Goal: Communication & Community: Answer question/provide support

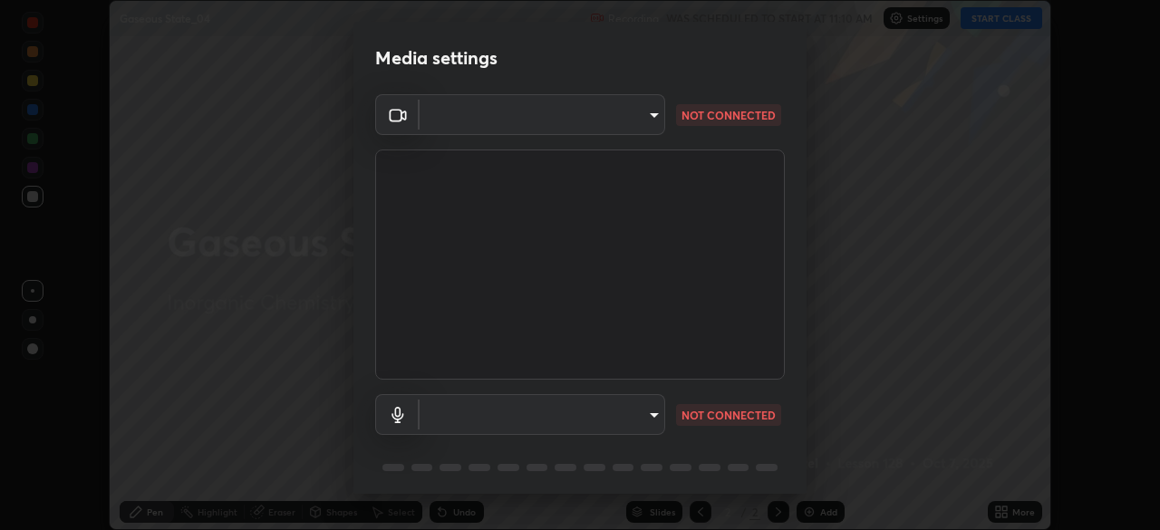
scroll to position [54, 0]
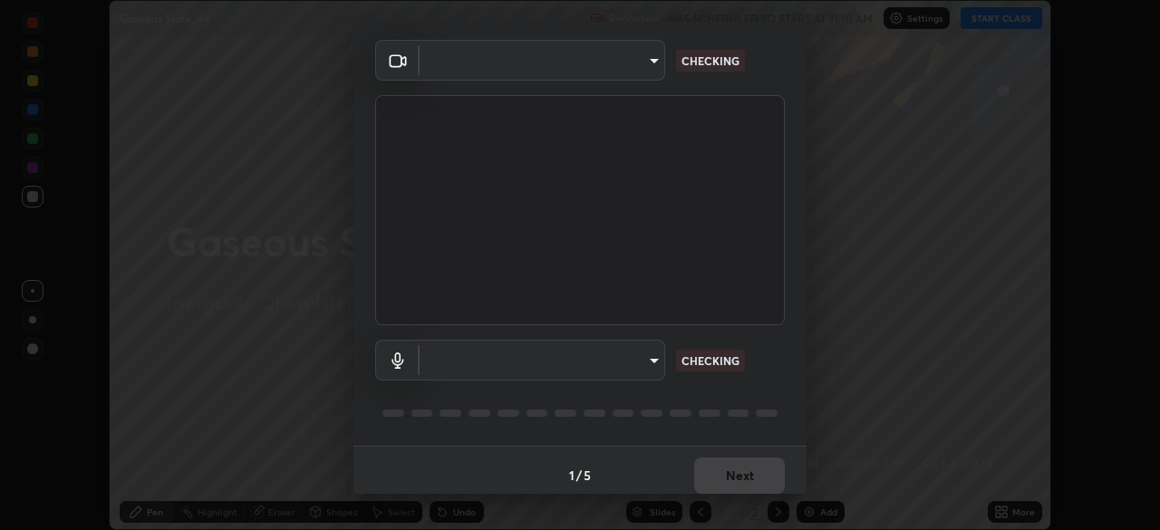
click at [650, 367] on body "Erase all Gaseous State_04 Recording WAS SCHEDULED TO START AT 11:10 AM Setting…" at bounding box center [580, 265] width 1160 height 530
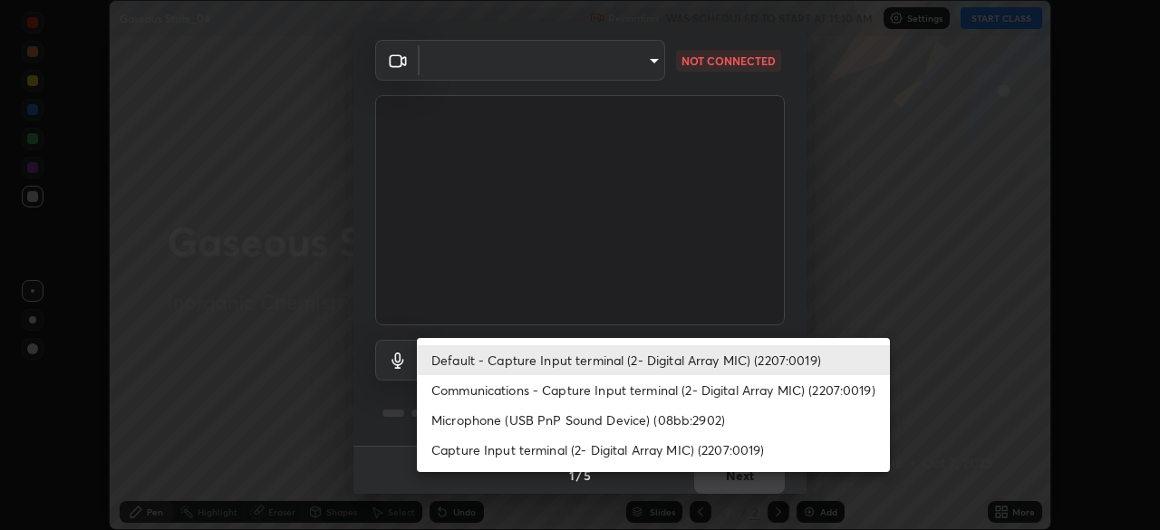
click at [645, 420] on li "Microphone (USB PnP Sound Device) (08bb:2902)" at bounding box center [653, 420] width 473 height 30
type input "f9bc58b5e3a4a68ec7291de591101004baba399b23c8e7322324f775d3474b2b"
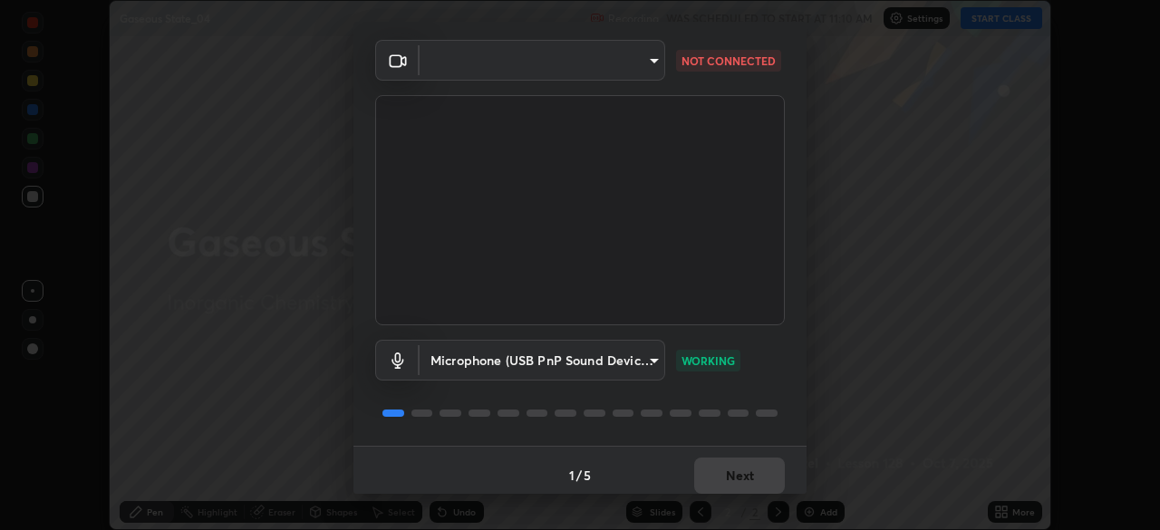
click at [648, 57] on body "Erase all Gaseous State_04 Recording WAS SCHEDULED TO START AT 11:10 AM Setting…" at bounding box center [580, 265] width 1160 height 530
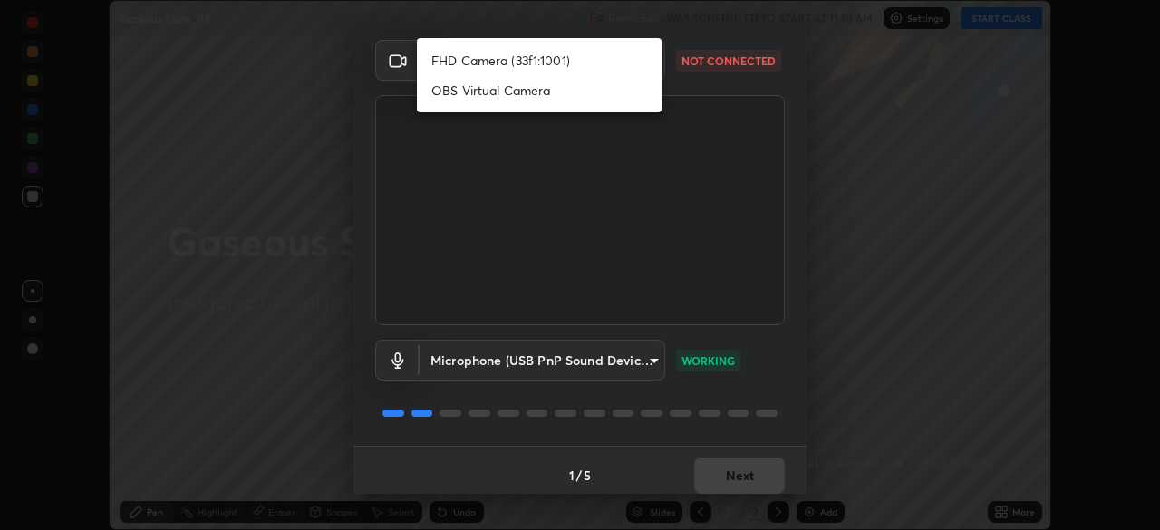
click at [561, 90] on li "OBS Virtual Camera" at bounding box center [539, 90] width 245 height 30
type input "42eedb4cbee02ec42c9028c39bedd4a7ae86d6e40c35e4cd3147f757c1341186"
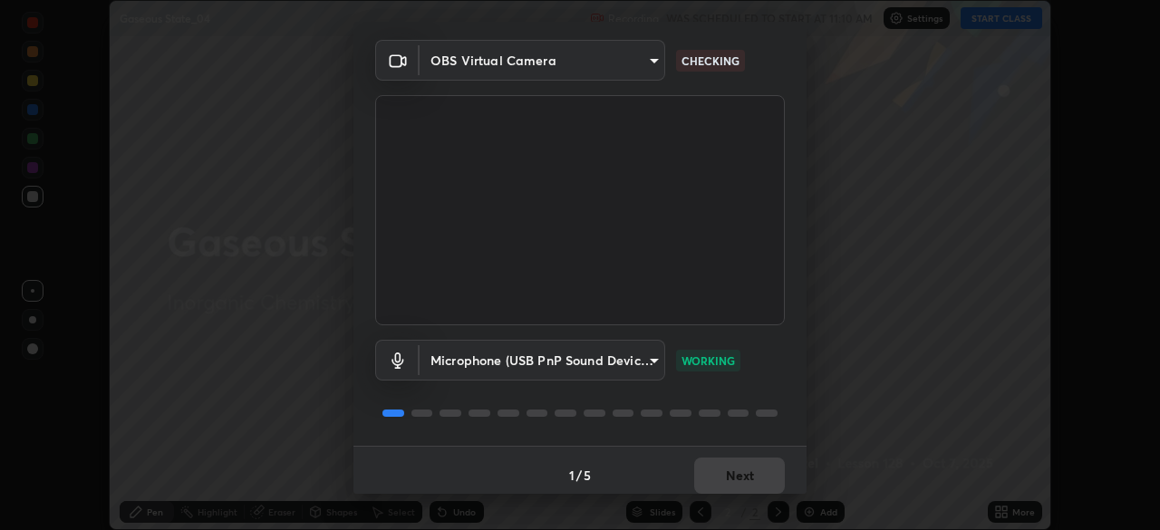
click at [598, 58] on body "Erase all Gaseous State_04 Recording WAS SCHEDULED TO START AT 11:10 AM Setting…" at bounding box center [580, 265] width 1160 height 530
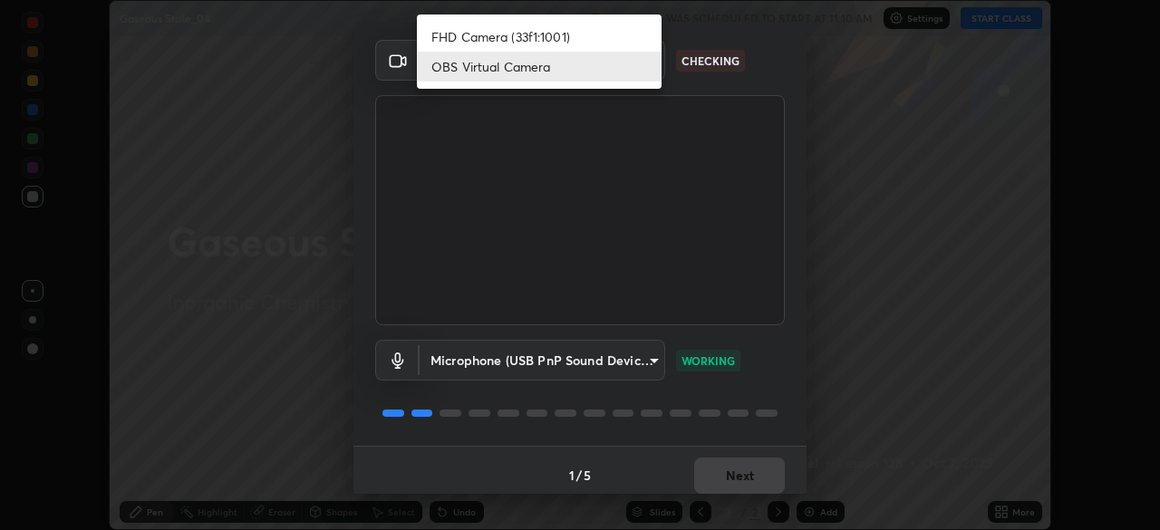
click at [850, 268] on div at bounding box center [580, 265] width 1160 height 530
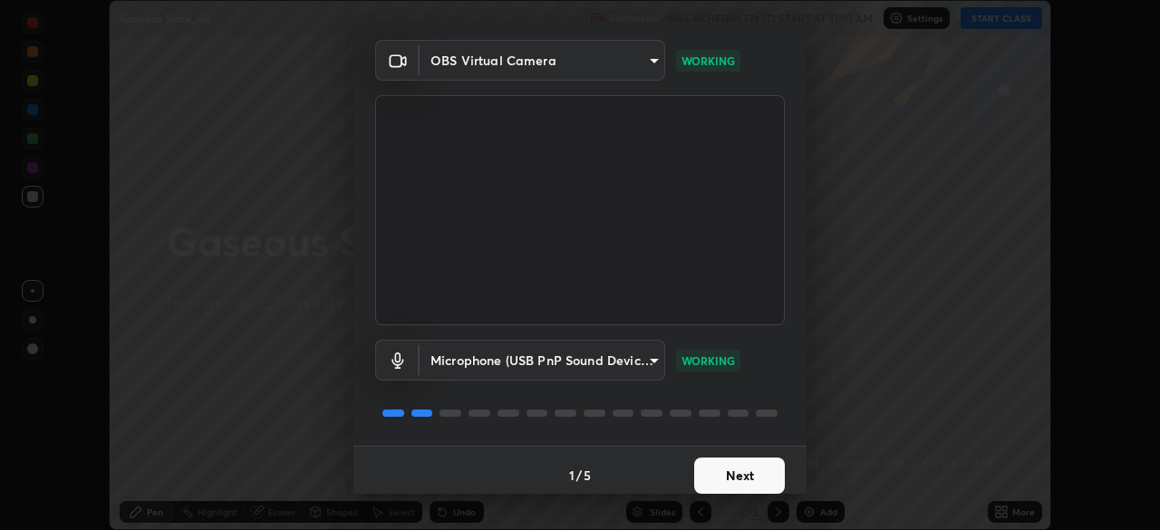
click at [745, 474] on button "Next" at bounding box center [739, 476] width 91 height 36
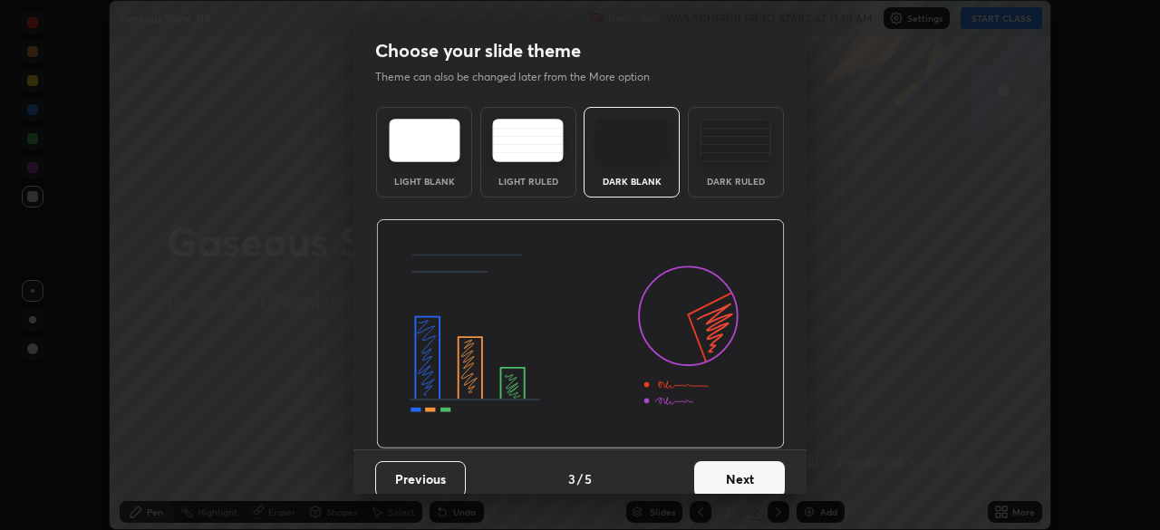
click at [771, 468] on button "Next" at bounding box center [739, 479] width 91 height 36
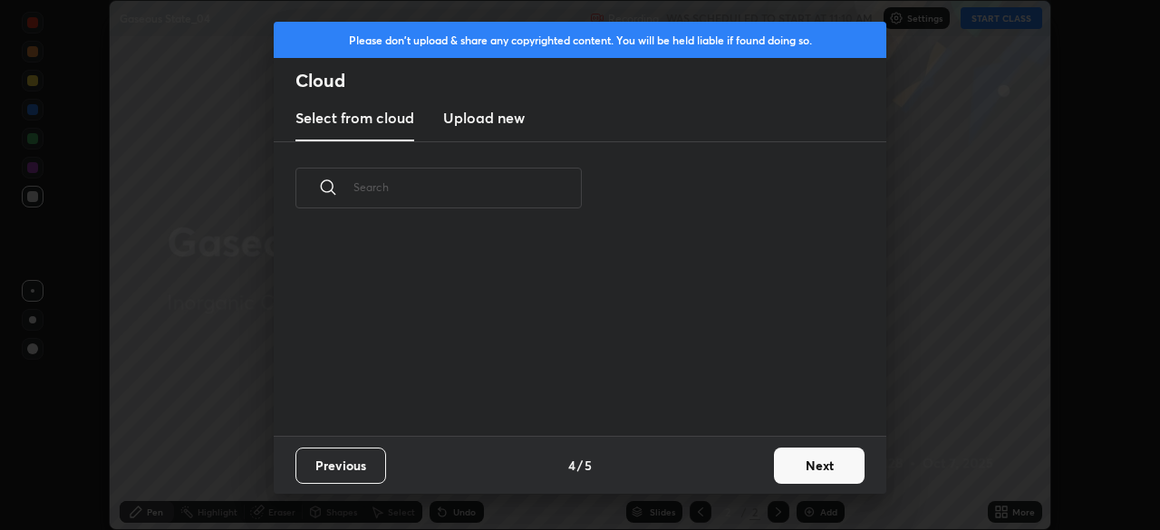
click at [794, 471] on button "Next" at bounding box center [819, 466] width 91 height 36
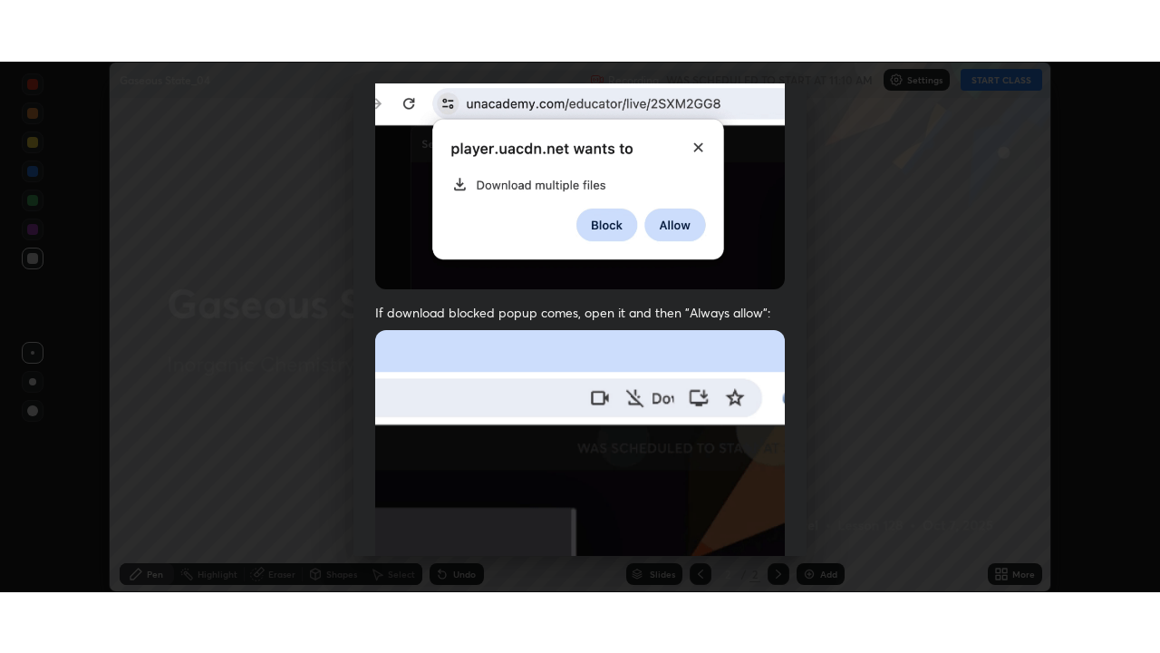
scroll to position [433, 0]
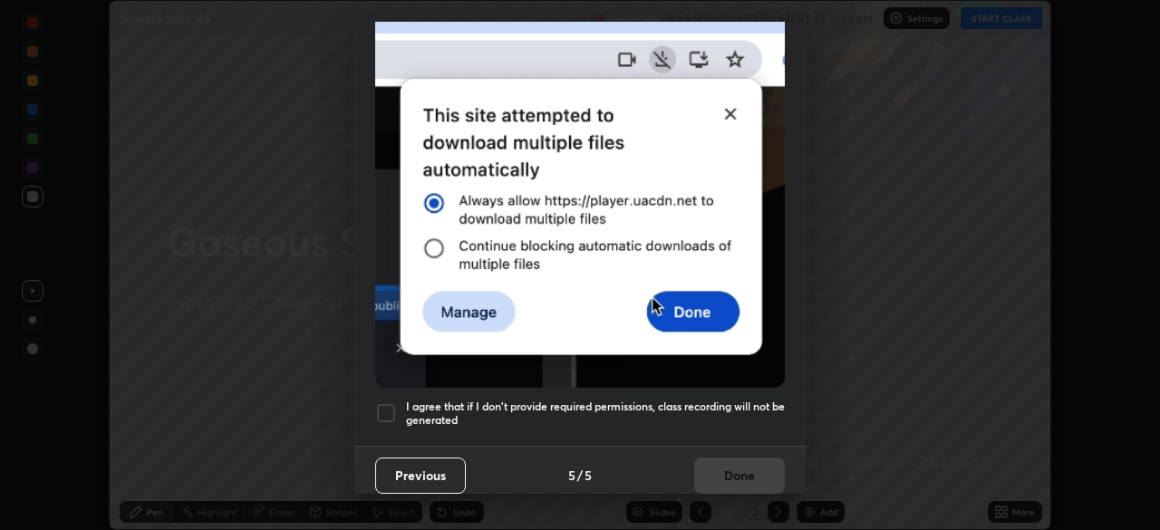
click at [736, 400] on h5 "I agree that if I don't provide required permissions, class recording will not …" at bounding box center [595, 414] width 379 height 28
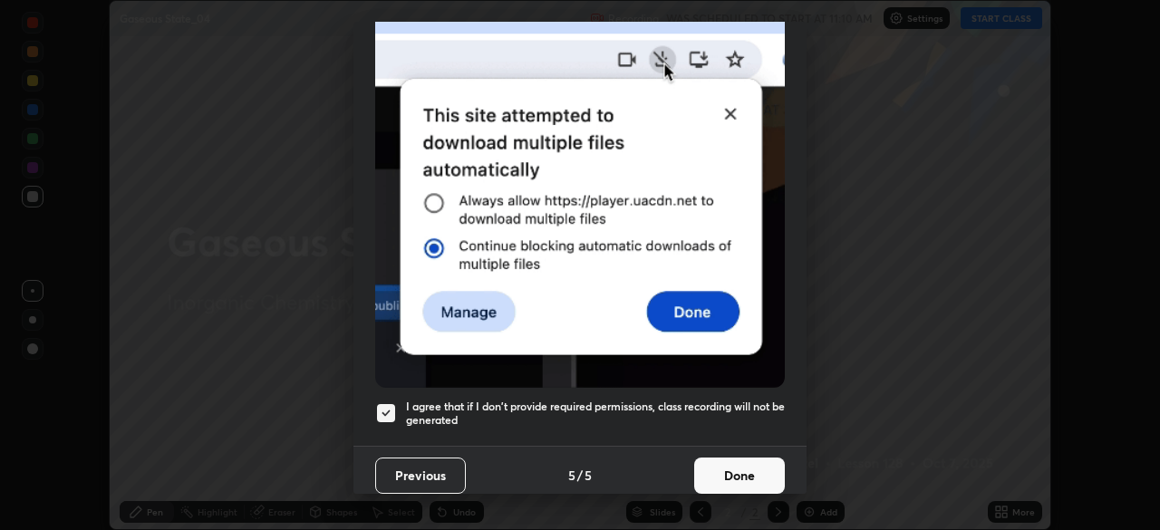
click at [749, 461] on button "Done" at bounding box center [739, 476] width 91 height 36
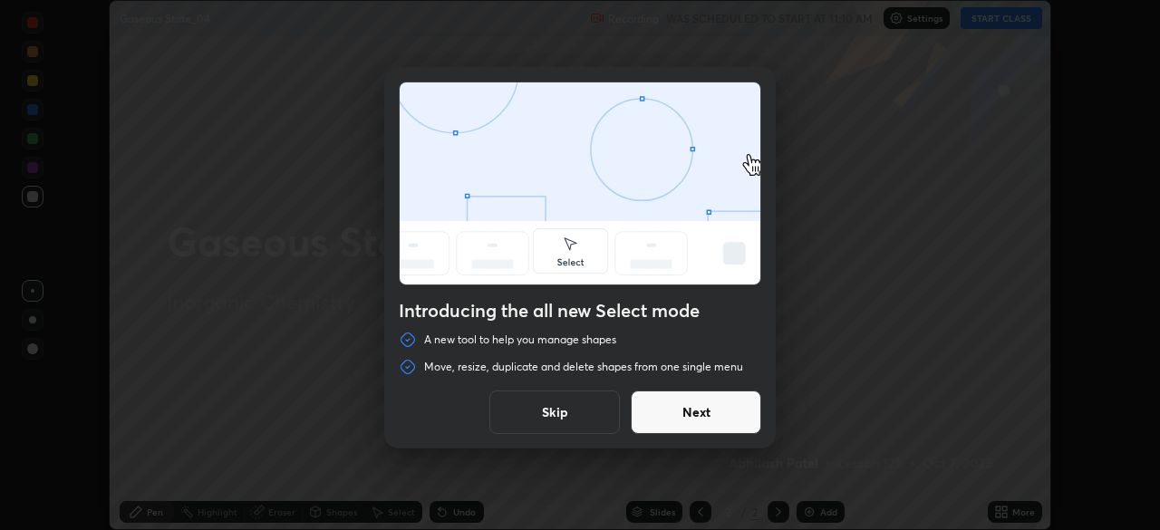
click at [734, 420] on button "Next" at bounding box center [696, 413] width 131 height 44
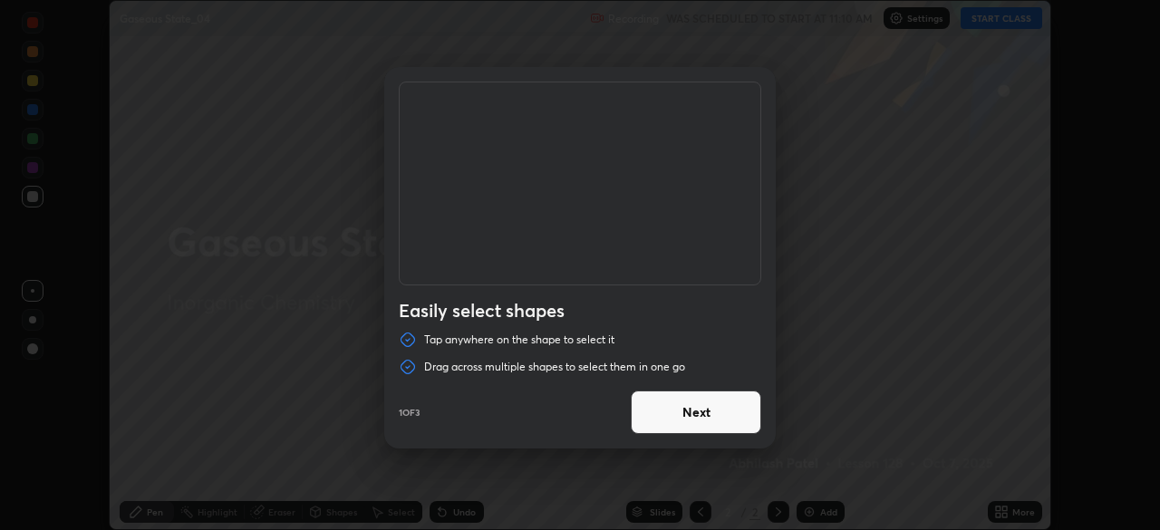
click at [743, 417] on button "Next" at bounding box center [696, 413] width 131 height 44
click at [743, 421] on button "Next" at bounding box center [696, 413] width 131 height 44
click at [749, 422] on button "Done" at bounding box center [696, 413] width 131 height 44
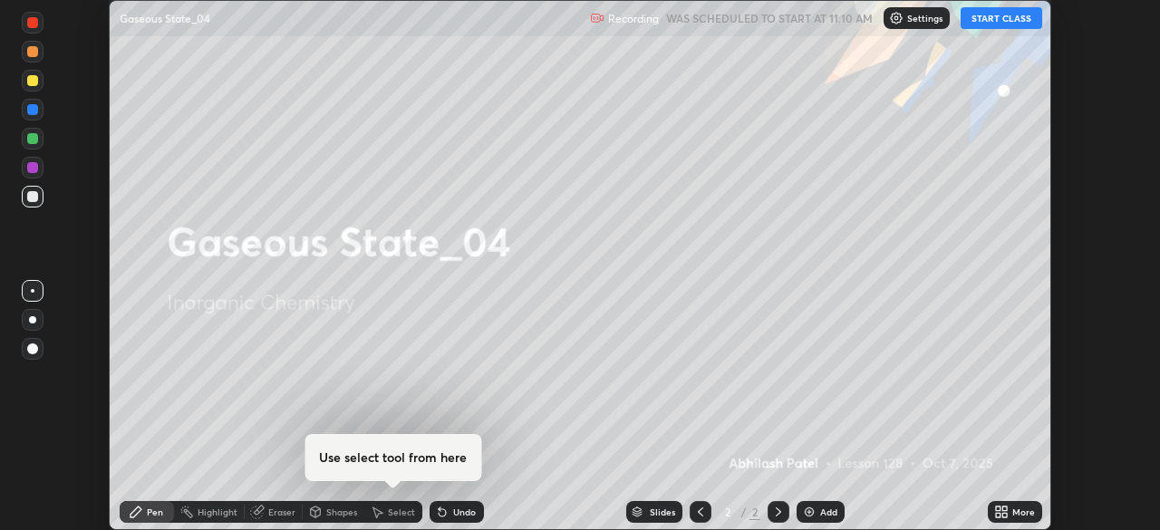
click at [1010, 510] on div "More" at bounding box center [1015, 512] width 54 height 22
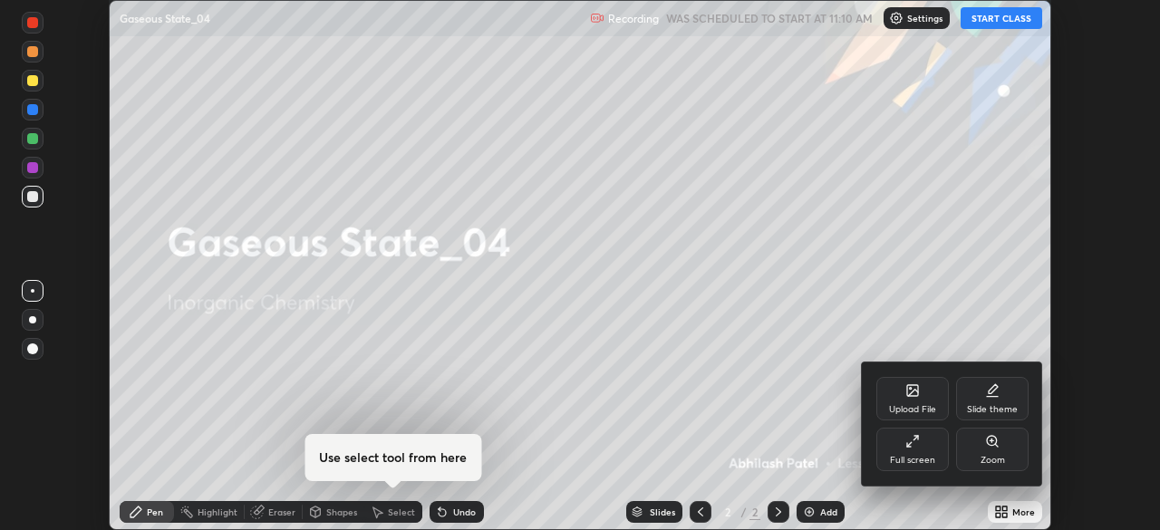
click at [917, 452] on div "Full screen" at bounding box center [913, 450] width 73 height 44
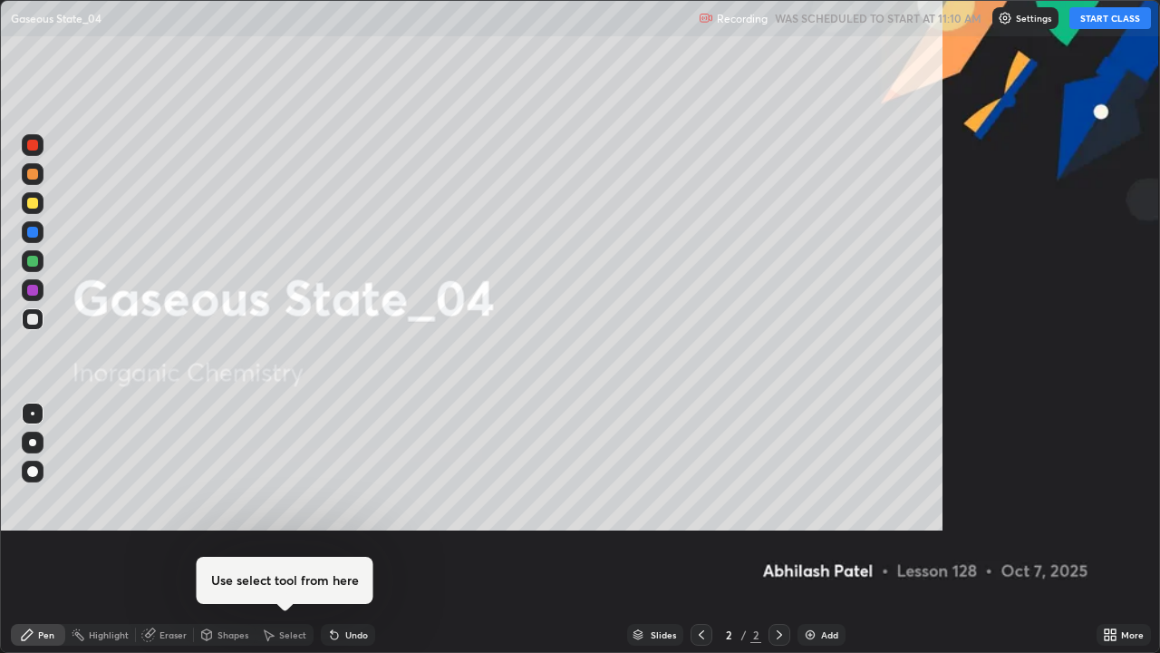
scroll to position [653, 1160]
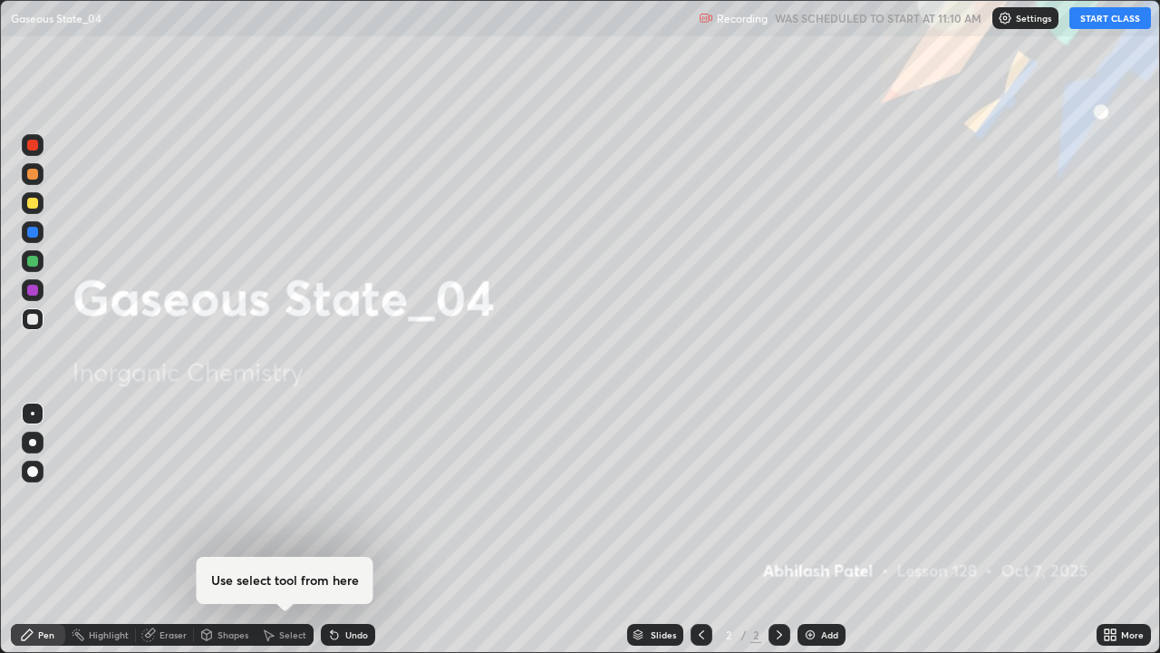
click at [1098, 15] on button "START CLASS" at bounding box center [1111, 18] width 82 height 22
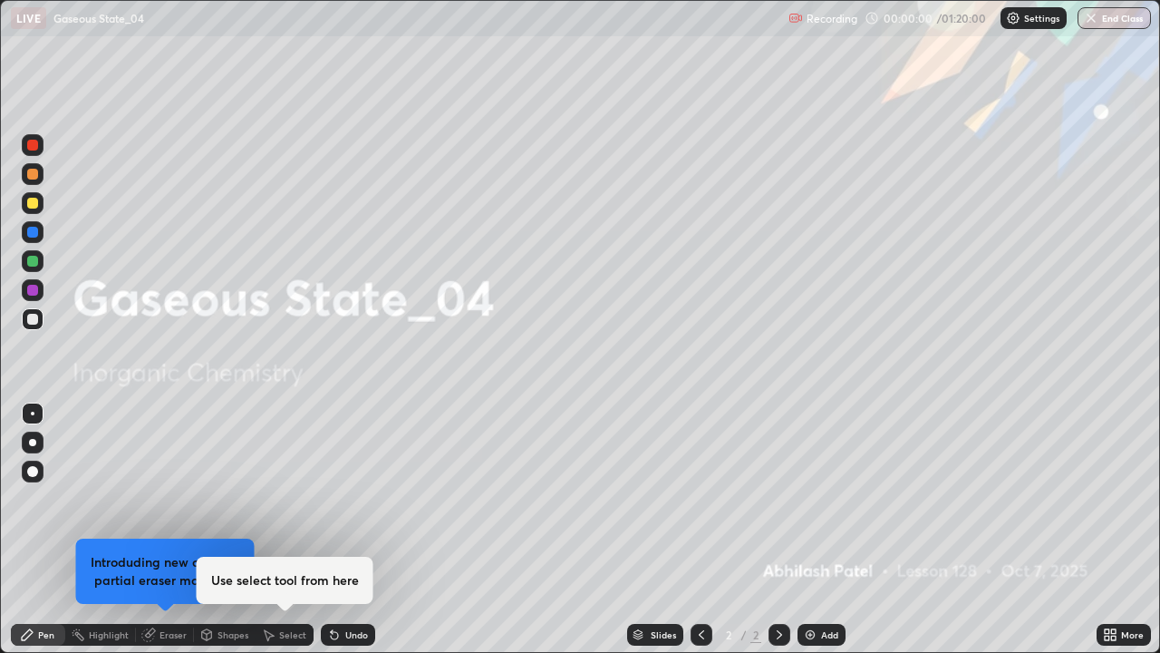
click at [835, 529] on div "Add" at bounding box center [822, 635] width 48 height 22
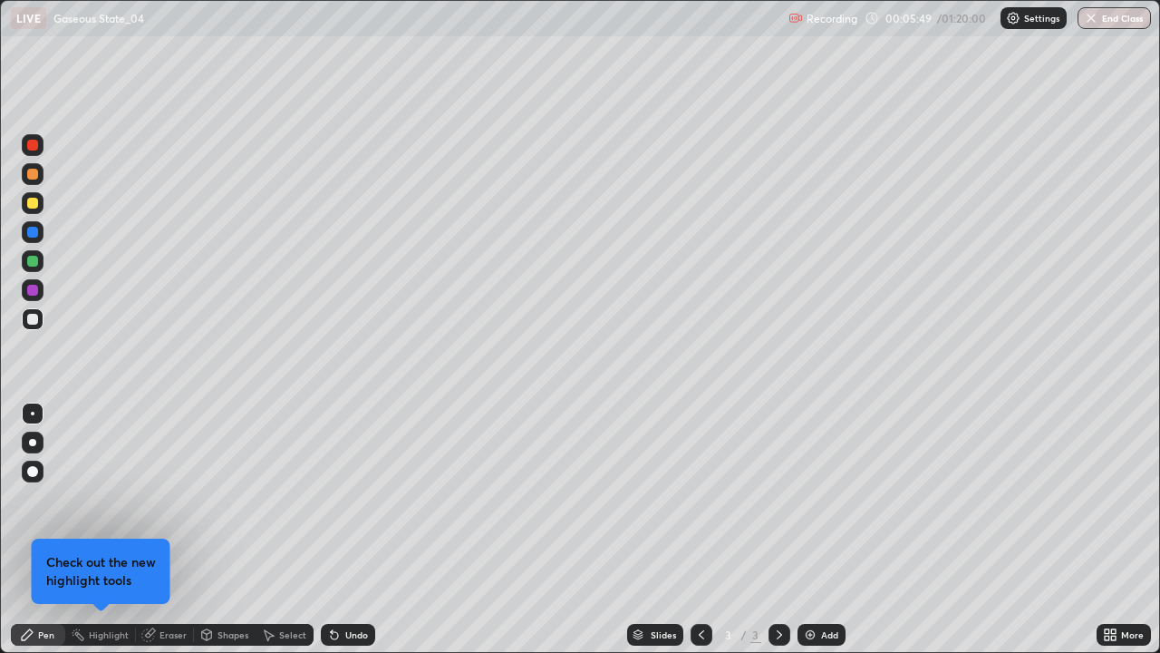
click at [33, 442] on div at bounding box center [32, 442] width 7 height 7
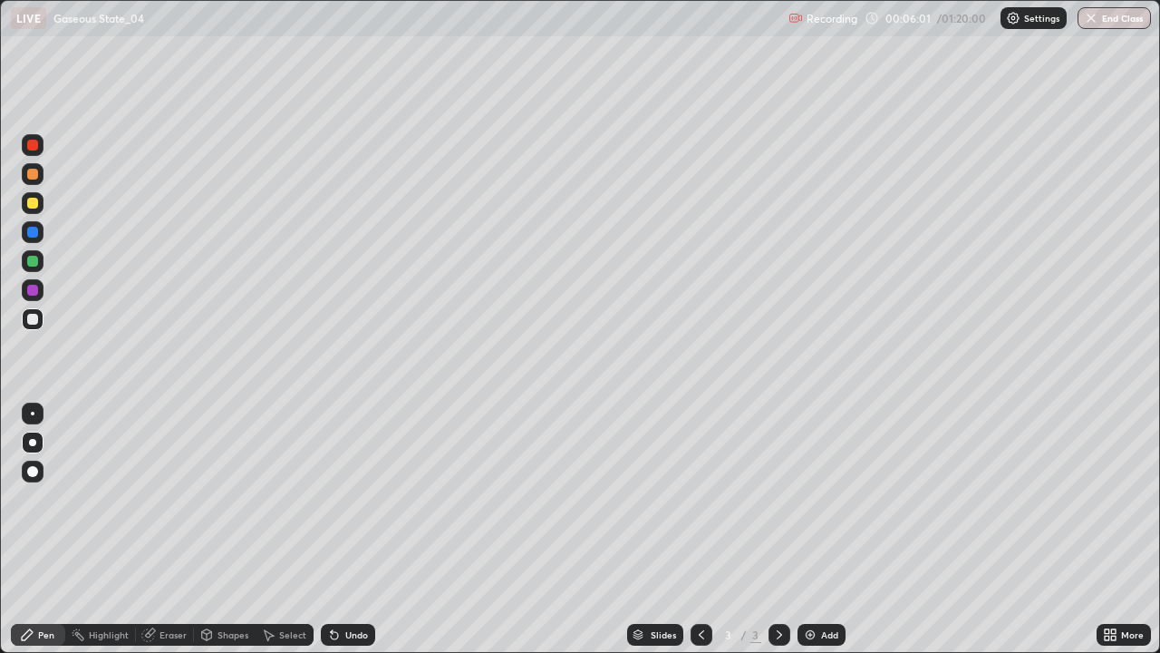
click at [350, 529] on div "Undo" at bounding box center [356, 634] width 23 height 9
click at [344, 529] on div "Undo" at bounding box center [348, 635] width 54 height 22
click at [234, 529] on div "Shapes" at bounding box center [233, 634] width 31 height 9
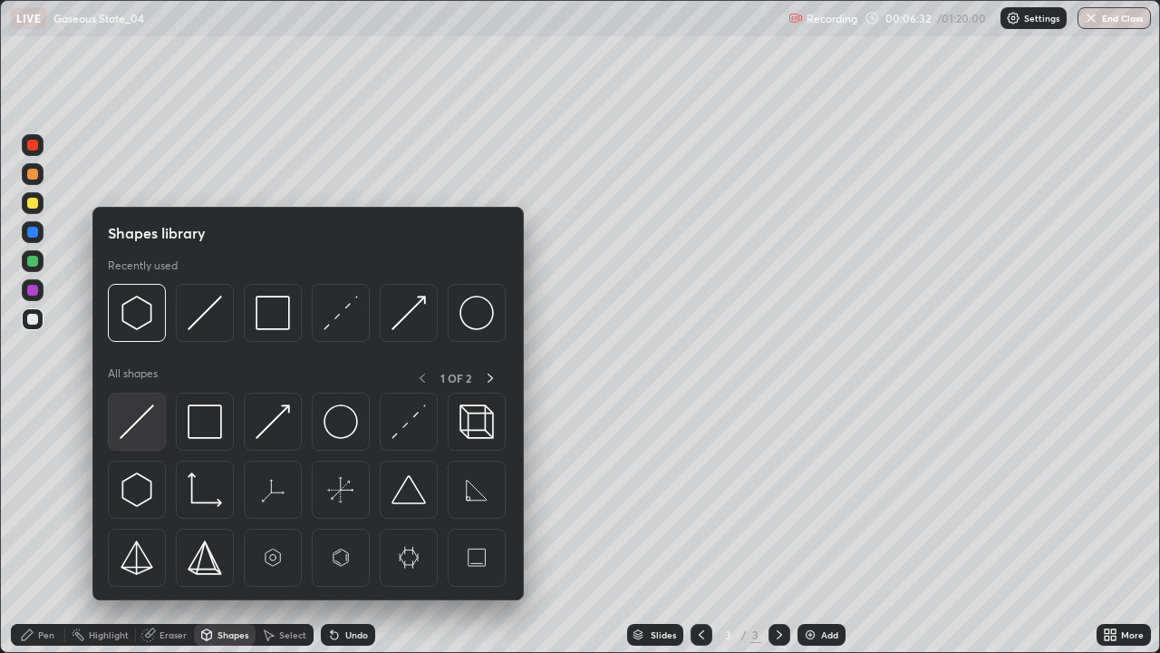
click at [148, 415] on img at bounding box center [137, 421] width 34 height 34
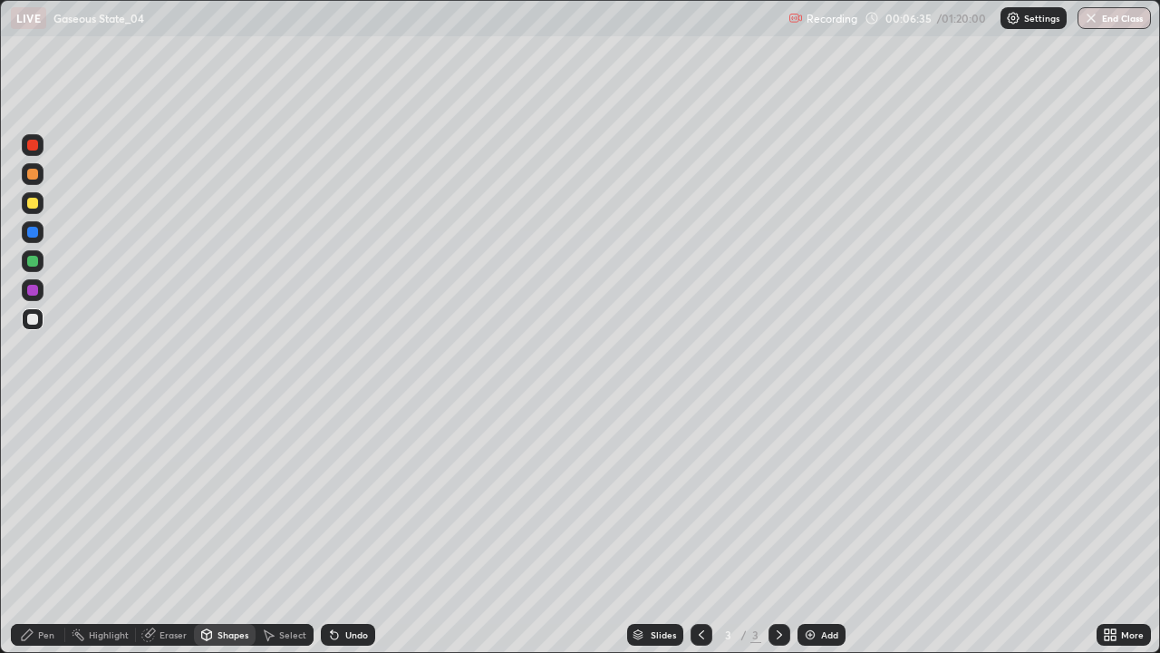
click at [299, 529] on div "Select" at bounding box center [285, 635] width 58 height 22
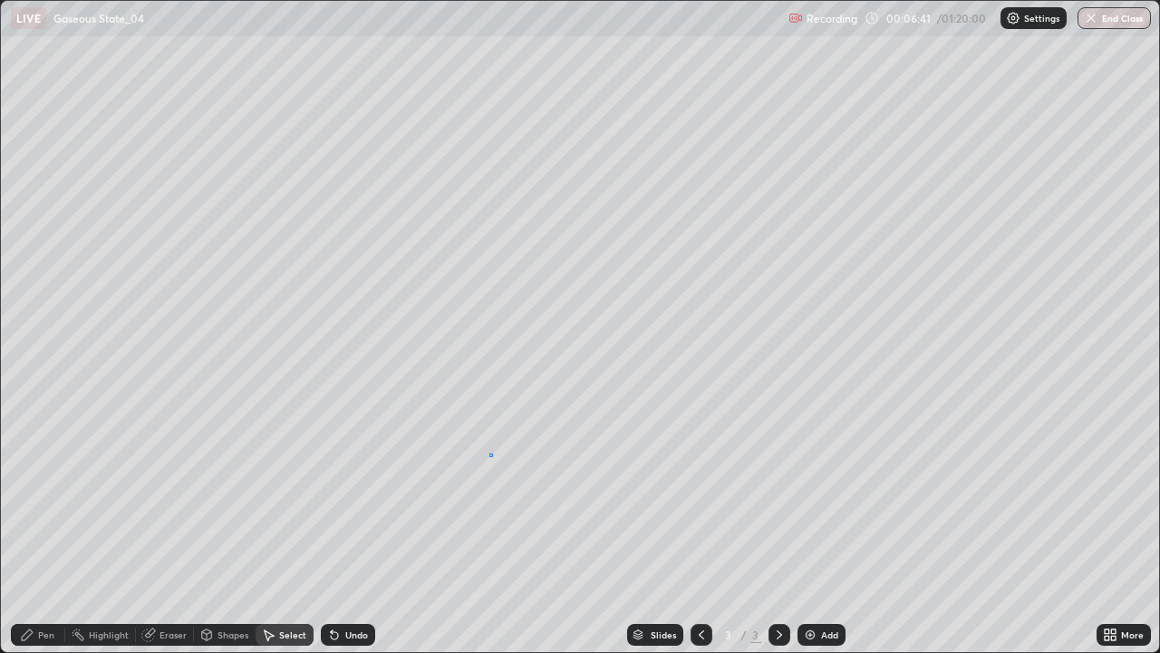
click at [490, 455] on div "0 ° Undo Copy Duplicate Duplicate to new slide Delete" at bounding box center [580, 327] width 1159 height 652
click at [52, 529] on div "Pen" at bounding box center [38, 635] width 54 height 22
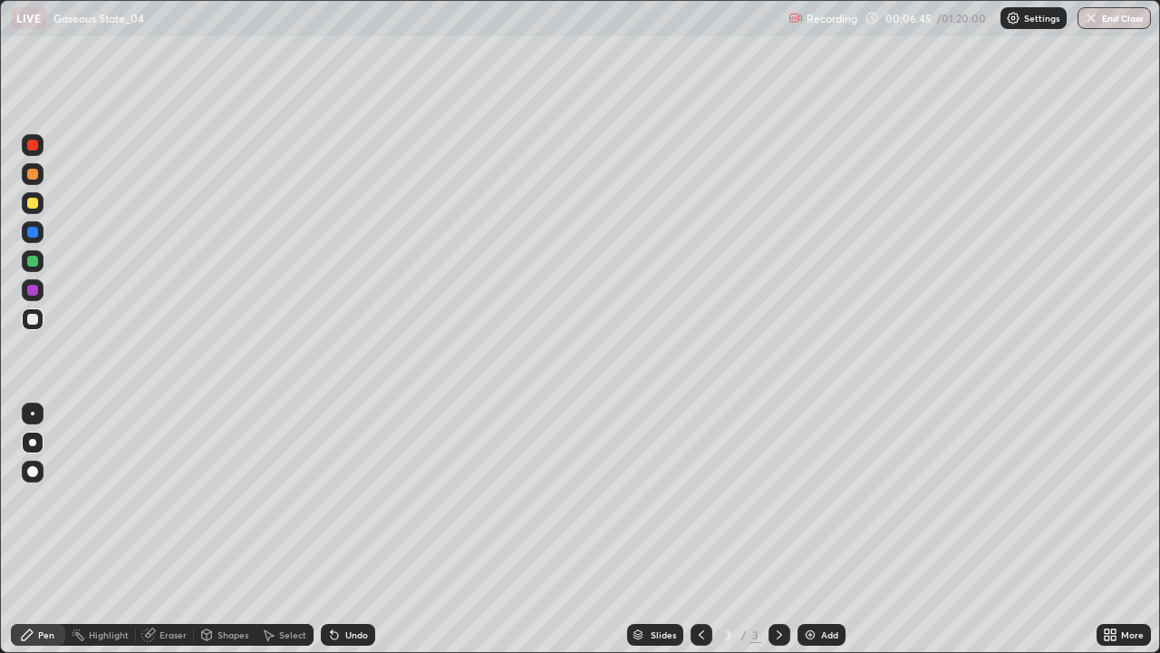
click at [239, 529] on div "Shapes" at bounding box center [233, 634] width 31 height 9
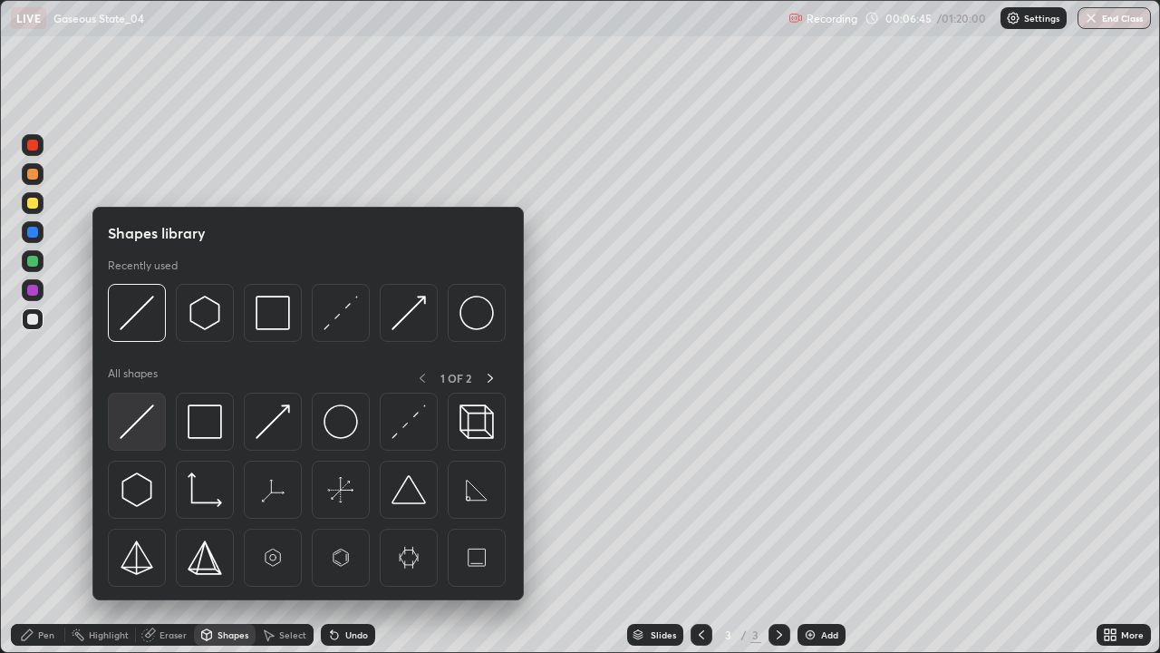
click at [160, 431] on div at bounding box center [137, 422] width 58 height 58
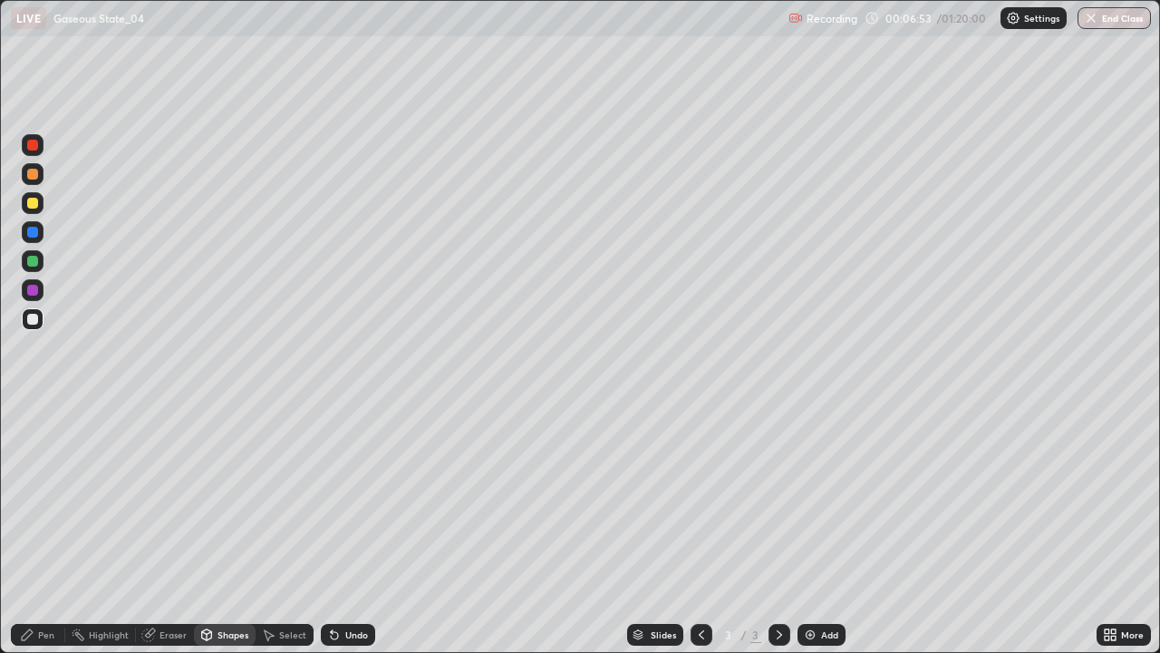
click at [345, 529] on div "Undo" at bounding box center [356, 634] width 23 height 9
click at [340, 529] on div "Undo" at bounding box center [348, 635] width 54 height 22
click at [51, 529] on div "Pen" at bounding box center [46, 634] width 16 height 9
click at [335, 529] on icon at bounding box center [334, 635] width 7 height 7
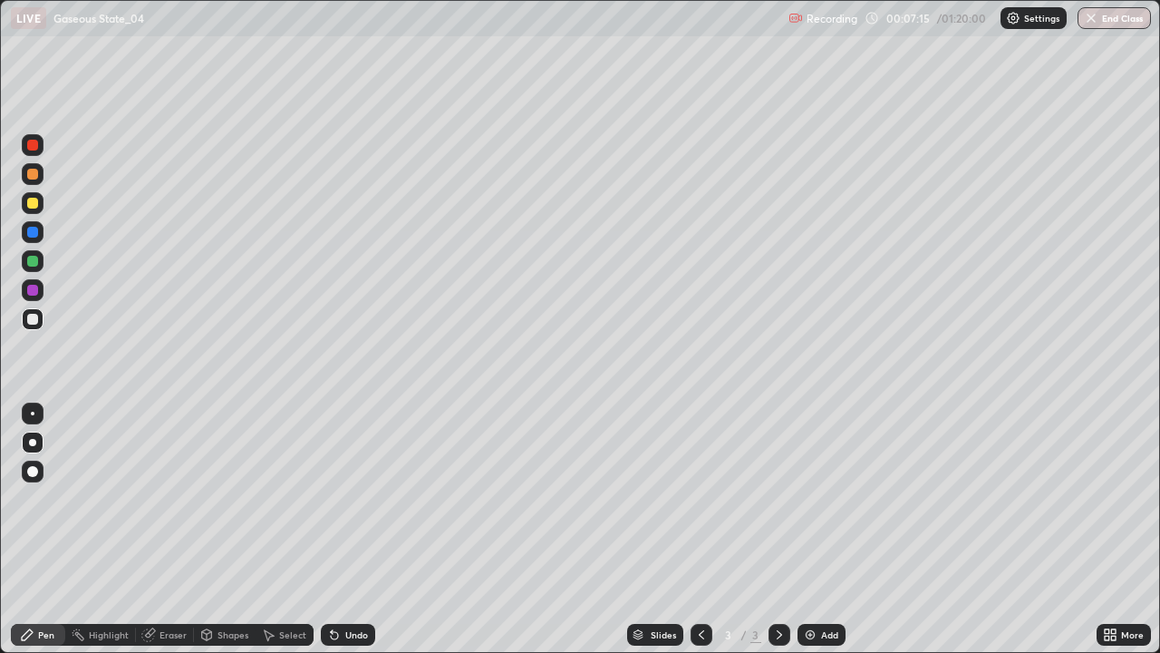
click at [335, 529] on icon at bounding box center [334, 635] width 7 height 7
click at [332, 529] on icon at bounding box center [334, 635] width 7 height 7
click at [333, 529] on icon at bounding box center [334, 635] width 7 height 7
click at [354, 529] on div "Undo" at bounding box center [356, 634] width 23 height 9
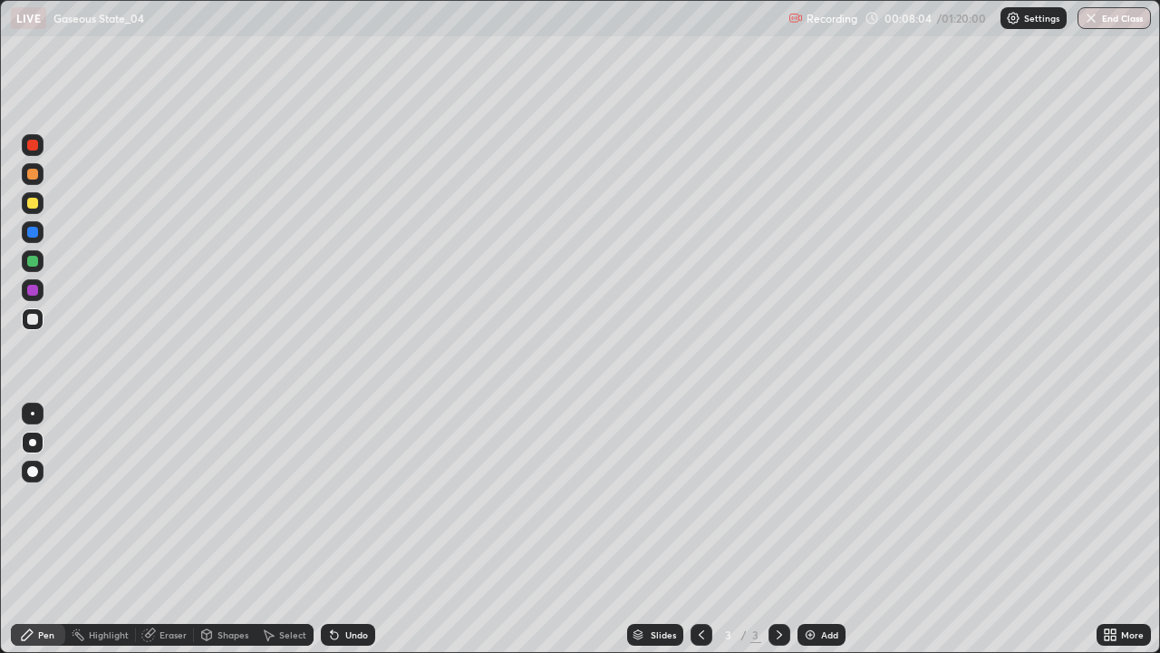
click at [812, 529] on img at bounding box center [810, 634] width 15 height 15
click at [333, 529] on icon at bounding box center [334, 635] width 7 height 7
click at [698, 529] on icon at bounding box center [701, 634] width 15 height 15
click at [772, 529] on icon at bounding box center [779, 634] width 15 height 15
click at [361, 529] on div "Undo" at bounding box center [356, 634] width 23 height 9
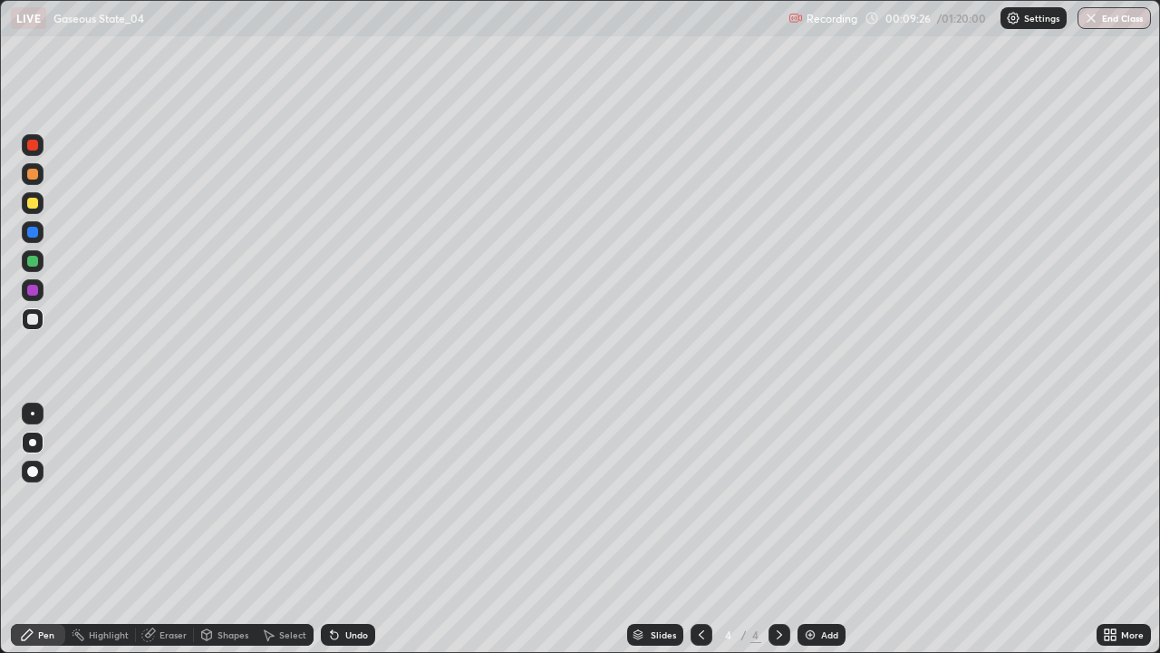
click at [700, 529] on icon at bounding box center [701, 634] width 15 height 15
click at [776, 529] on div at bounding box center [780, 635] width 22 height 22
click at [339, 529] on icon at bounding box center [334, 634] width 15 height 15
click at [341, 529] on div "Undo" at bounding box center [348, 635] width 54 height 22
click at [345, 529] on div "Undo" at bounding box center [356, 634] width 23 height 9
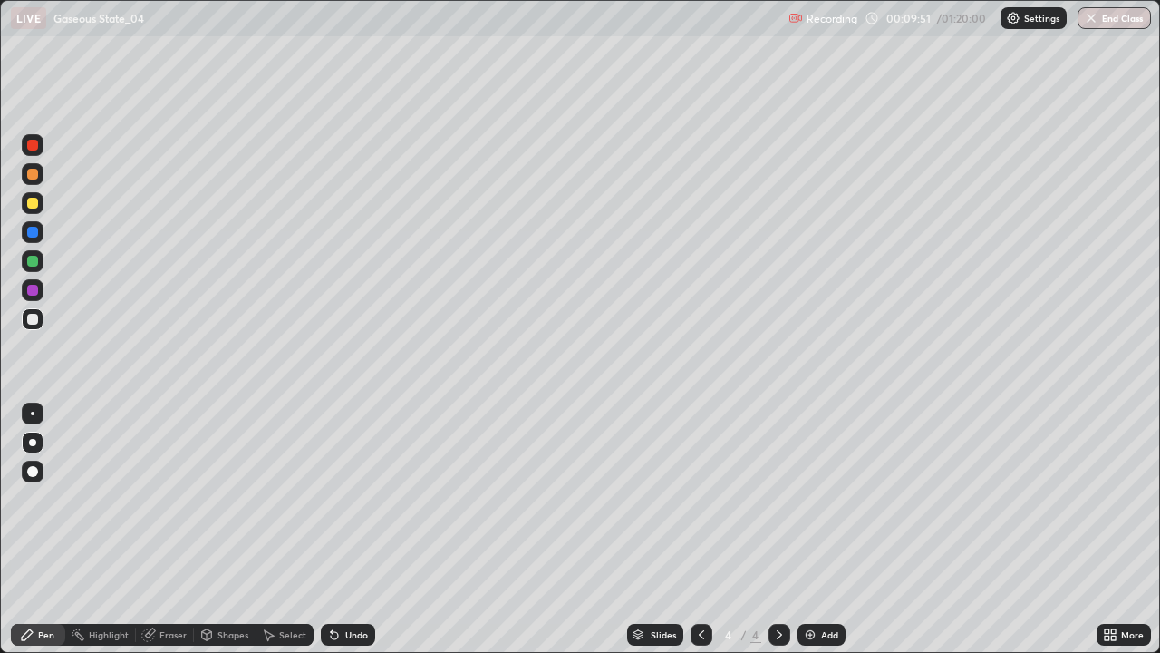
click at [346, 529] on div "Undo" at bounding box center [356, 634] width 23 height 9
click at [345, 529] on div "Undo" at bounding box center [356, 634] width 23 height 9
click at [702, 529] on icon at bounding box center [701, 634] width 15 height 15
click at [781, 529] on icon at bounding box center [779, 634] width 15 height 15
click at [364, 529] on div "Undo" at bounding box center [356, 634] width 23 height 9
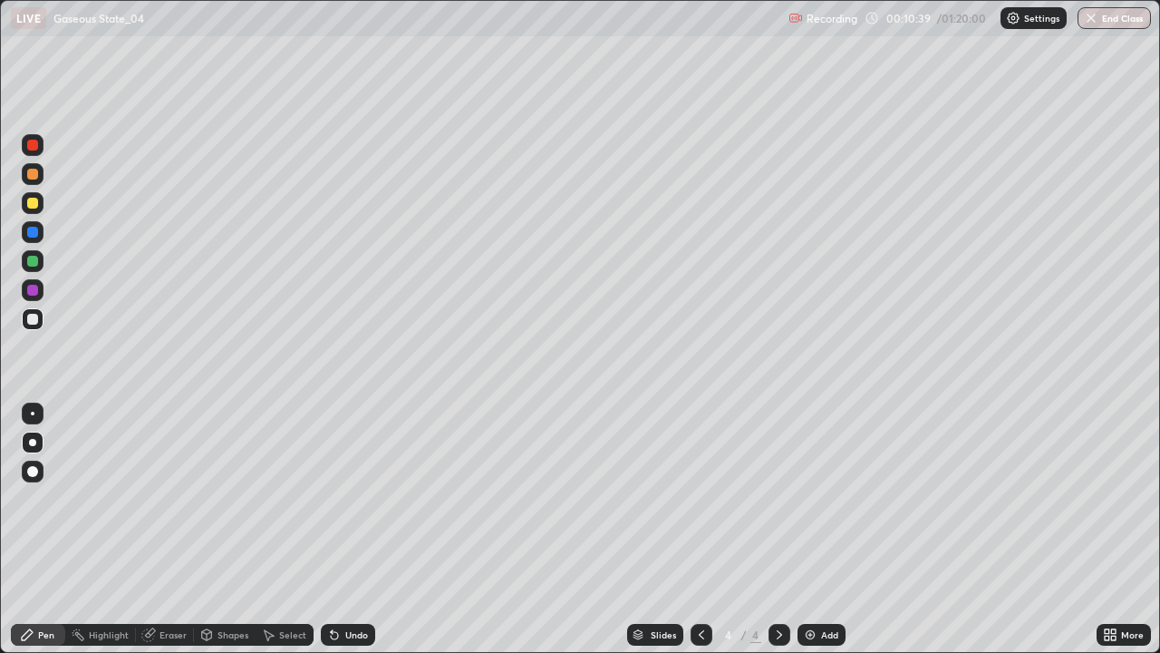
click at [365, 529] on div "Undo" at bounding box center [356, 634] width 23 height 9
click at [366, 529] on div "Undo" at bounding box center [348, 635] width 54 height 22
click at [368, 529] on div "Undo" at bounding box center [348, 635] width 54 height 22
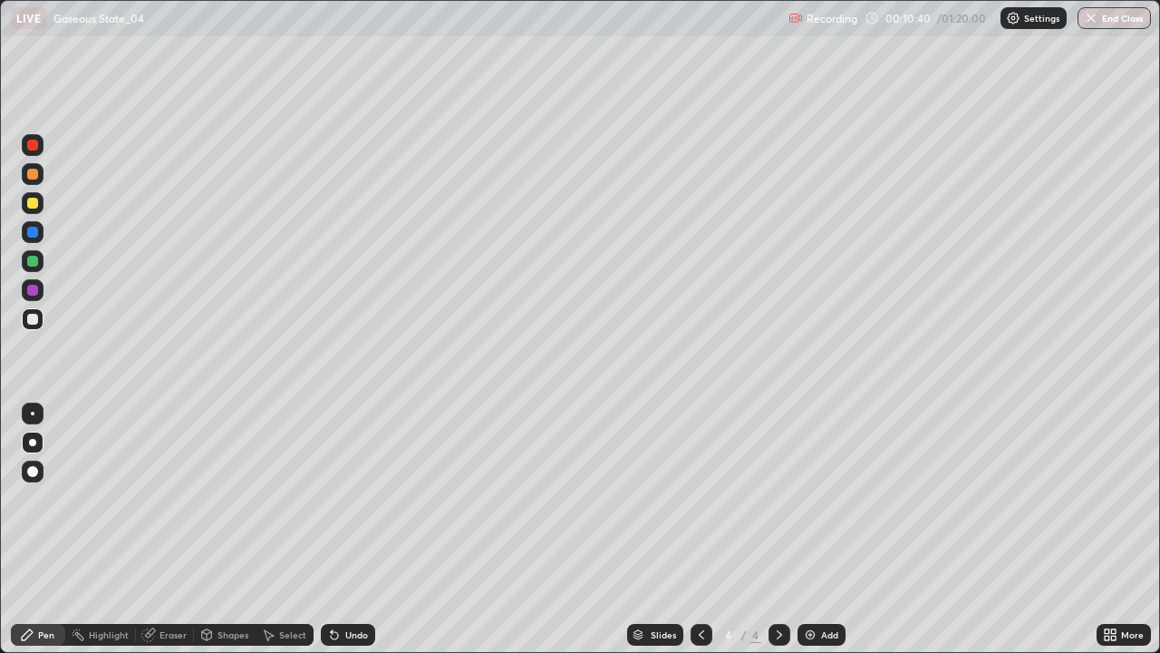
click at [369, 529] on div "Undo" at bounding box center [348, 635] width 54 height 22
click at [368, 529] on div "Undo" at bounding box center [348, 635] width 54 height 22
click at [369, 529] on div "Undo" at bounding box center [348, 635] width 54 height 22
click at [368, 529] on div "Undo" at bounding box center [348, 635] width 54 height 22
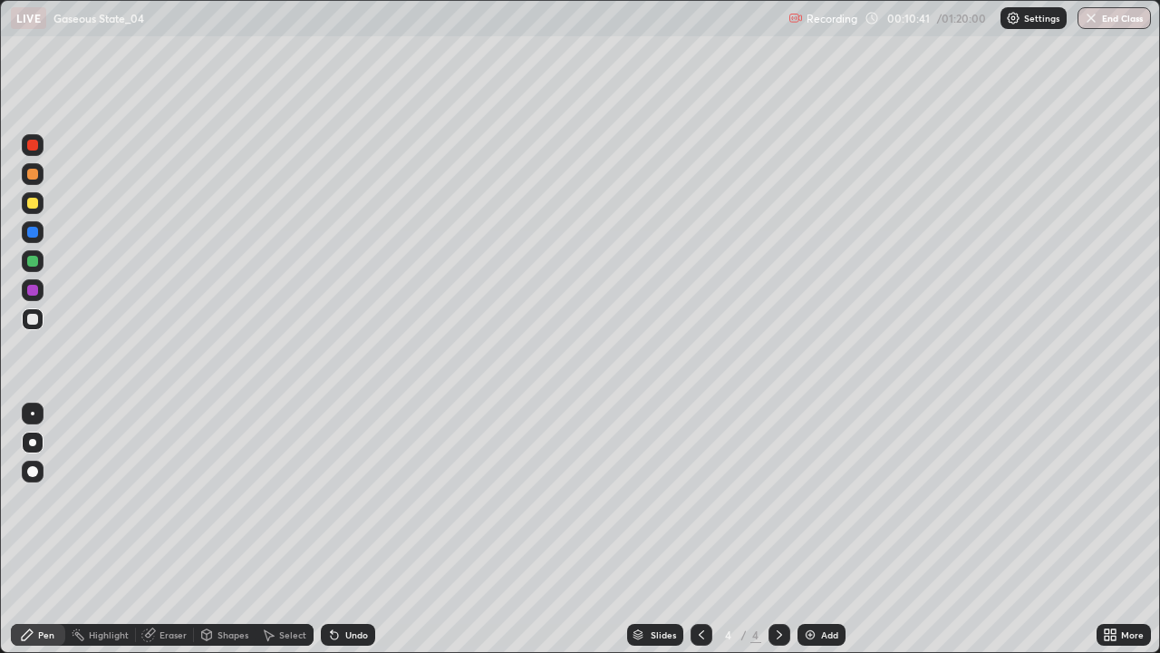
click at [370, 529] on div "Undo" at bounding box center [348, 635] width 54 height 22
click at [369, 529] on div "Undo" at bounding box center [348, 635] width 54 height 22
click at [372, 529] on div "Undo" at bounding box center [348, 635] width 54 height 22
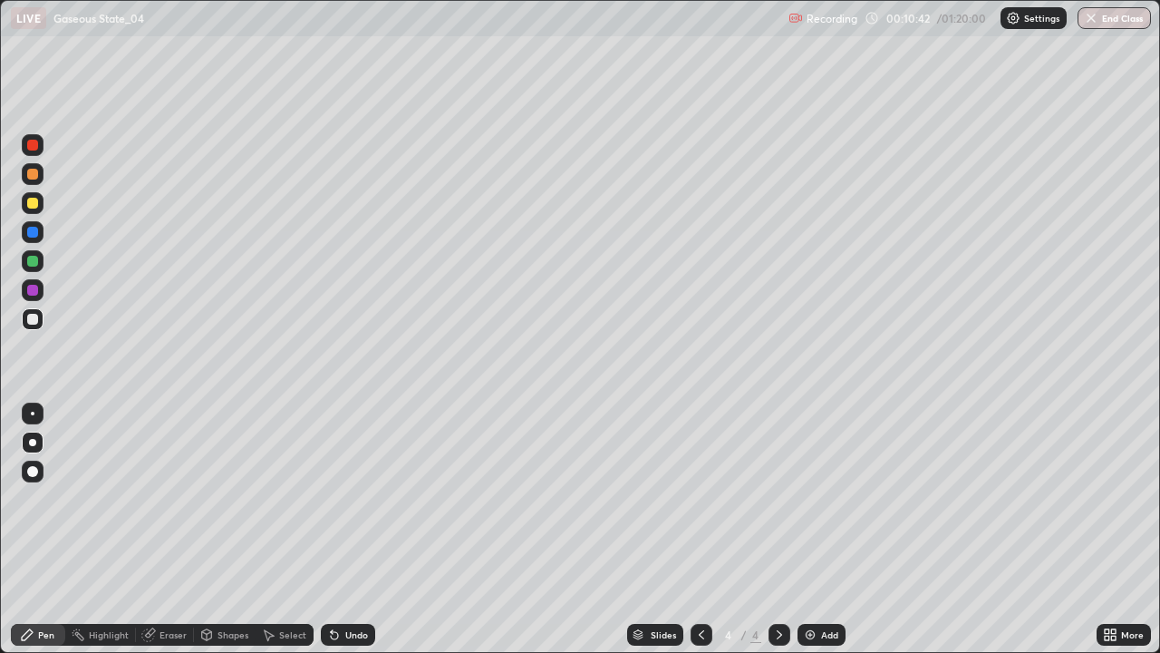
click at [371, 529] on div "Undo" at bounding box center [348, 635] width 54 height 22
click at [370, 529] on div "Undo" at bounding box center [348, 635] width 54 height 22
click at [372, 529] on div "Undo" at bounding box center [348, 635] width 54 height 22
click at [371, 529] on div "Undo" at bounding box center [348, 635] width 54 height 22
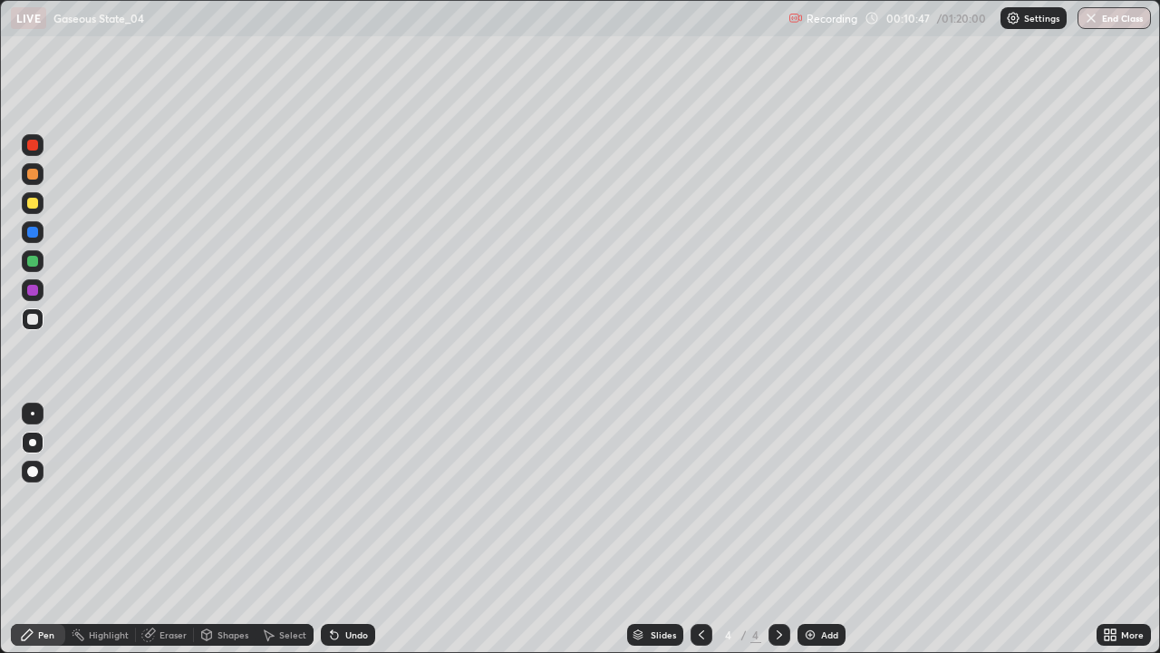
click at [360, 529] on div "Undo" at bounding box center [348, 635] width 54 height 22
click at [364, 529] on div "Undo" at bounding box center [356, 634] width 23 height 9
click at [363, 529] on div "Undo" at bounding box center [356, 634] width 23 height 9
click at [366, 529] on div "Undo" at bounding box center [348, 635] width 54 height 22
click at [367, 529] on div "Undo" at bounding box center [348, 635] width 54 height 22
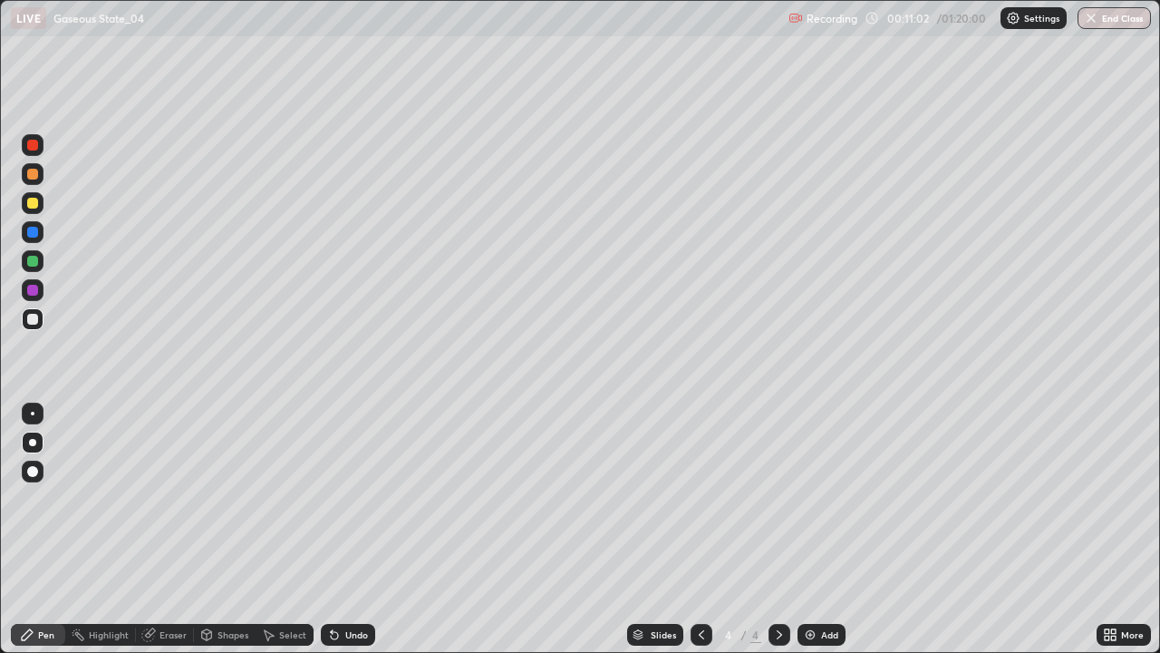
click at [363, 529] on div "Undo" at bounding box center [356, 634] width 23 height 9
click at [364, 529] on div "Undo" at bounding box center [356, 634] width 23 height 9
click at [361, 529] on div "Undo" at bounding box center [356, 634] width 23 height 9
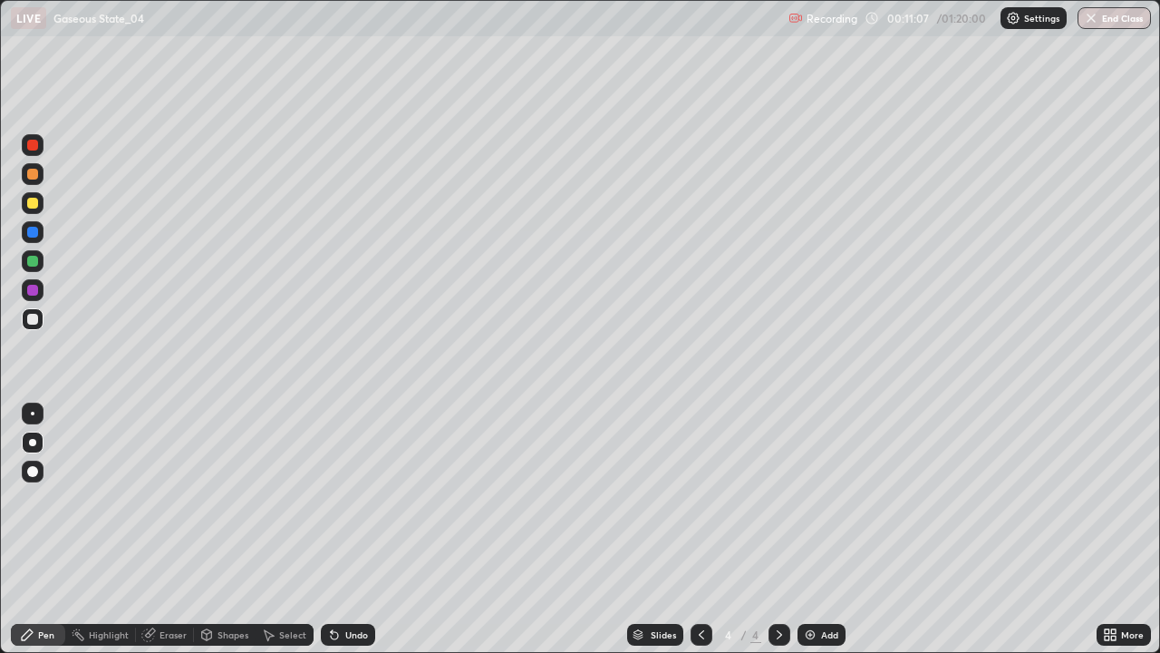
click at [359, 529] on div "Undo" at bounding box center [356, 634] width 23 height 9
click at [355, 529] on div "Undo" at bounding box center [356, 634] width 23 height 9
click at [354, 529] on div "Undo" at bounding box center [356, 634] width 23 height 9
click at [699, 529] on icon at bounding box center [701, 634] width 15 height 15
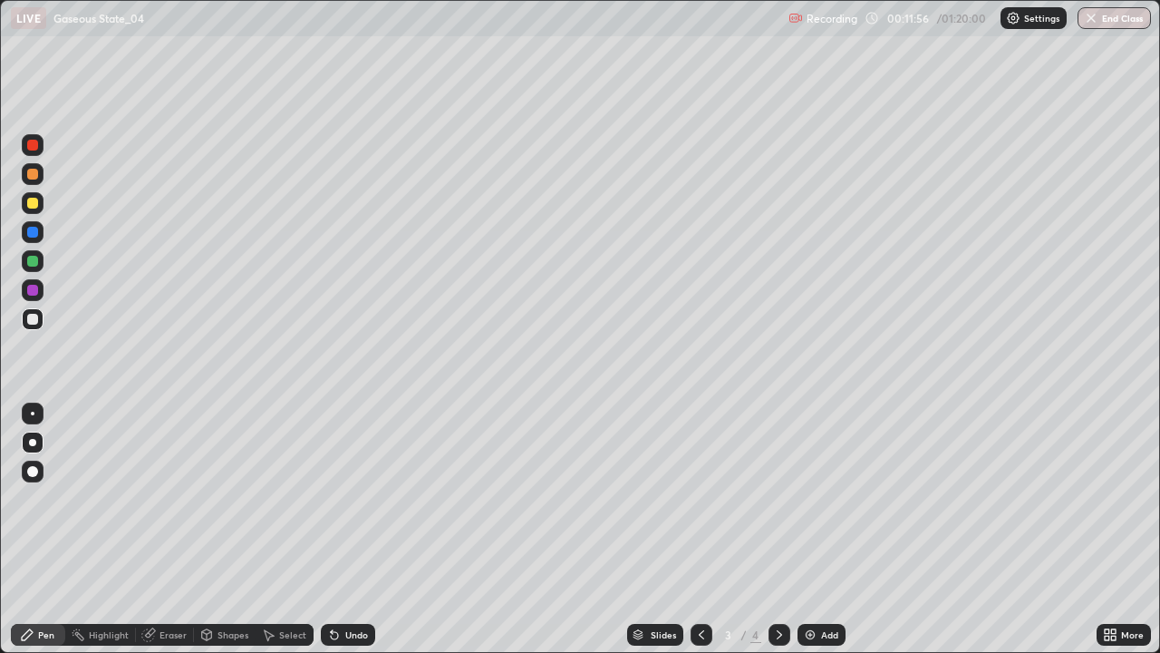
click at [780, 529] on div at bounding box center [780, 635] width 22 height 22
click at [367, 529] on div "Undo" at bounding box center [348, 635] width 54 height 22
click at [364, 529] on div "Undo" at bounding box center [356, 634] width 23 height 9
click at [830, 529] on div "Add" at bounding box center [829, 634] width 17 height 9
click at [694, 529] on icon at bounding box center [701, 634] width 15 height 15
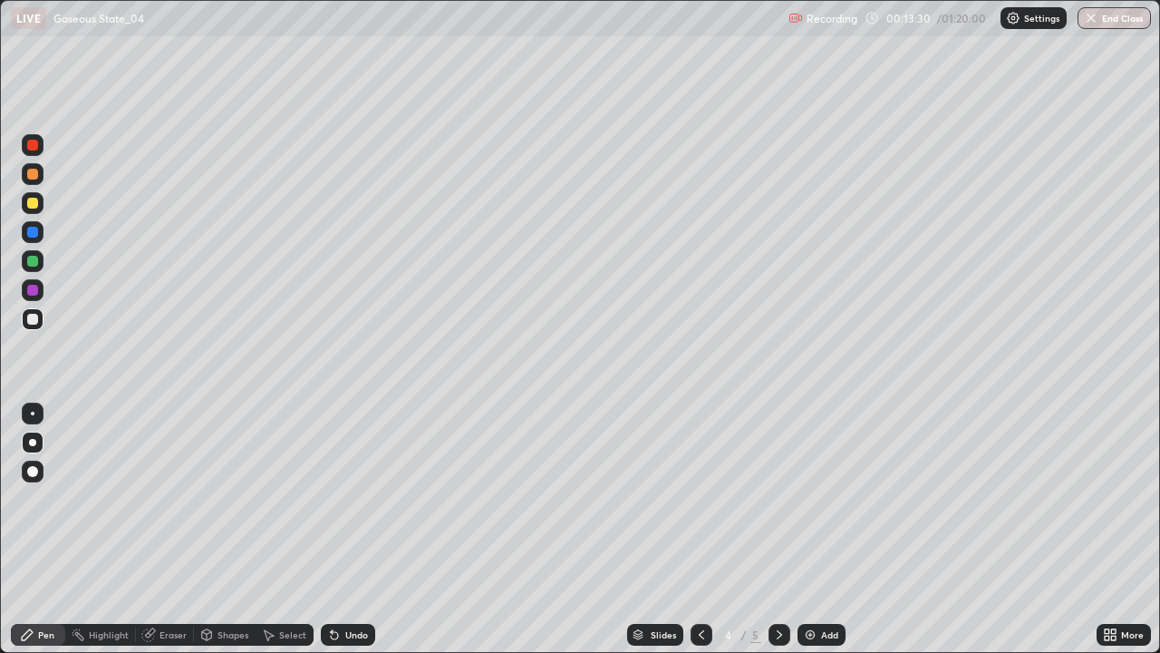
click at [778, 529] on icon at bounding box center [779, 634] width 15 height 15
click at [698, 529] on icon at bounding box center [701, 634] width 15 height 15
click at [775, 529] on icon at bounding box center [779, 634] width 15 height 15
click at [694, 529] on icon at bounding box center [701, 634] width 15 height 15
click at [696, 529] on icon at bounding box center [701, 634] width 15 height 15
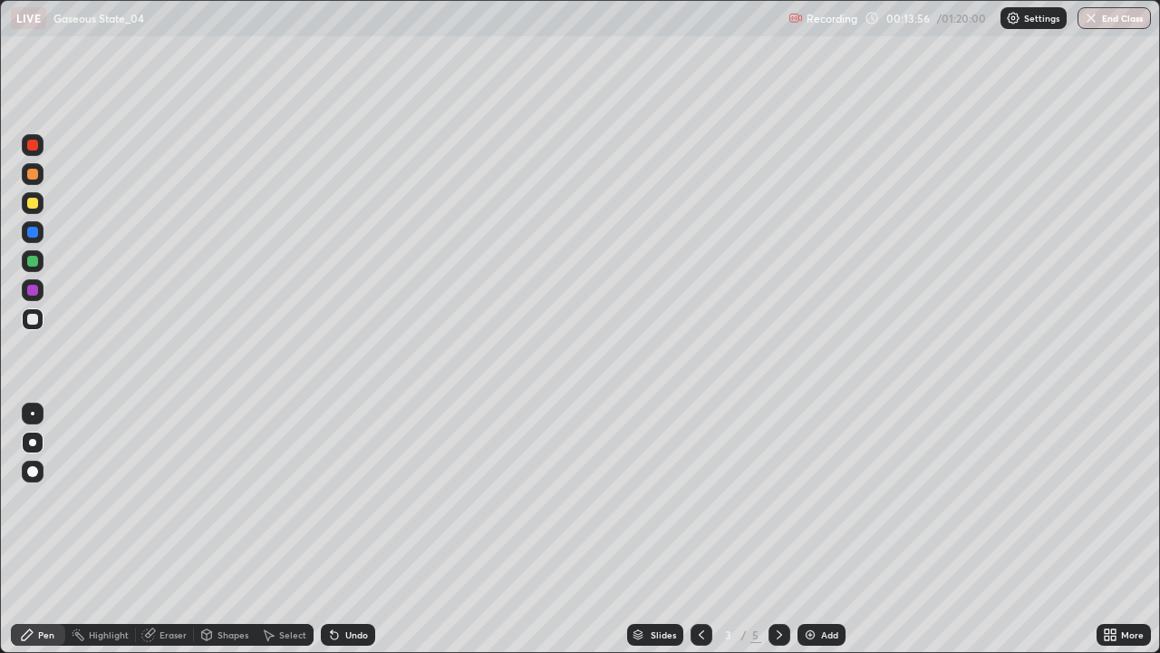
click at [776, 529] on icon at bounding box center [779, 634] width 15 height 15
click at [775, 529] on icon at bounding box center [779, 634] width 15 height 15
click at [352, 529] on div "Undo" at bounding box center [348, 635] width 54 height 22
click at [351, 529] on div "Undo" at bounding box center [348, 635] width 54 height 22
click at [347, 529] on div "Undo" at bounding box center [356, 634] width 23 height 9
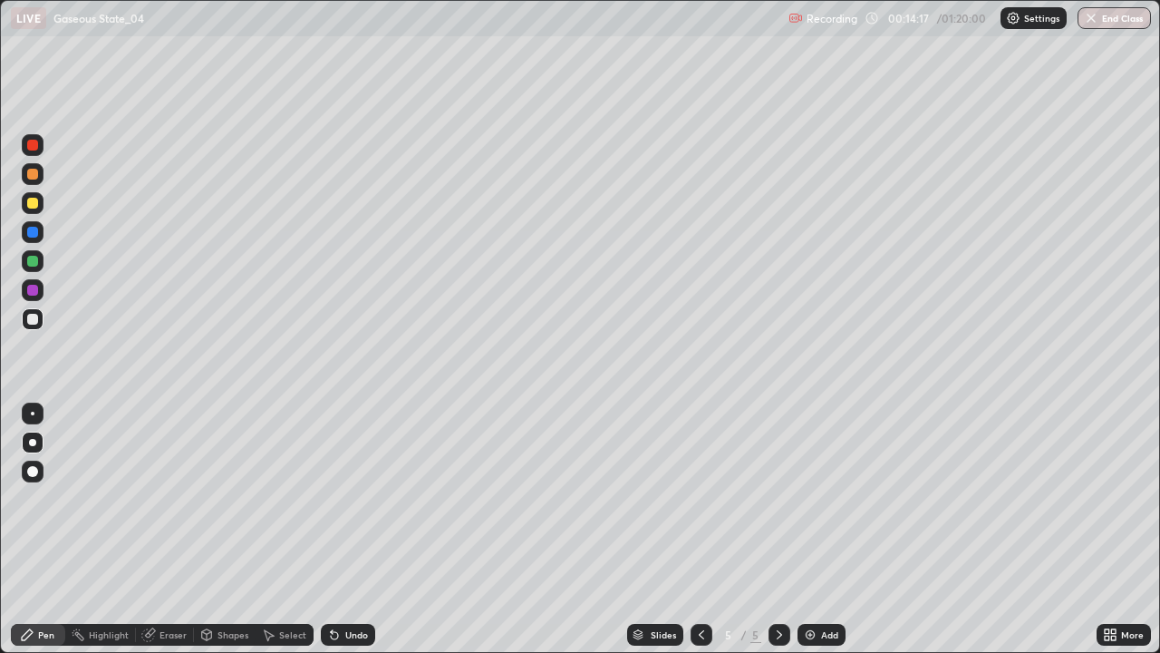
click at [349, 529] on div "Undo" at bounding box center [356, 634] width 23 height 9
click at [350, 529] on div "Undo" at bounding box center [356, 634] width 23 height 9
click at [351, 529] on div "Undo" at bounding box center [356, 634] width 23 height 9
click at [353, 529] on div "Undo" at bounding box center [356, 634] width 23 height 9
click at [238, 529] on div "Shapes" at bounding box center [233, 634] width 31 height 9
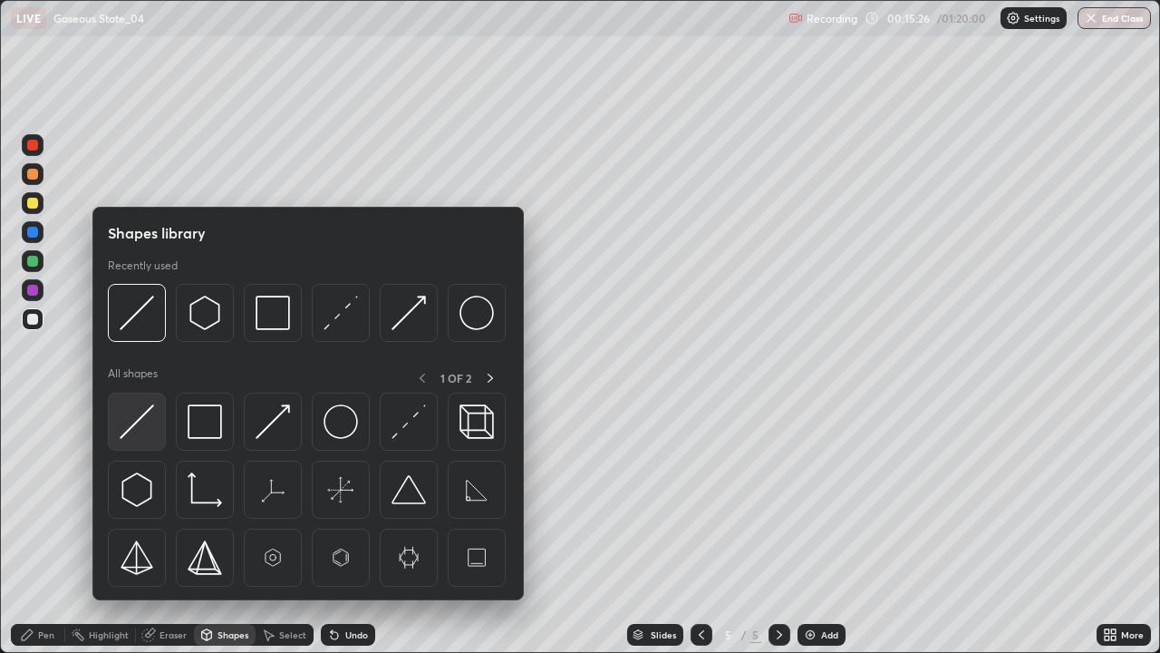
click at [149, 433] on img at bounding box center [137, 421] width 34 height 34
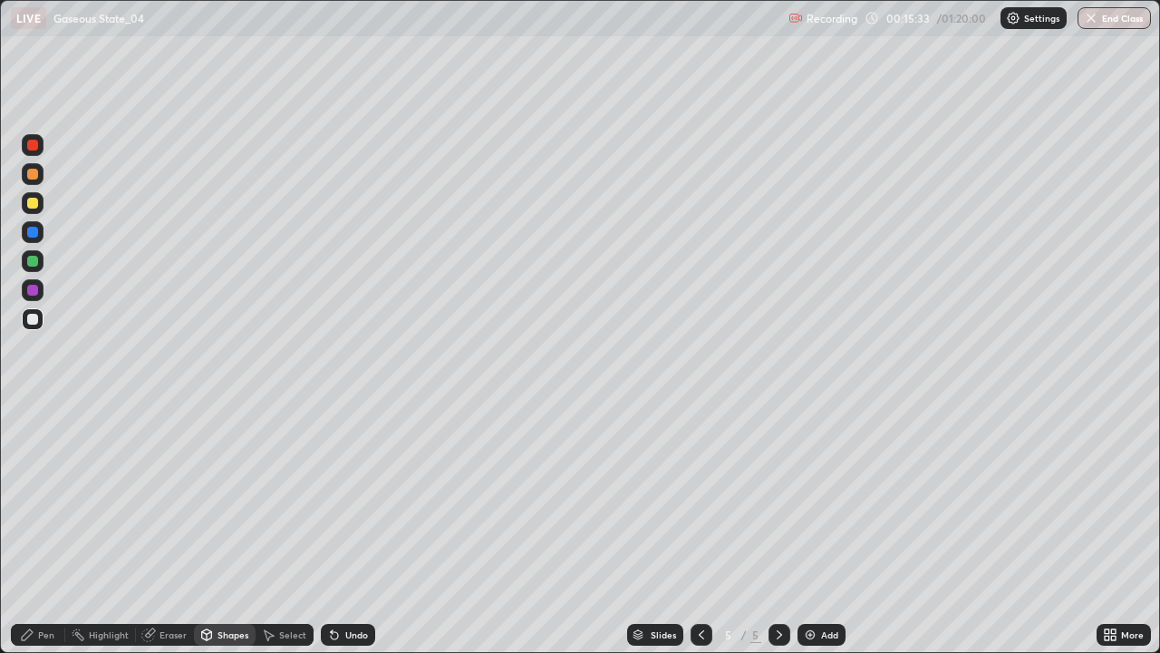
click at [36, 267] on div at bounding box center [33, 261] width 22 height 22
click at [44, 529] on div "Pen" at bounding box center [46, 634] width 16 height 9
click at [366, 529] on div "Undo" at bounding box center [348, 635] width 54 height 22
click at [28, 203] on div at bounding box center [32, 203] width 11 height 11
click at [241, 529] on div "Shapes" at bounding box center [233, 634] width 31 height 9
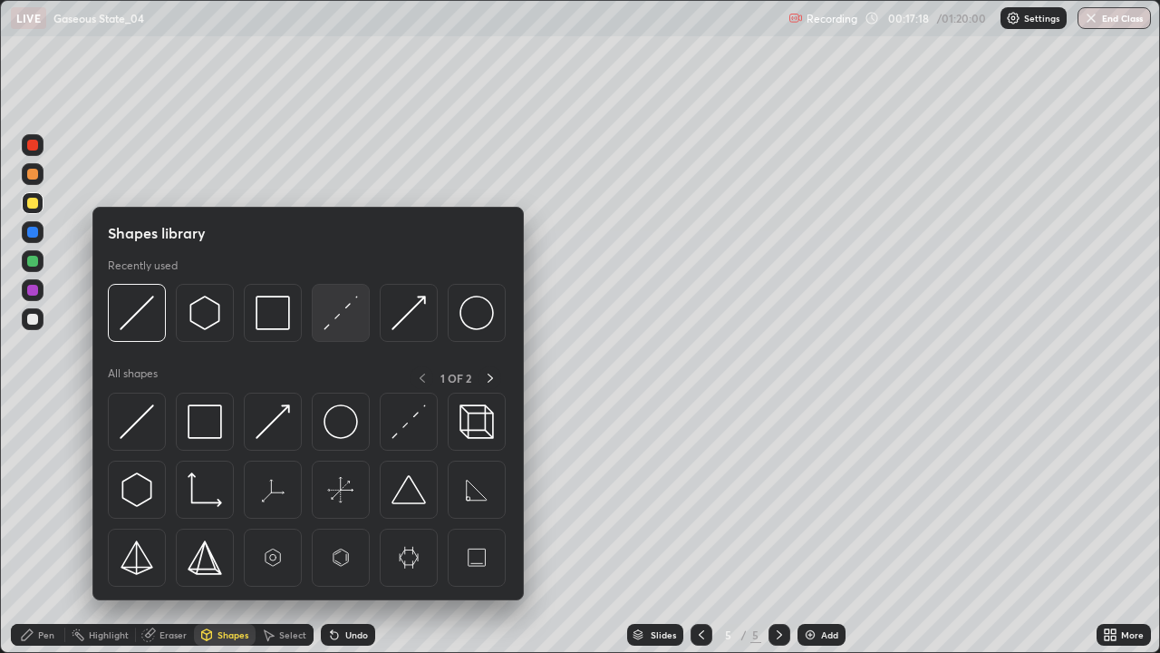
click at [344, 328] on img at bounding box center [341, 313] width 34 height 34
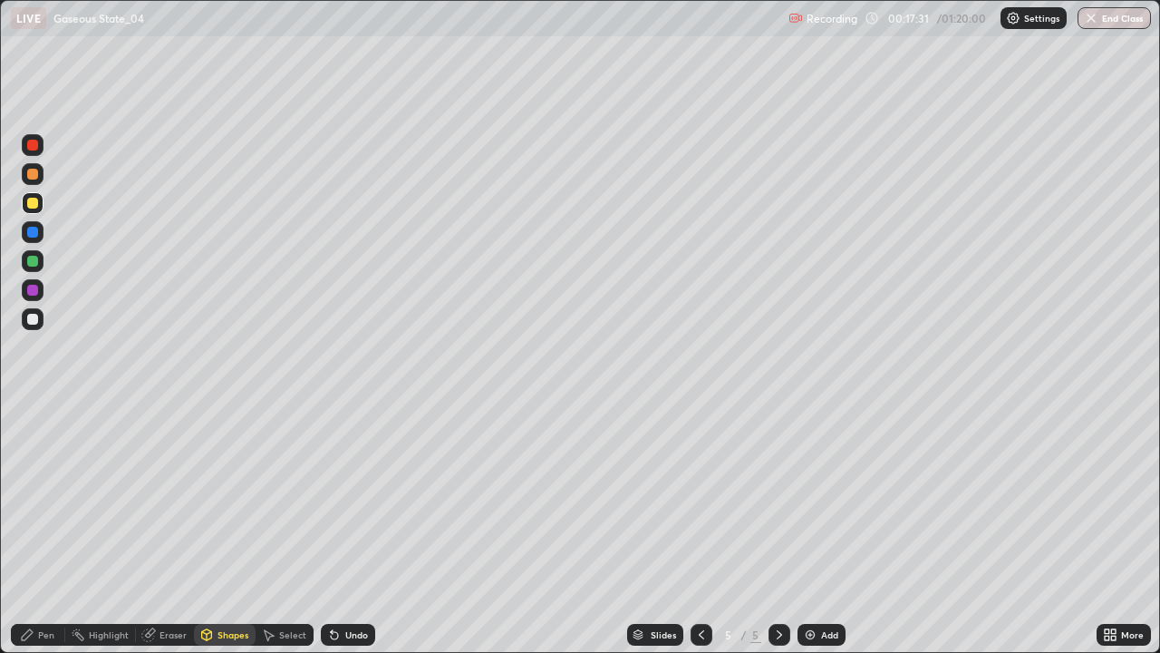
click at [49, 529] on div "Pen" at bounding box center [46, 634] width 16 height 9
click at [361, 529] on div "Undo" at bounding box center [356, 634] width 23 height 9
click at [359, 529] on div "Undo" at bounding box center [356, 634] width 23 height 9
click at [357, 529] on div "Undo" at bounding box center [356, 634] width 23 height 9
click at [356, 529] on div "Undo" at bounding box center [356, 634] width 23 height 9
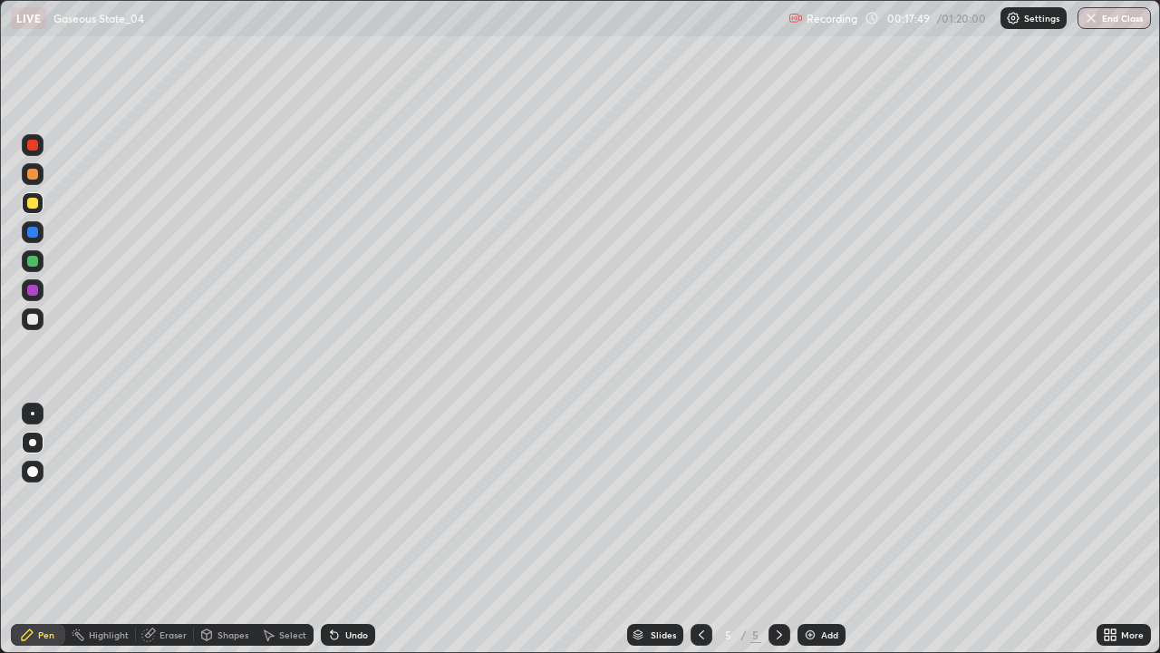
click at [355, 529] on div "Undo" at bounding box center [356, 634] width 23 height 9
click at [356, 529] on div "Undo" at bounding box center [356, 634] width 23 height 9
click at [42, 292] on div at bounding box center [33, 290] width 22 height 22
click at [355, 529] on div "Undo" at bounding box center [356, 634] width 23 height 9
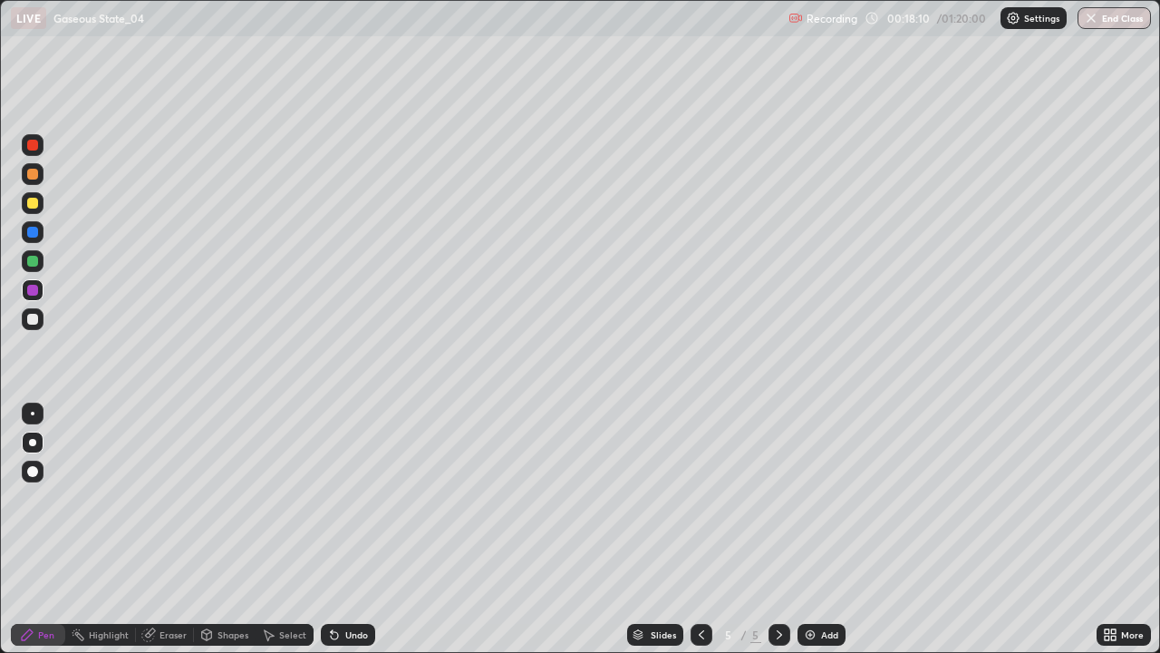
click at [350, 529] on div "Undo" at bounding box center [356, 634] width 23 height 9
click at [366, 529] on div "Undo" at bounding box center [348, 635] width 54 height 22
click at [364, 529] on div "Undo" at bounding box center [348, 635] width 54 height 22
click at [820, 529] on div "Add" at bounding box center [822, 635] width 48 height 22
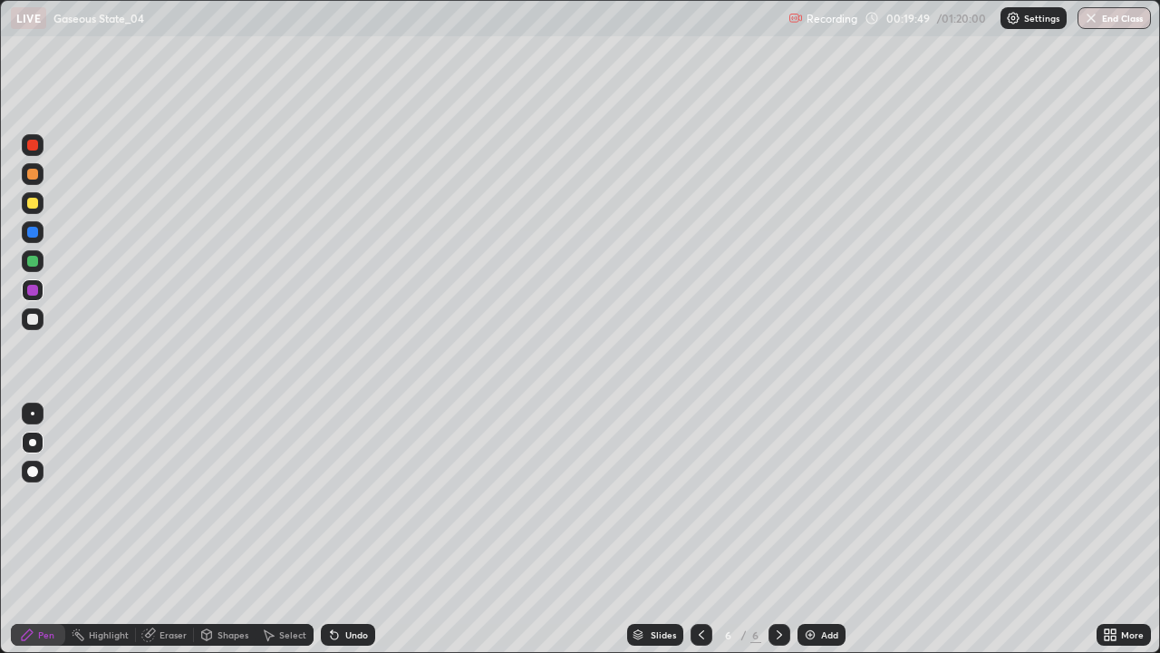
click at [228, 529] on div "Shapes" at bounding box center [233, 634] width 31 height 9
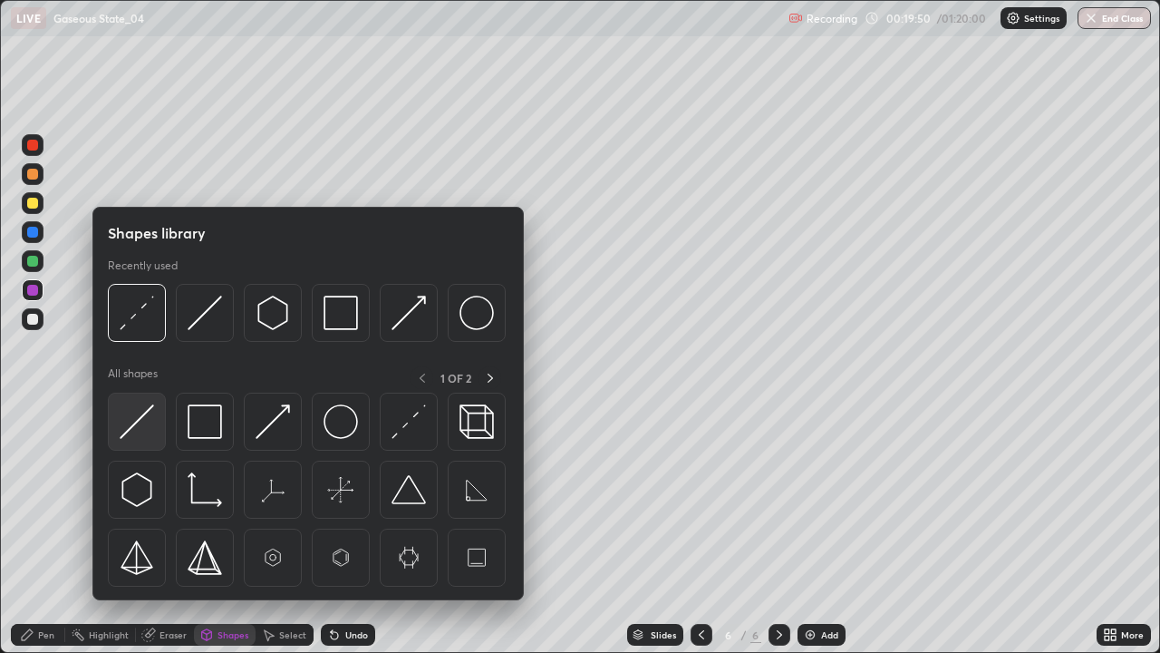
click at [153, 413] on img at bounding box center [137, 421] width 34 height 34
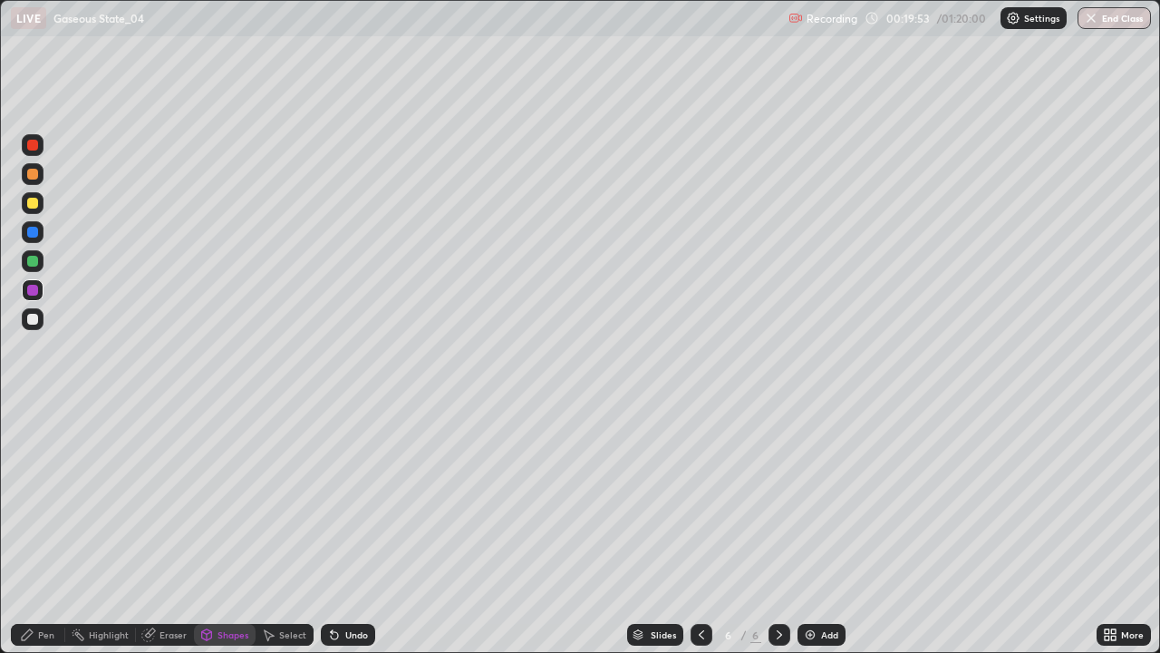
click at [39, 529] on div "Pen" at bounding box center [38, 635] width 54 height 22
click at [34, 204] on div at bounding box center [32, 203] width 11 height 11
click at [345, 529] on div "Undo" at bounding box center [348, 635] width 54 height 22
click at [228, 529] on div "Shapes" at bounding box center [225, 635] width 62 height 22
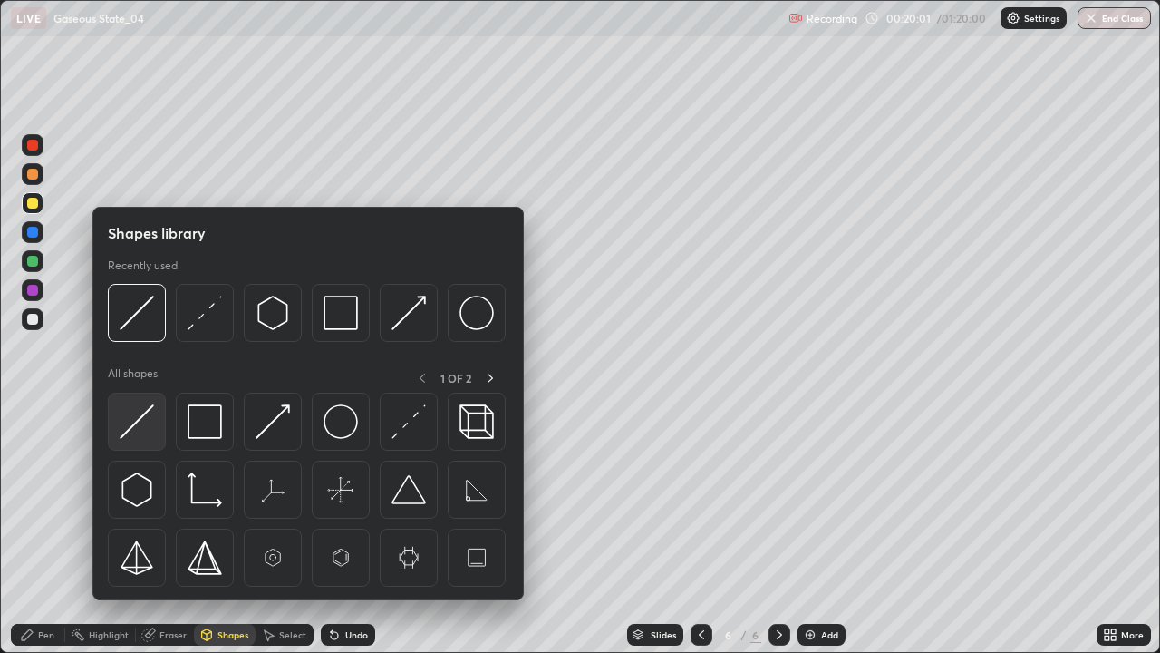
click at [149, 428] on img at bounding box center [137, 421] width 34 height 34
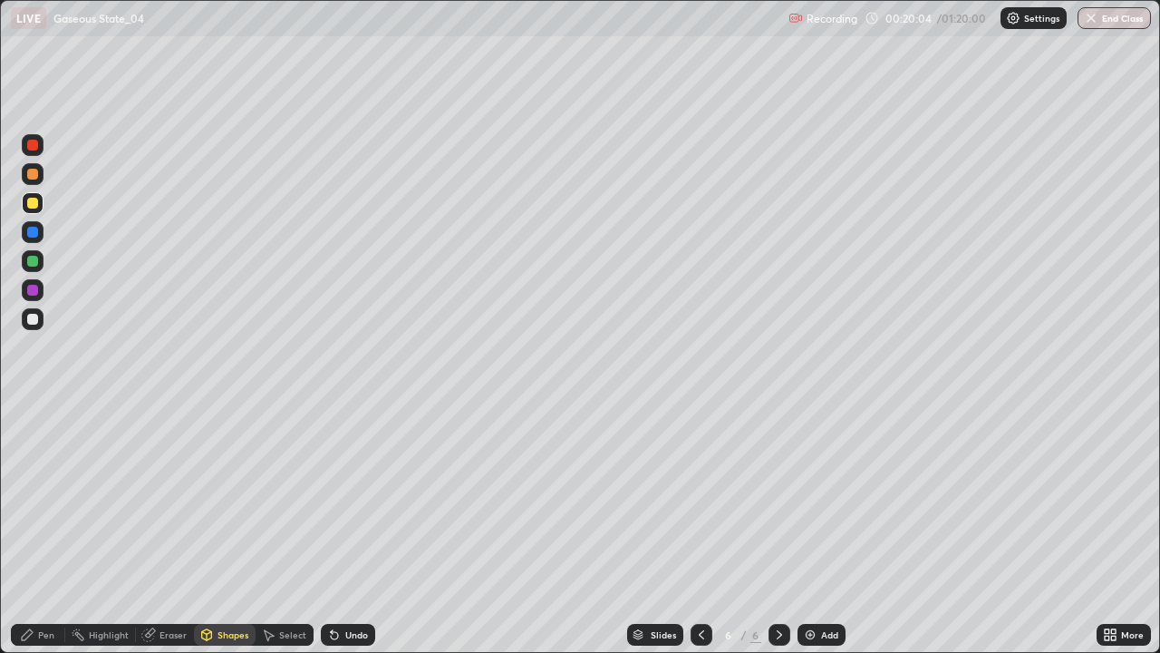
click at [38, 529] on div "Pen" at bounding box center [38, 635] width 54 height 22
click at [341, 529] on div "Undo" at bounding box center [348, 635] width 54 height 22
click at [345, 529] on div "Undo" at bounding box center [356, 634] width 23 height 9
click at [337, 529] on icon at bounding box center [334, 634] width 15 height 15
click at [31, 175] on div at bounding box center [32, 174] width 11 height 11
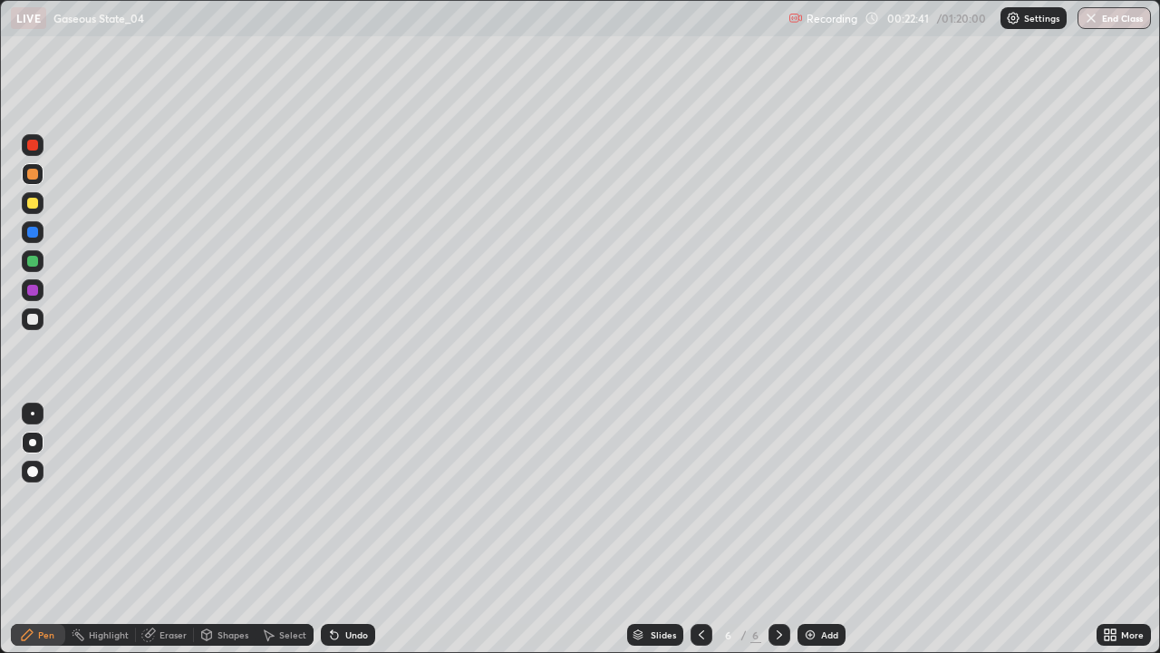
click at [31, 152] on div at bounding box center [33, 145] width 22 height 22
click at [40, 319] on div at bounding box center [33, 319] width 22 height 22
click at [357, 529] on div "Undo" at bounding box center [356, 634] width 23 height 9
click at [355, 529] on div "Undo" at bounding box center [356, 634] width 23 height 9
click at [354, 529] on div "Undo" at bounding box center [356, 634] width 23 height 9
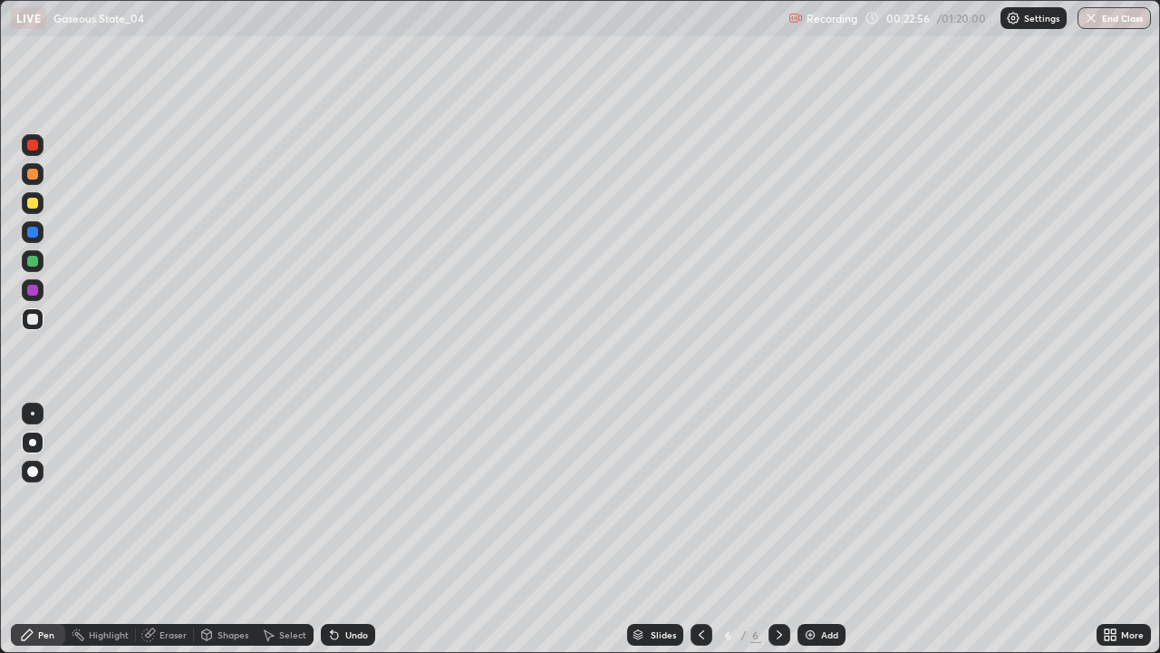
click at [352, 529] on div "Undo" at bounding box center [356, 634] width 23 height 9
click at [221, 529] on div "Shapes" at bounding box center [233, 634] width 31 height 9
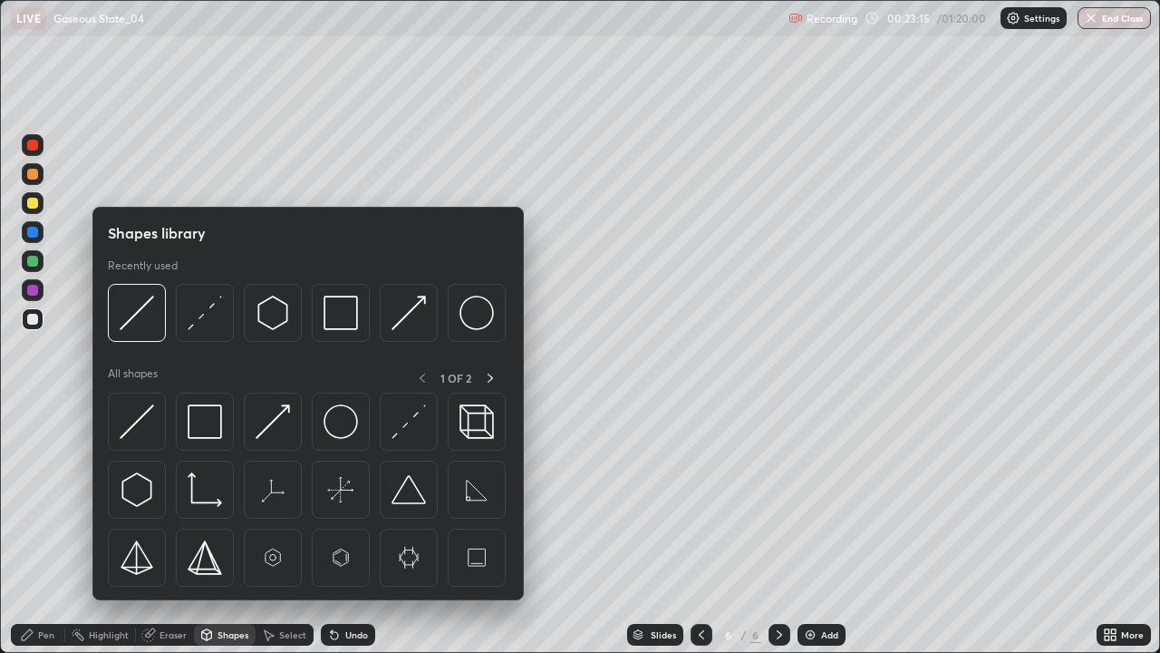
click at [39, 529] on div "Pen" at bounding box center [46, 634] width 16 height 9
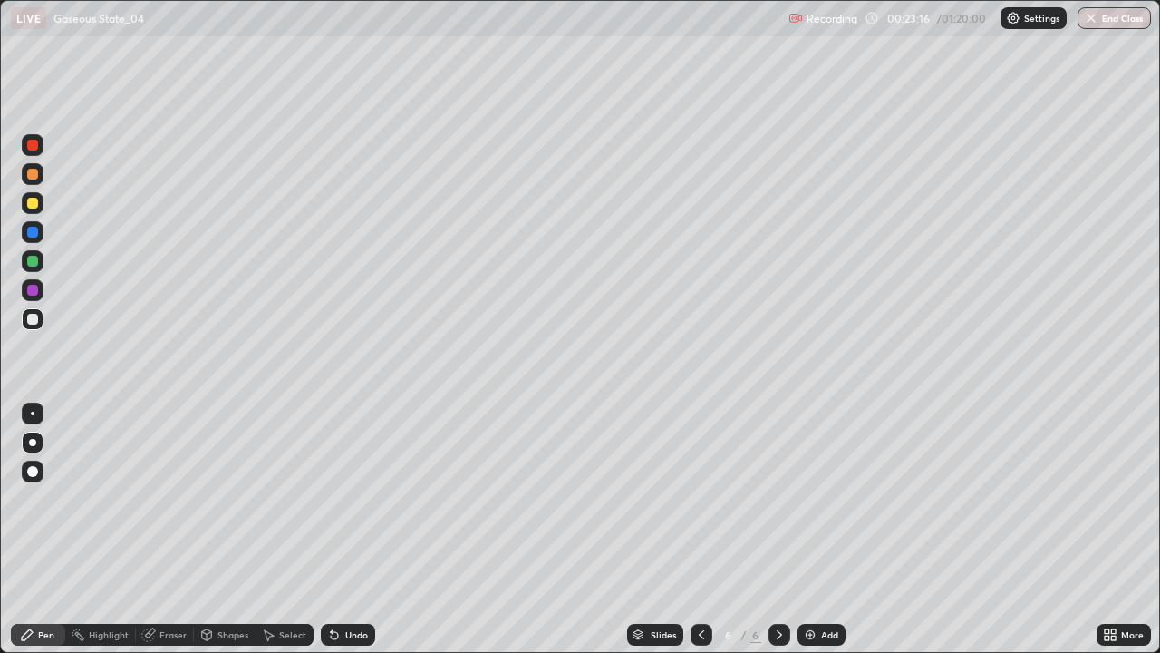
click at [33, 413] on div at bounding box center [33, 414] width 4 height 4
click at [238, 529] on div "Shapes" at bounding box center [233, 634] width 31 height 9
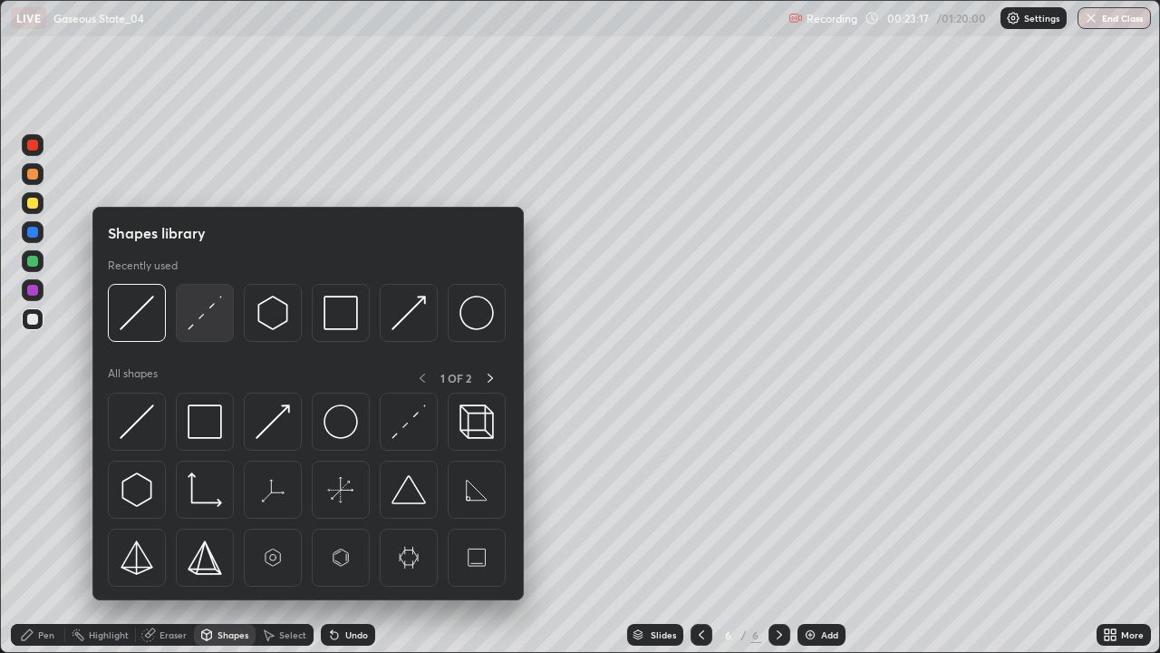
click at [203, 323] on img at bounding box center [205, 313] width 34 height 34
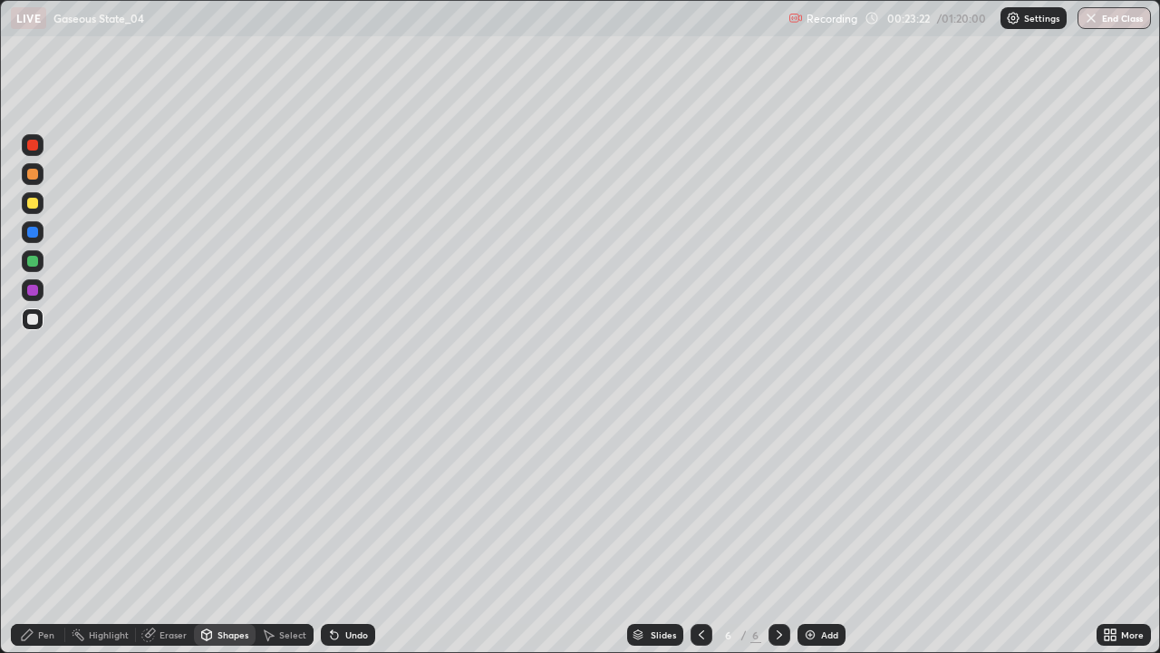
click at [49, 529] on div "Pen" at bounding box center [38, 635] width 54 height 22
click at [34, 319] on div at bounding box center [32, 319] width 11 height 11
click at [33, 290] on div at bounding box center [32, 290] width 11 height 11
click at [34, 261] on div at bounding box center [32, 261] width 11 height 11
click at [32, 442] on div at bounding box center [32, 442] width 7 height 7
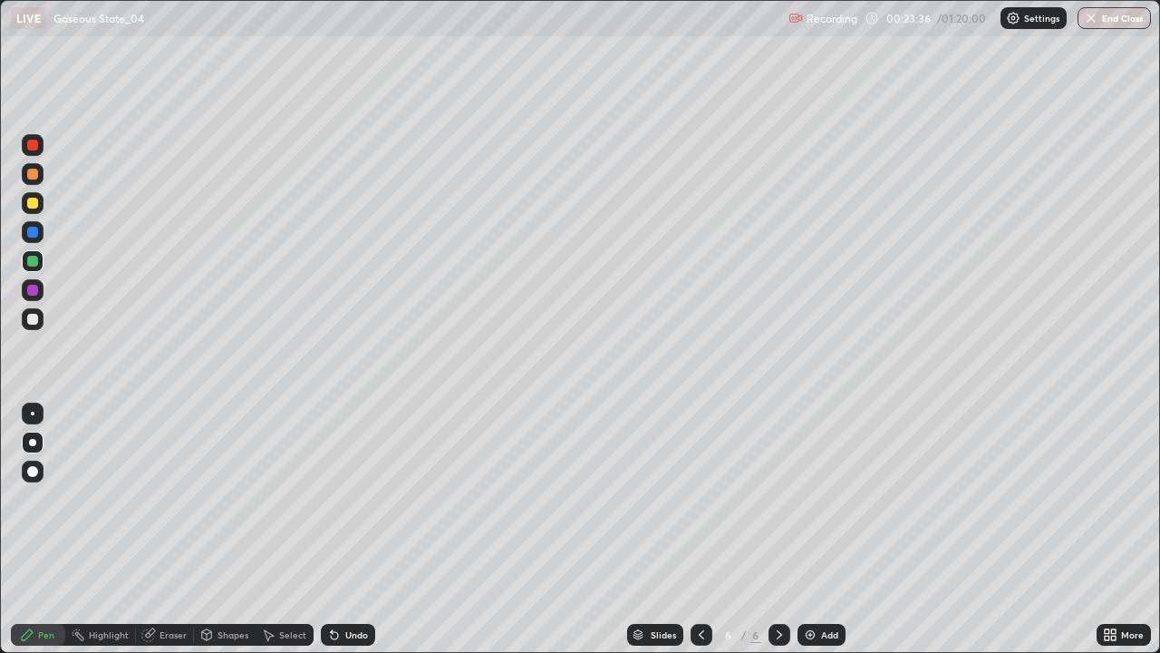
click at [337, 529] on div "Undo" at bounding box center [348, 635] width 54 height 22
click at [343, 529] on div "Undo" at bounding box center [348, 635] width 54 height 22
click at [342, 529] on div "Undo" at bounding box center [348, 635] width 54 height 22
click at [345, 529] on div "Undo" at bounding box center [356, 634] width 23 height 9
click at [333, 529] on icon at bounding box center [334, 635] width 7 height 7
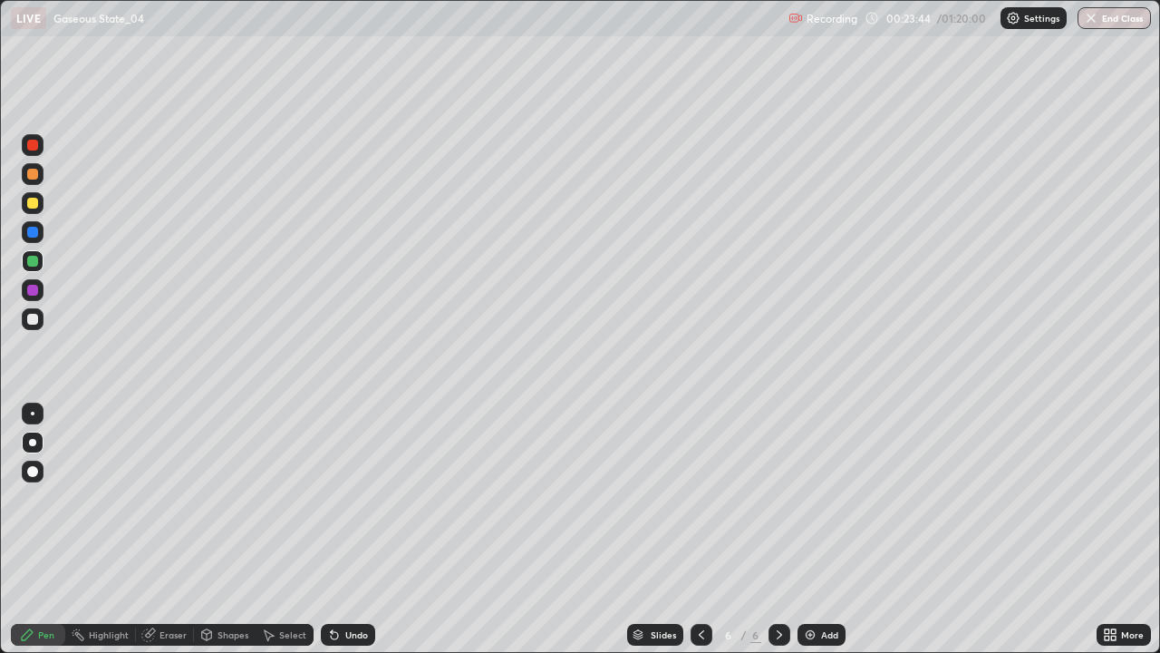
click at [345, 529] on div "Undo" at bounding box center [356, 634] width 23 height 9
click at [828, 529] on div "Add" at bounding box center [829, 634] width 17 height 9
click at [228, 529] on div "Shapes" at bounding box center [233, 634] width 31 height 9
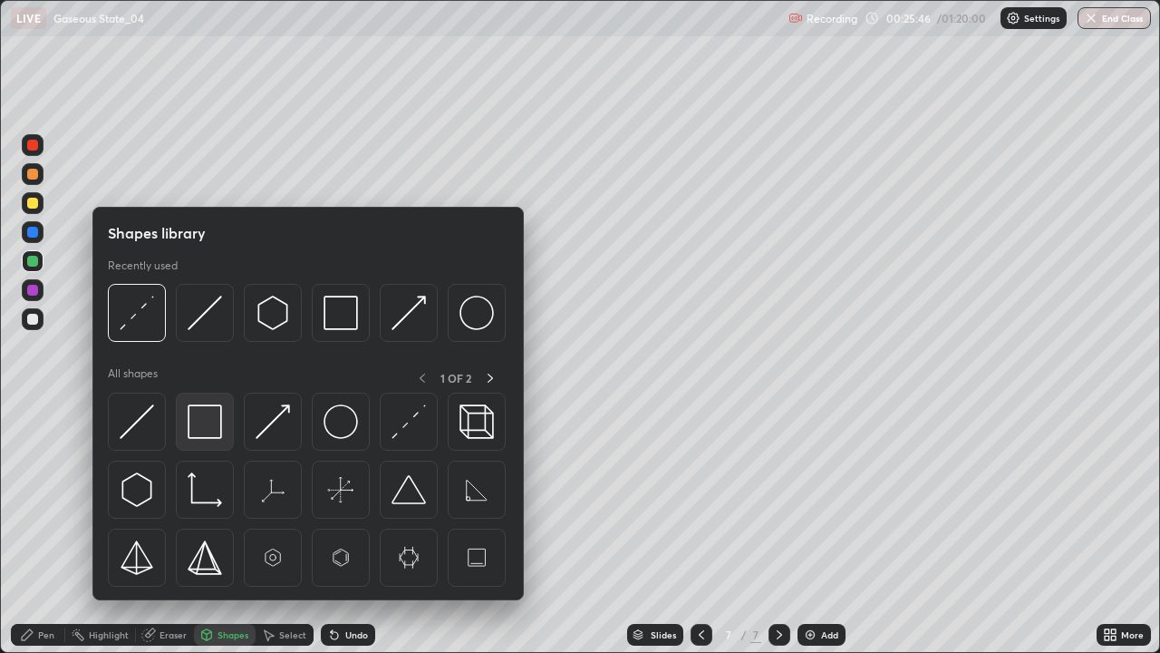
click at [214, 417] on img at bounding box center [205, 421] width 34 height 34
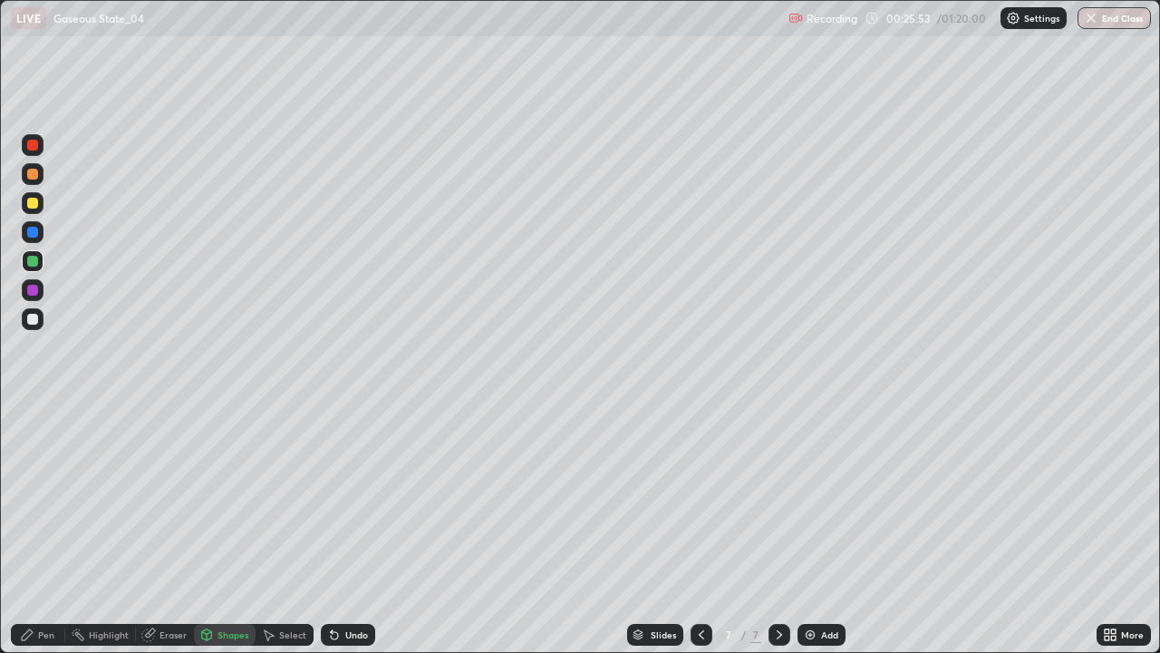
click at [227, 529] on div "Shapes" at bounding box center [233, 634] width 31 height 9
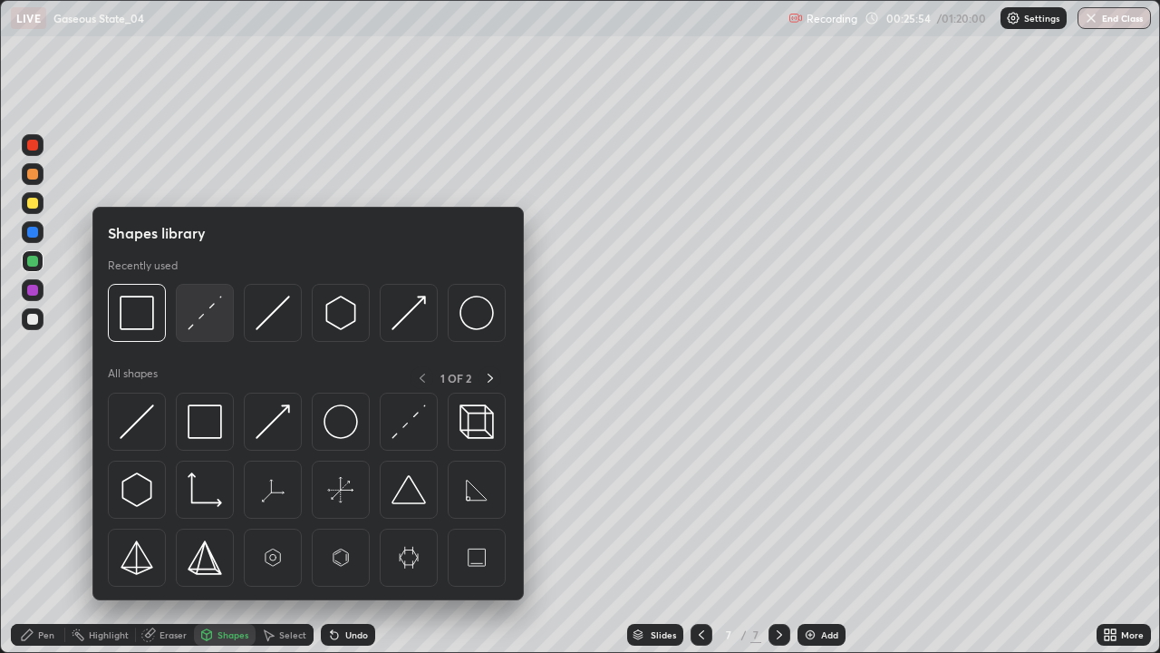
click at [194, 326] on img at bounding box center [205, 313] width 34 height 34
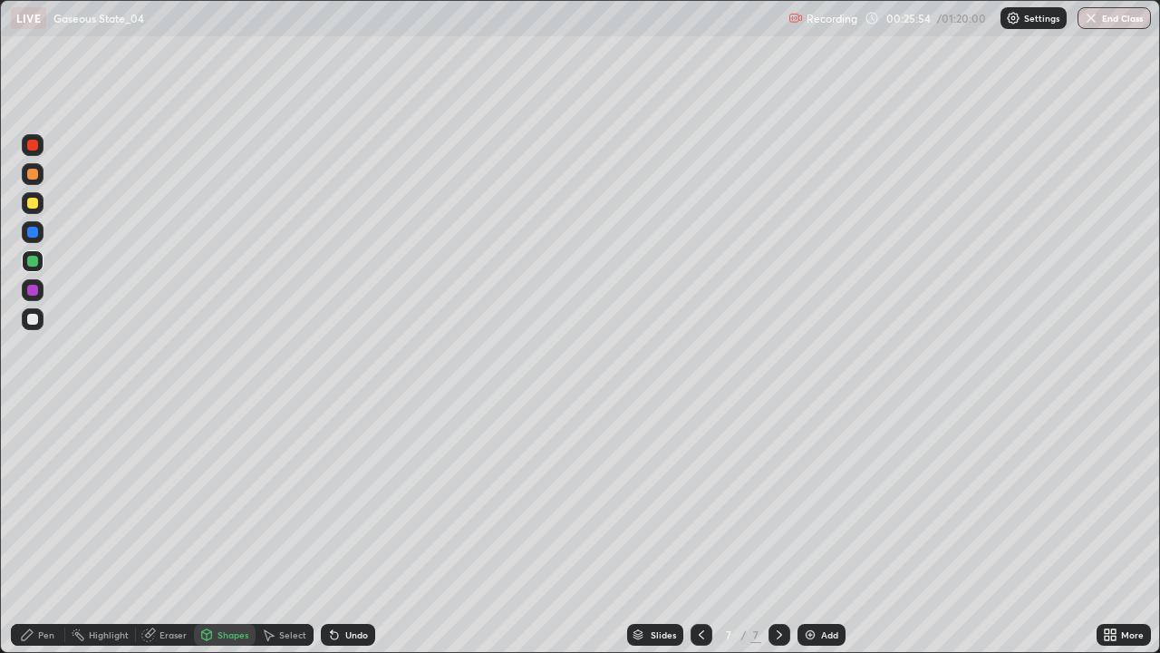
click at [34, 290] on div at bounding box center [32, 290] width 11 height 11
click at [351, 529] on div "Undo" at bounding box center [348, 635] width 54 height 22
click at [41, 529] on div "Pen" at bounding box center [46, 634] width 16 height 9
click at [213, 13] on div "LIVE Gaseous State_04" at bounding box center [396, 18] width 771 height 36
click at [350, 529] on div "Undo" at bounding box center [356, 634] width 23 height 9
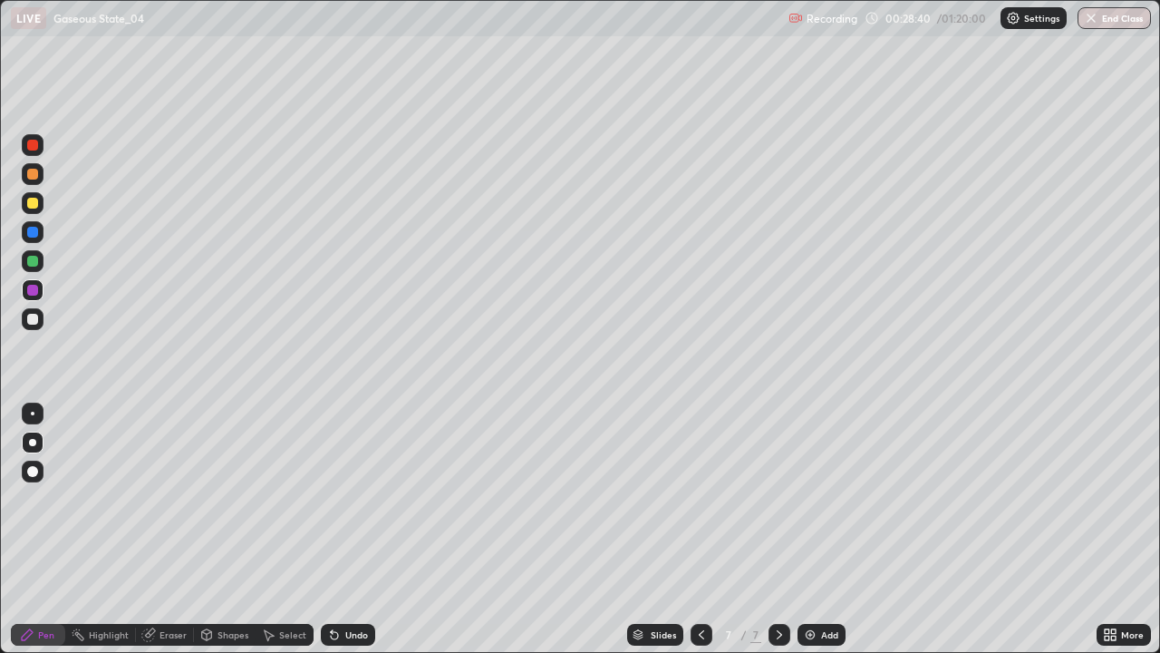
click at [350, 529] on div "Undo" at bounding box center [356, 634] width 23 height 9
click at [347, 529] on div "Undo" at bounding box center [348, 635] width 54 height 22
click at [344, 529] on div "Undo" at bounding box center [348, 635] width 54 height 22
click at [345, 529] on div "Undo" at bounding box center [356, 634] width 23 height 9
click at [351, 529] on div "Undo" at bounding box center [348, 635] width 54 height 22
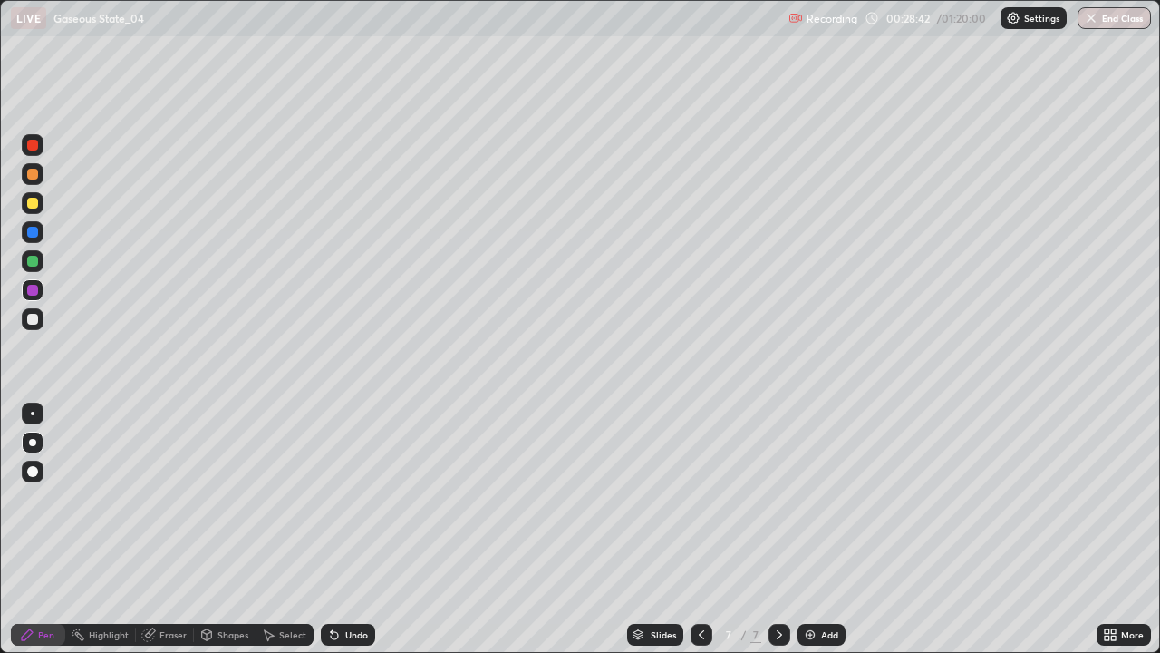
click at [343, 529] on div "Undo" at bounding box center [348, 635] width 54 height 22
click at [354, 529] on div "Undo" at bounding box center [356, 634] width 23 height 9
click at [345, 529] on div "Undo" at bounding box center [356, 634] width 23 height 9
click at [339, 529] on icon at bounding box center [334, 634] width 15 height 15
click at [357, 529] on div "Undo" at bounding box center [356, 634] width 23 height 9
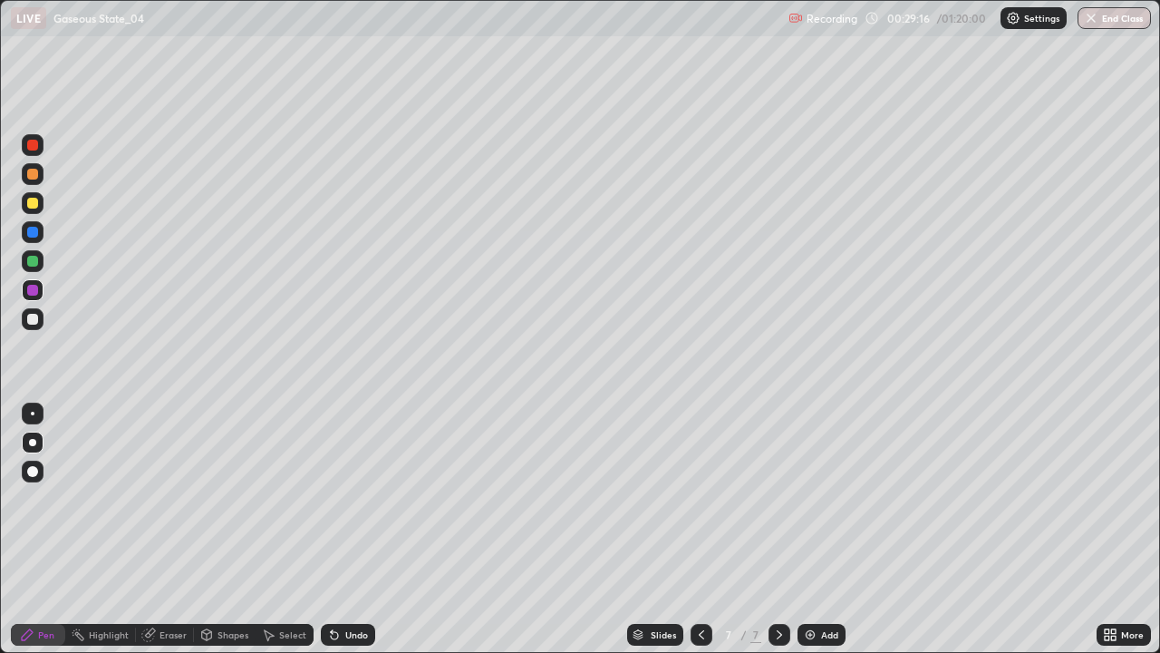
click at [238, 529] on div "Shapes" at bounding box center [233, 634] width 31 height 9
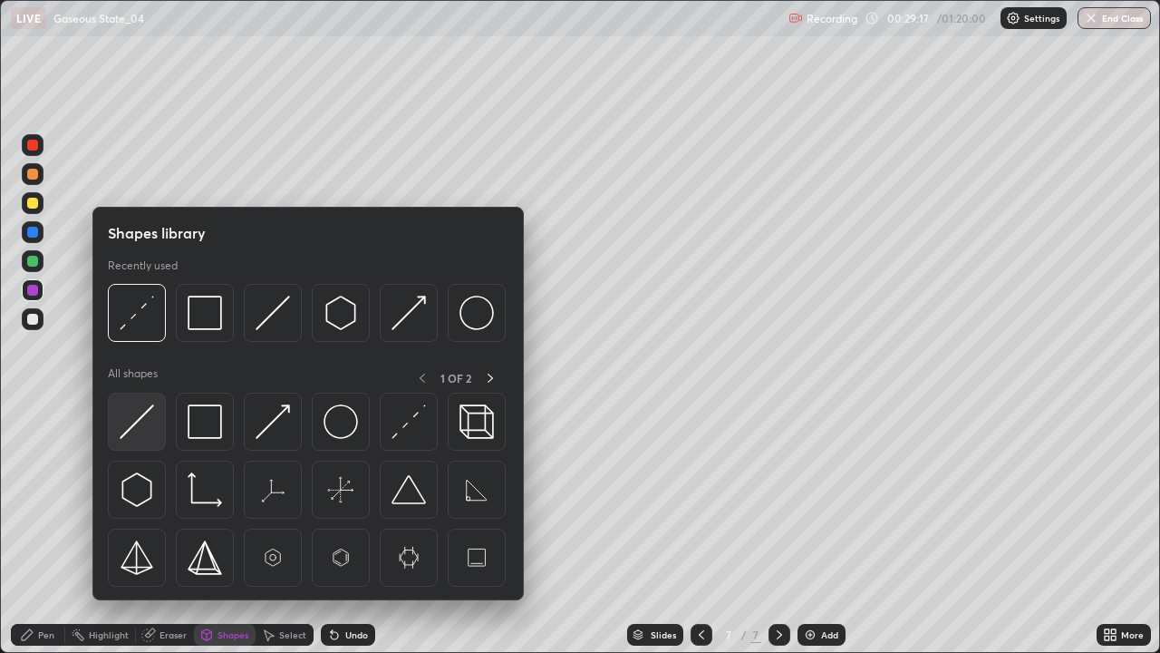
click at [144, 432] on img at bounding box center [137, 421] width 34 height 34
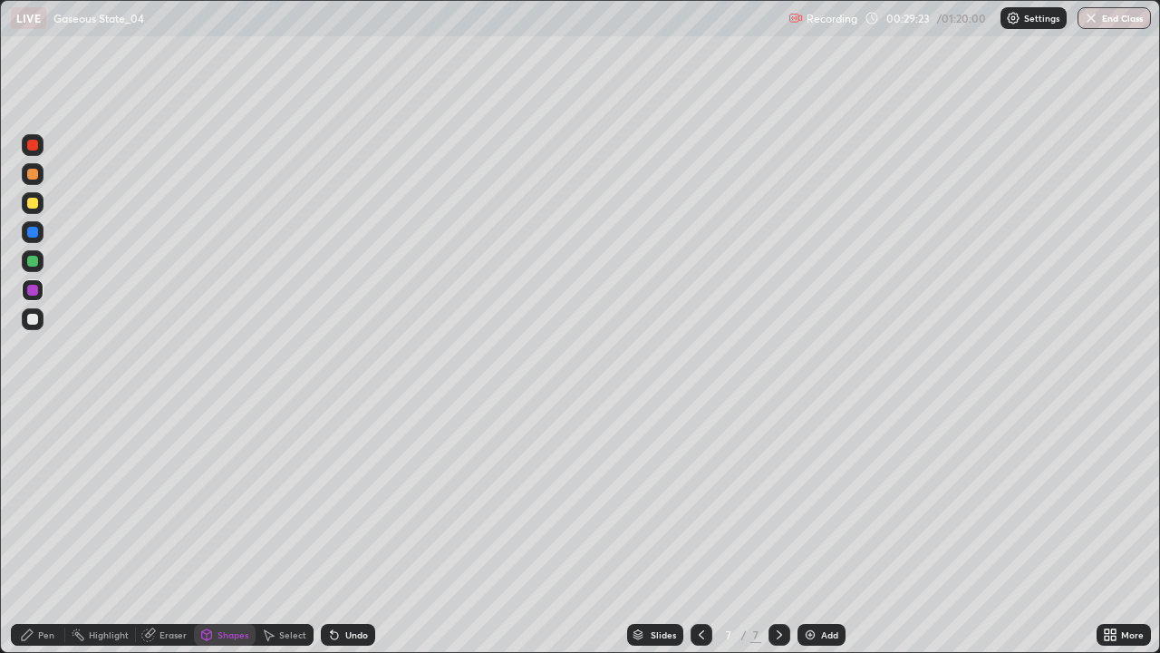
click at [47, 529] on div "Pen" at bounding box center [46, 634] width 16 height 9
click at [34, 323] on div at bounding box center [32, 319] width 11 height 11
click at [232, 529] on div "Shapes" at bounding box center [225, 635] width 62 height 22
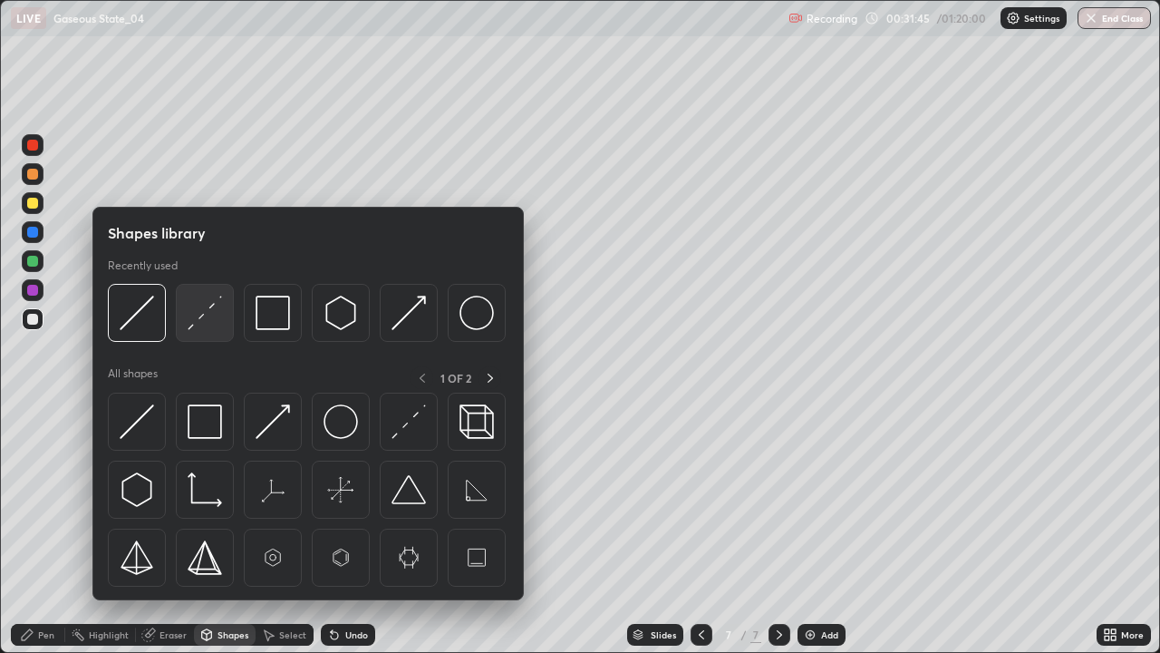
click at [205, 326] on img at bounding box center [205, 313] width 34 height 34
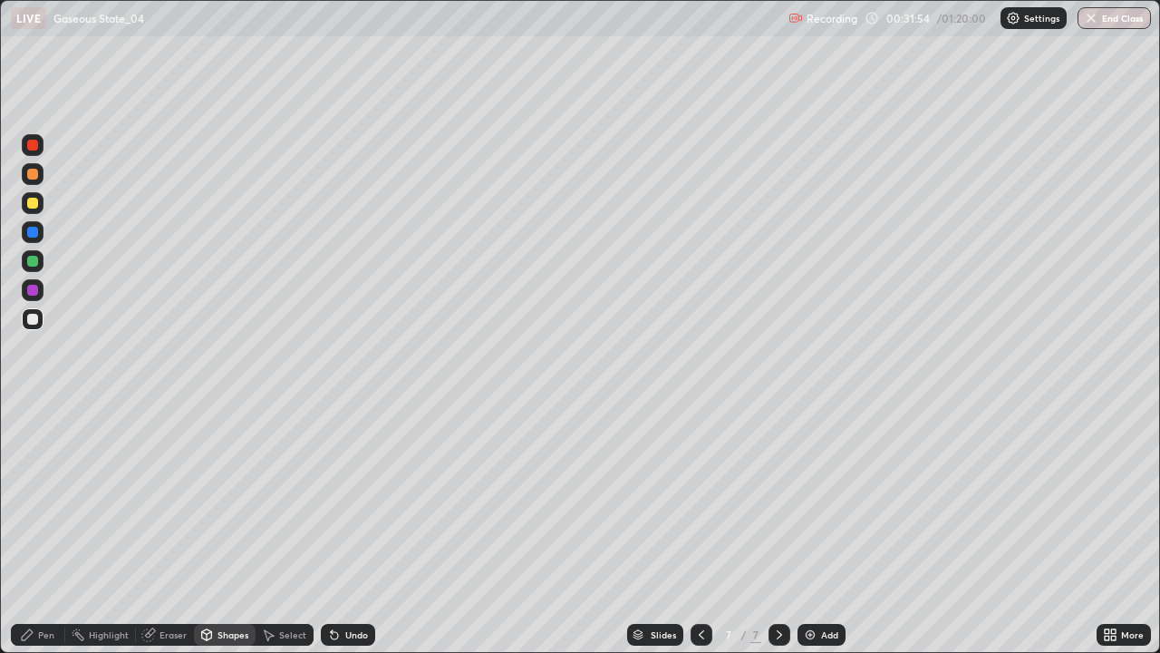
click at [36, 260] on div at bounding box center [32, 261] width 11 height 11
click at [355, 529] on div "Undo" at bounding box center [348, 635] width 54 height 22
click at [348, 529] on div "Undo" at bounding box center [356, 634] width 23 height 9
click at [230, 529] on div "Shapes" at bounding box center [225, 635] width 62 height 22
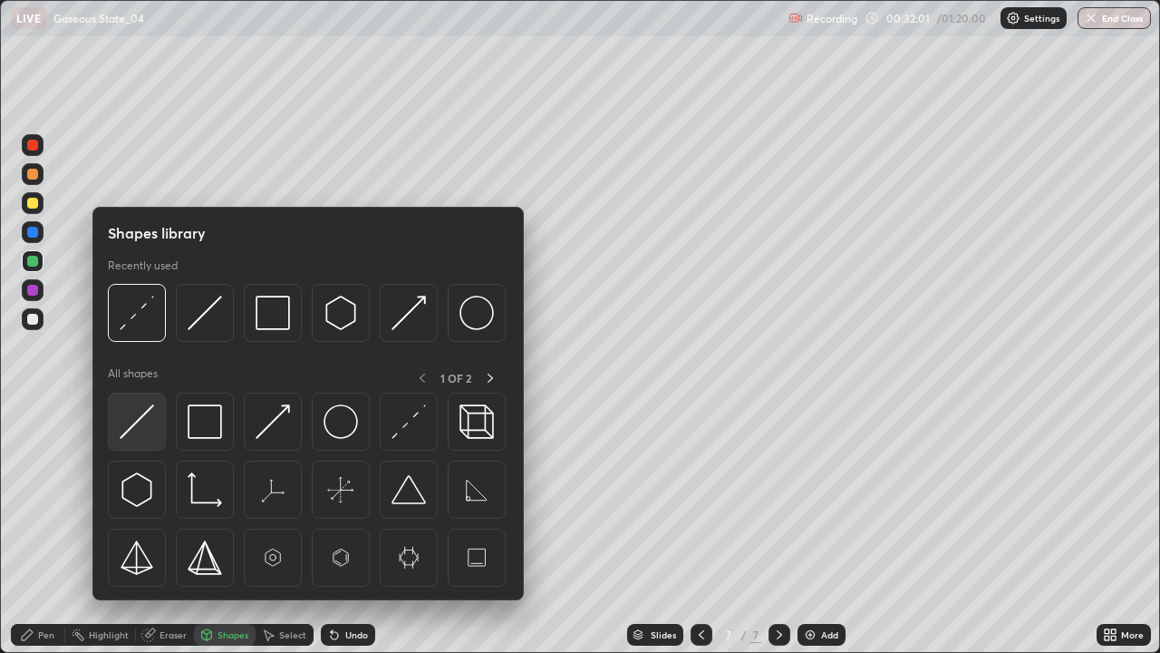
click at [148, 425] on img at bounding box center [137, 421] width 34 height 34
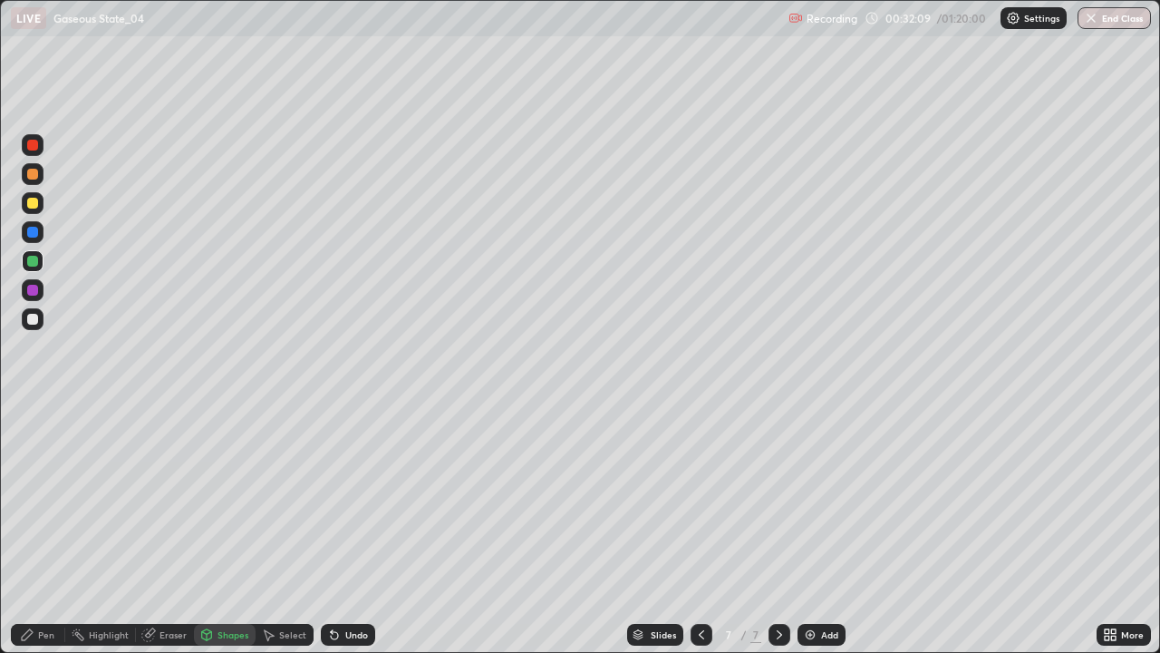
click at [49, 529] on div "Pen" at bounding box center [46, 634] width 16 height 9
click at [295, 529] on div "Select" at bounding box center [292, 634] width 27 height 9
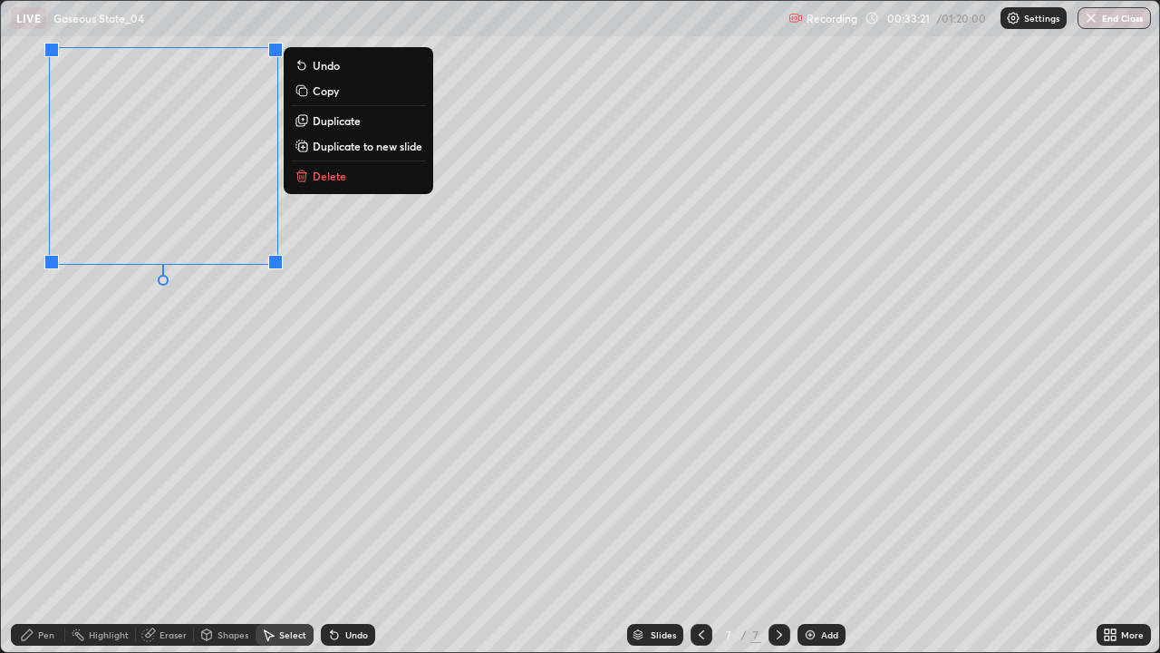
click at [239, 347] on div "0 ° Undo Copy Duplicate Duplicate to new slide Delete" at bounding box center [580, 327] width 1159 height 652
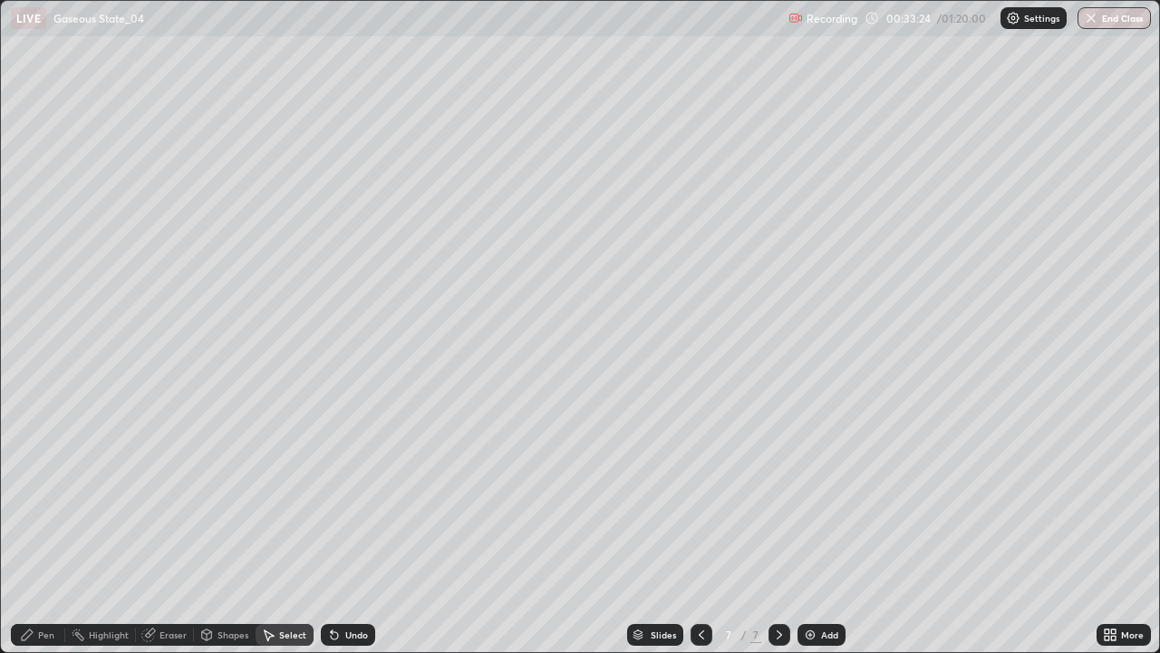
click at [36, 529] on div "Pen" at bounding box center [38, 635] width 54 height 22
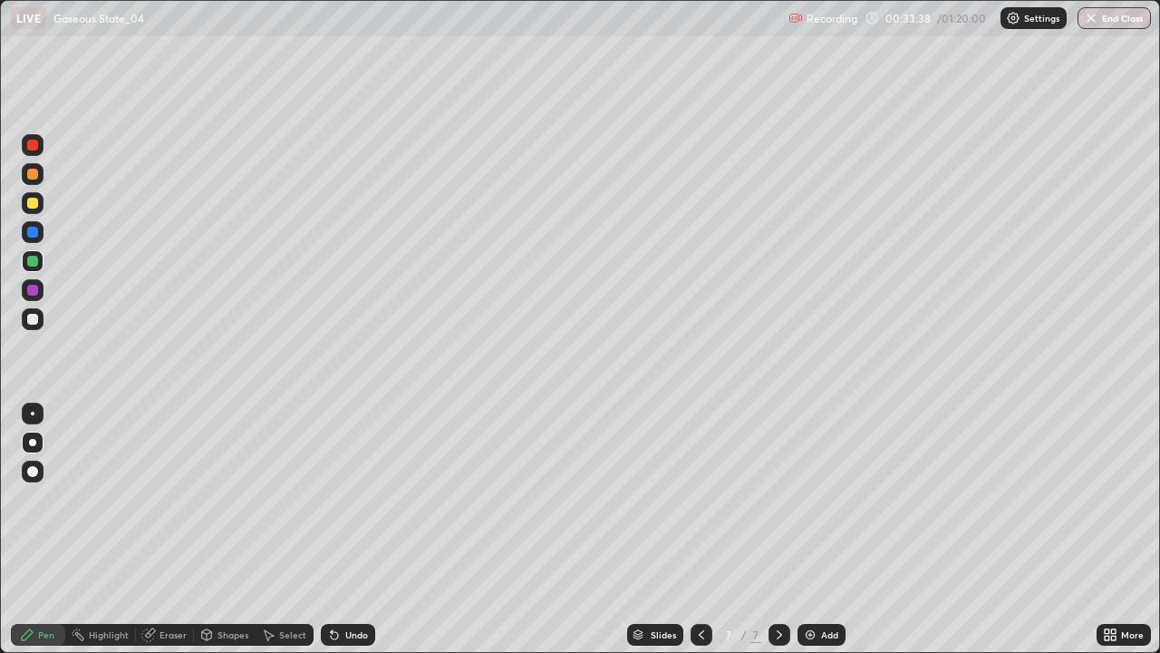
click at [36, 311] on div at bounding box center [33, 319] width 22 height 22
click at [281, 529] on div "Select" at bounding box center [292, 634] width 27 height 9
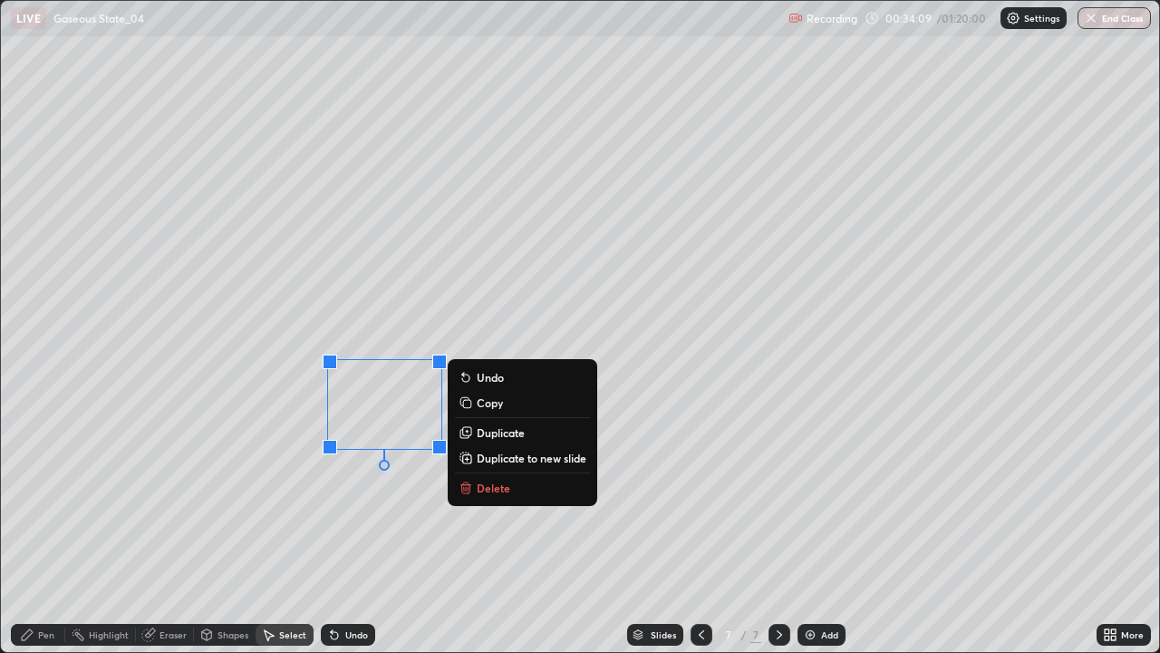
click at [385, 306] on div "0 ° Undo Copy Duplicate Duplicate to new slide Delete" at bounding box center [580, 327] width 1159 height 652
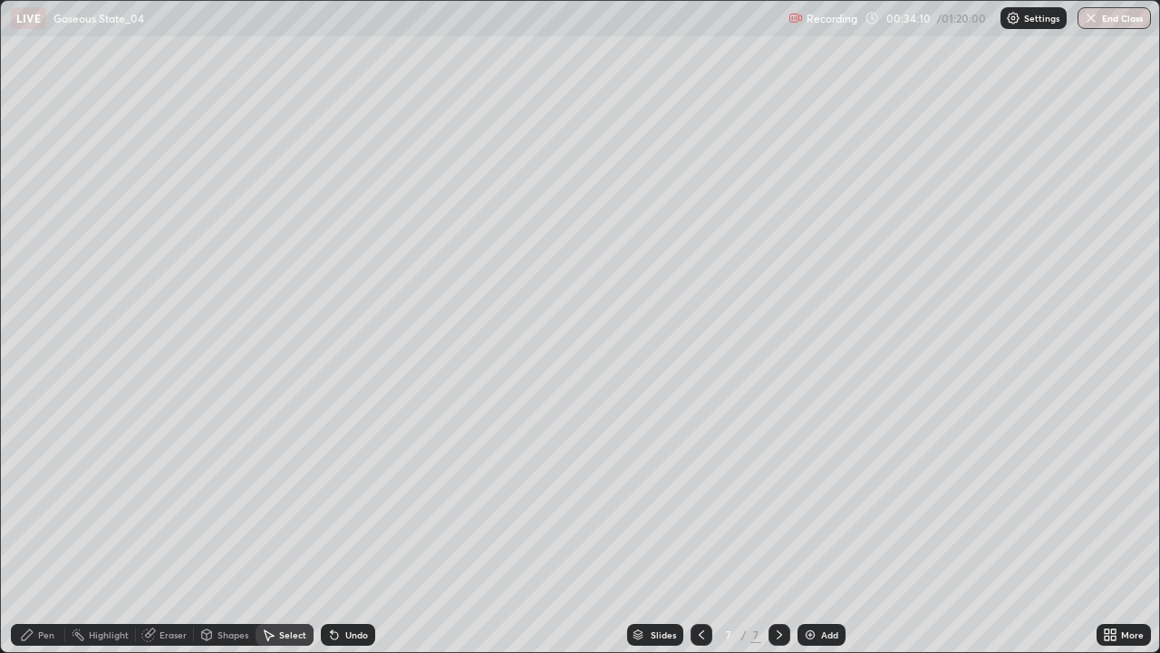
click at [24, 529] on div "Pen" at bounding box center [38, 635] width 54 height 22
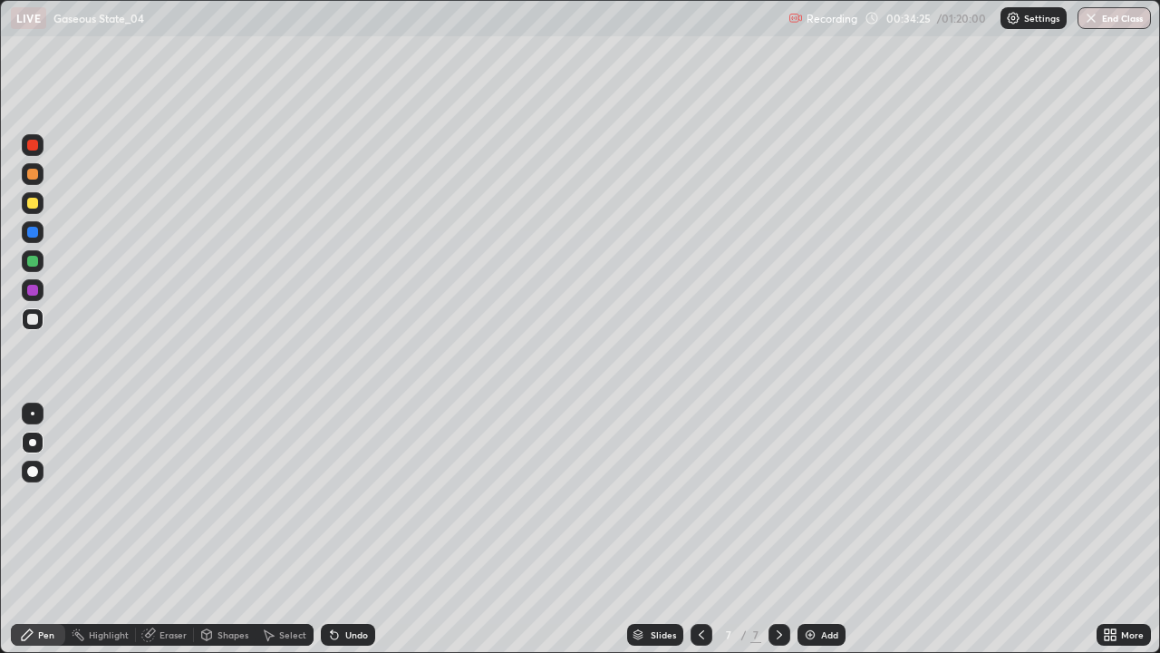
click at [232, 529] on div "Shapes" at bounding box center [233, 634] width 31 height 9
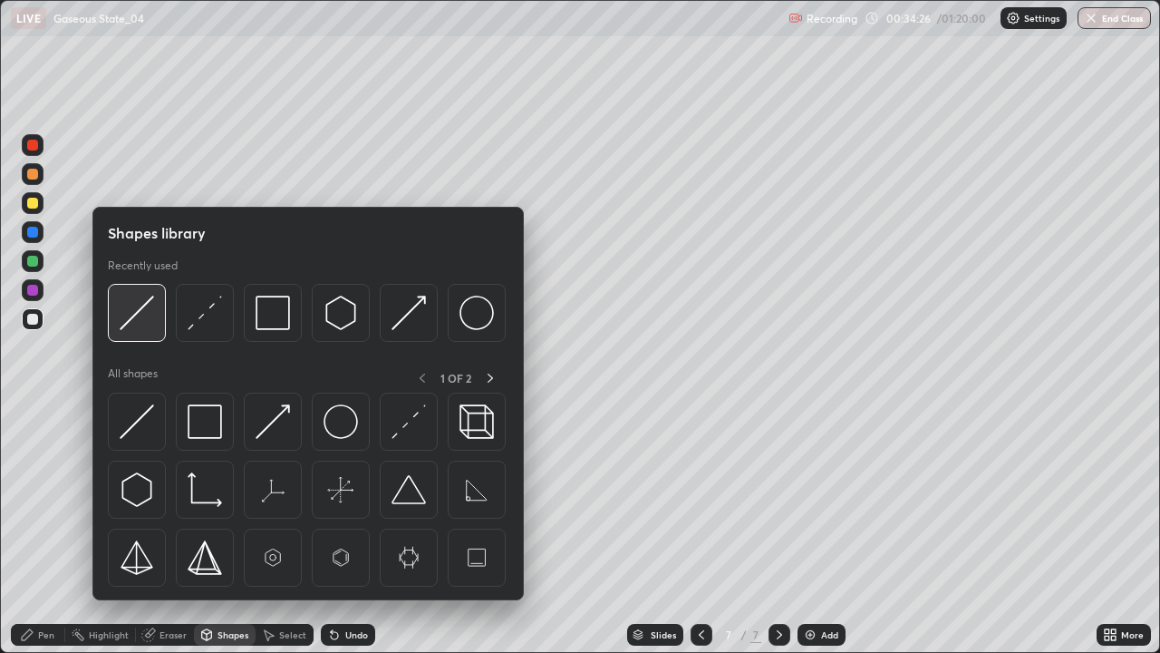
click at [141, 321] on img at bounding box center [137, 313] width 34 height 34
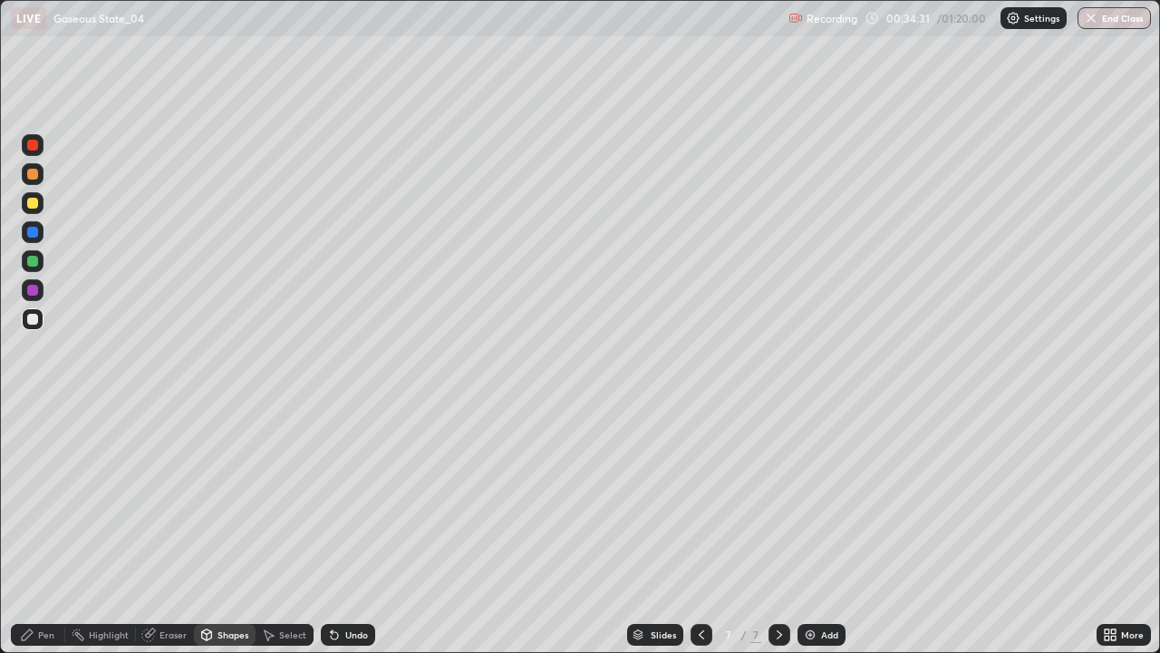
click at [56, 529] on div "Pen" at bounding box center [38, 635] width 54 height 22
click at [355, 529] on div "Undo" at bounding box center [356, 634] width 23 height 9
click at [354, 529] on div "Undo" at bounding box center [356, 634] width 23 height 9
click at [355, 529] on div "Undo" at bounding box center [356, 634] width 23 height 9
click at [364, 529] on div "Undo" at bounding box center [356, 634] width 23 height 9
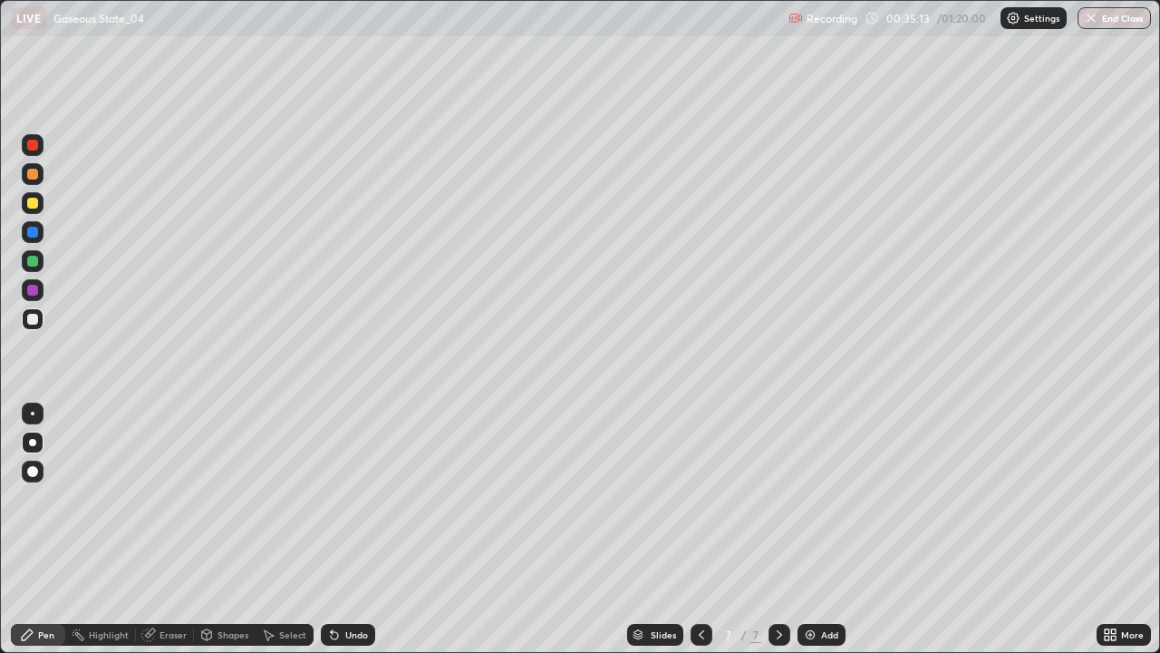
click at [237, 529] on div "Shapes" at bounding box center [233, 634] width 31 height 9
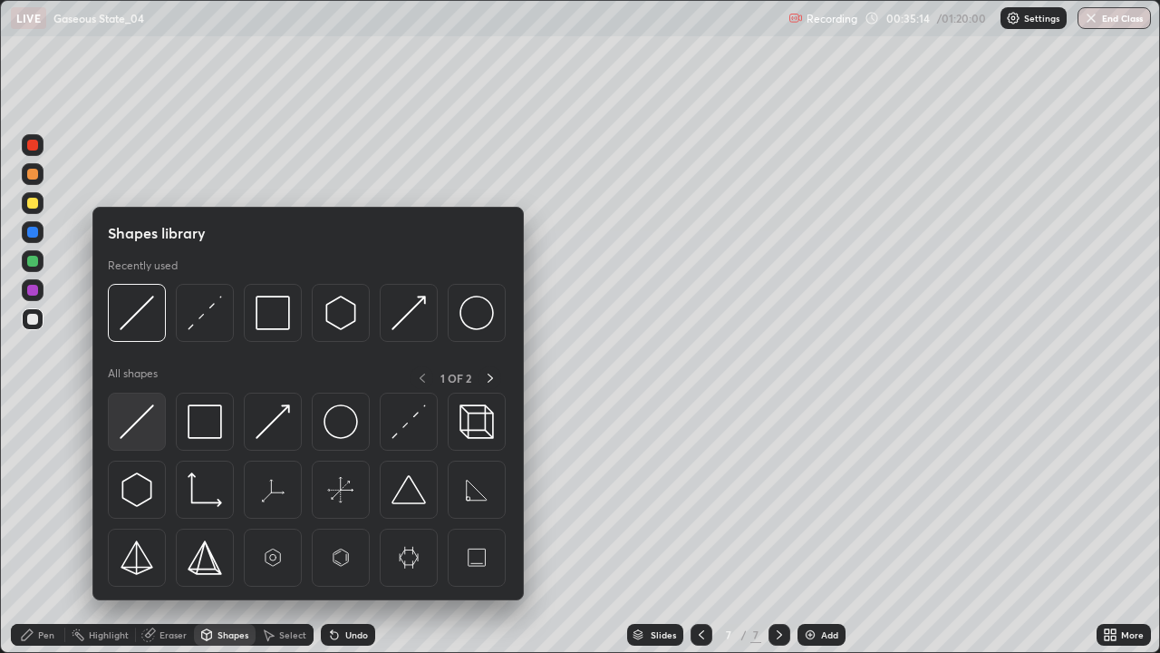
click at [149, 411] on img at bounding box center [137, 421] width 34 height 34
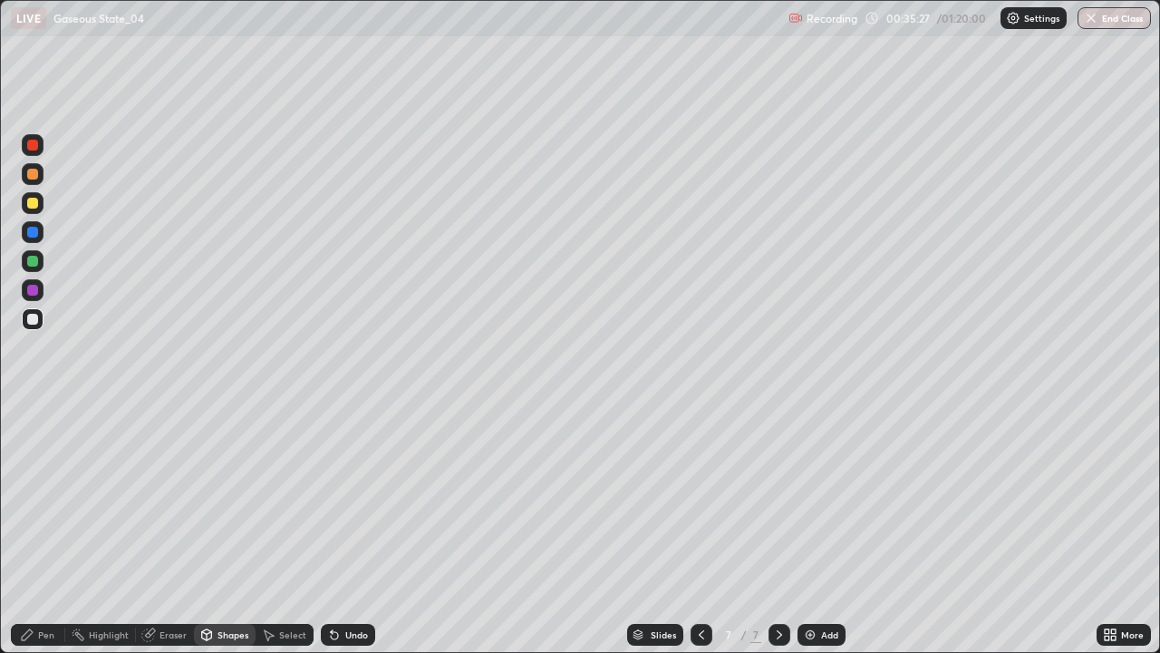
click at [36, 529] on div "Pen" at bounding box center [38, 635] width 54 height 22
click at [236, 529] on div "Shapes" at bounding box center [233, 634] width 31 height 9
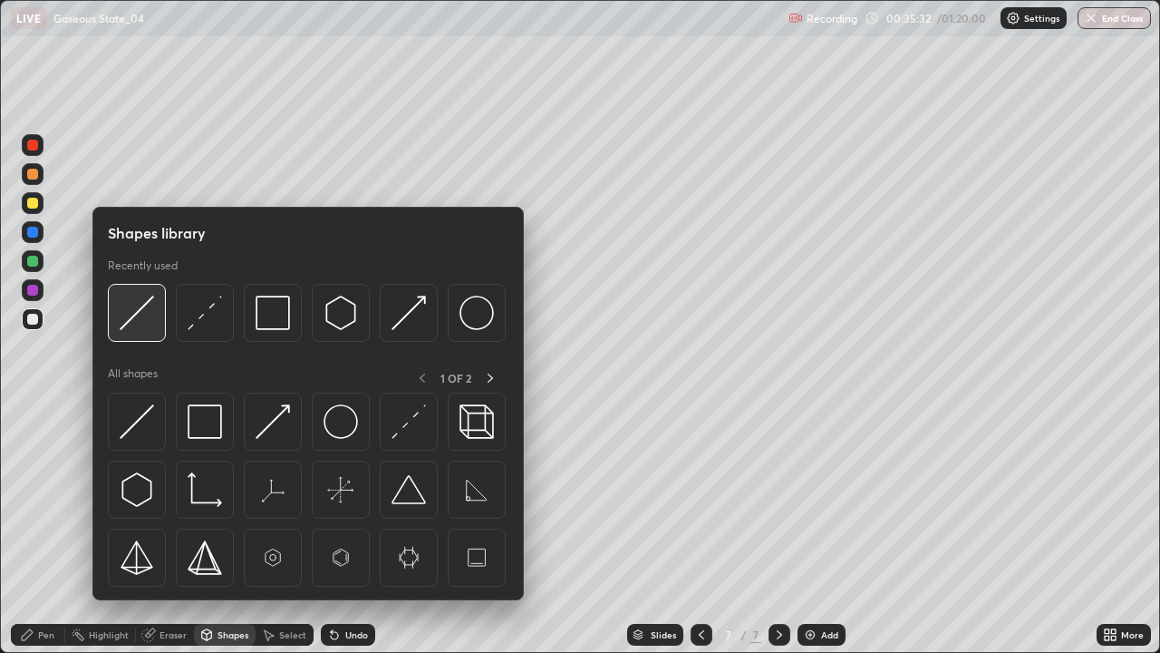
click at [143, 318] on img at bounding box center [137, 313] width 34 height 34
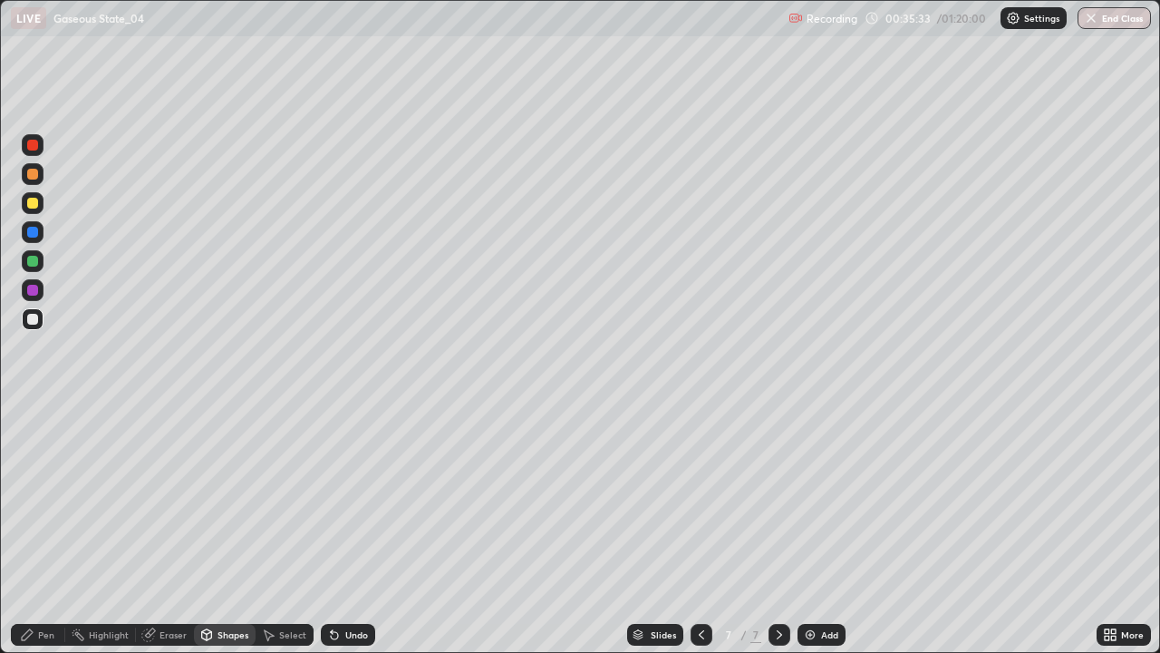
click at [34, 205] on div at bounding box center [32, 203] width 11 height 11
click at [228, 529] on div "Shapes" at bounding box center [233, 634] width 31 height 9
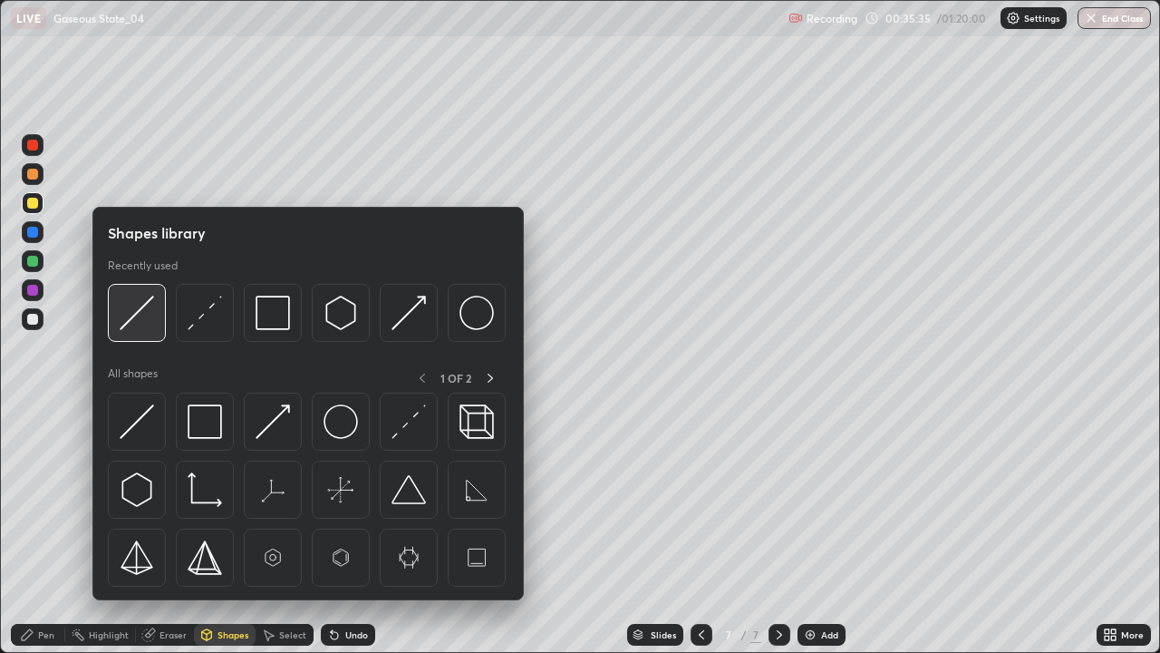
click at [146, 320] on img at bounding box center [137, 313] width 34 height 34
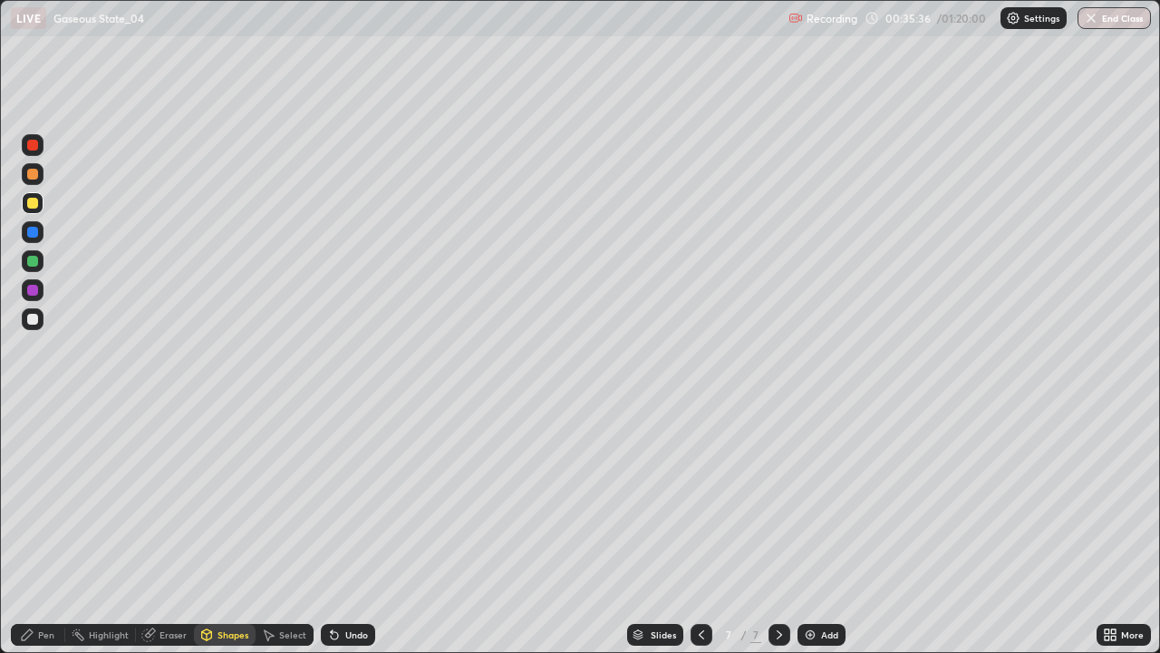
click at [40, 529] on div "Pen" at bounding box center [38, 635] width 54 height 22
click at [34, 471] on div at bounding box center [32, 471] width 11 height 11
click at [219, 529] on div "Shapes" at bounding box center [233, 634] width 31 height 9
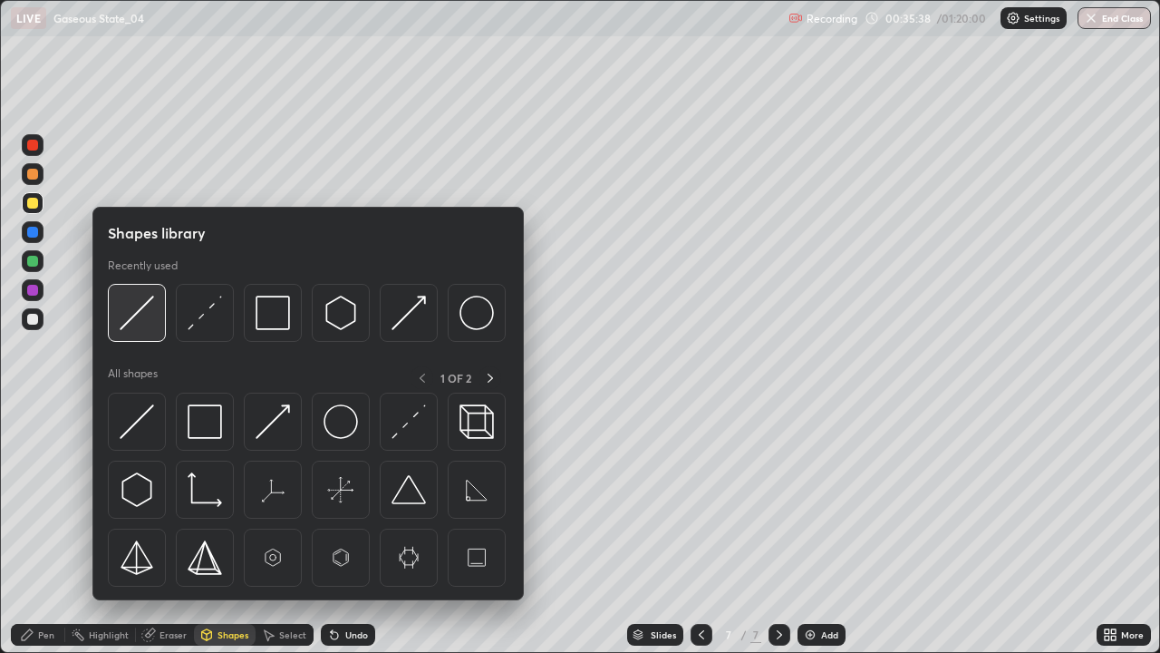
click at [150, 304] on img at bounding box center [137, 313] width 34 height 34
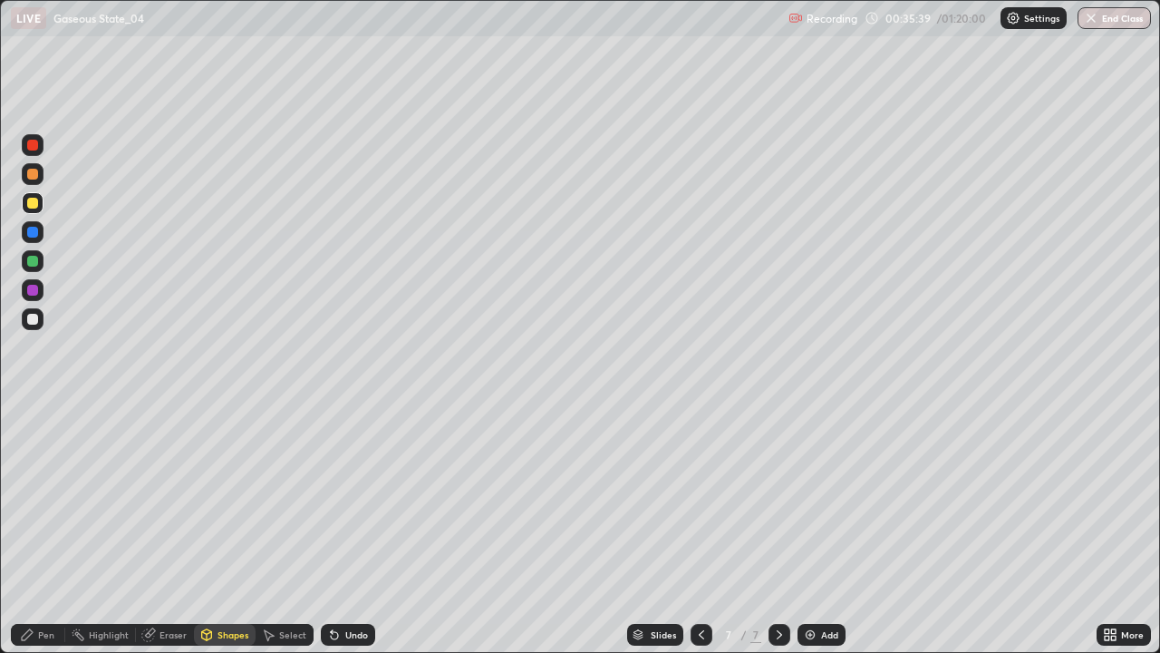
click at [40, 200] on div at bounding box center [33, 203] width 22 height 22
click at [38, 529] on div "Pen" at bounding box center [46, 634] width 16 height 9
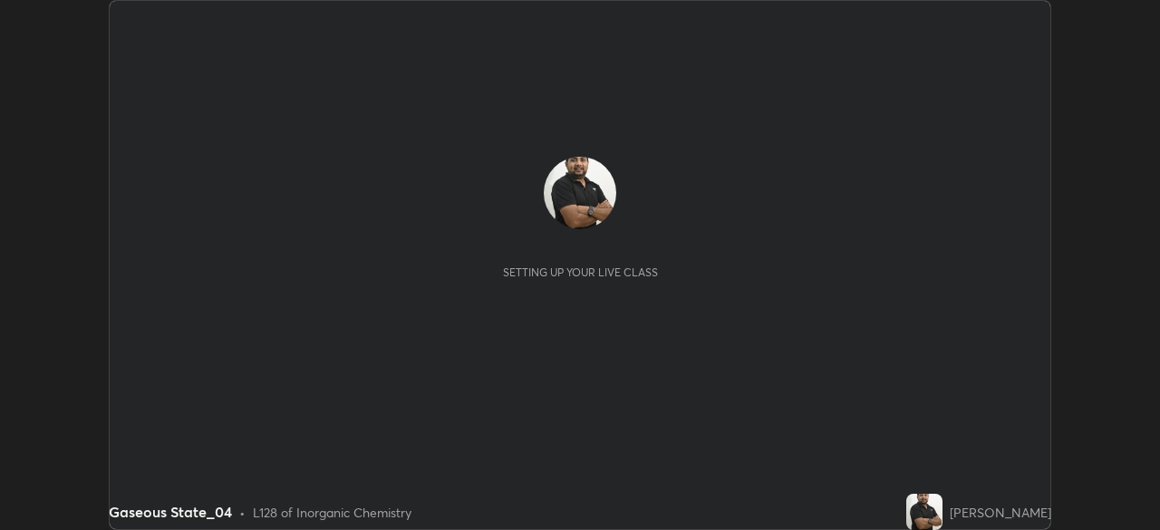
scroll to position [530, 1159]
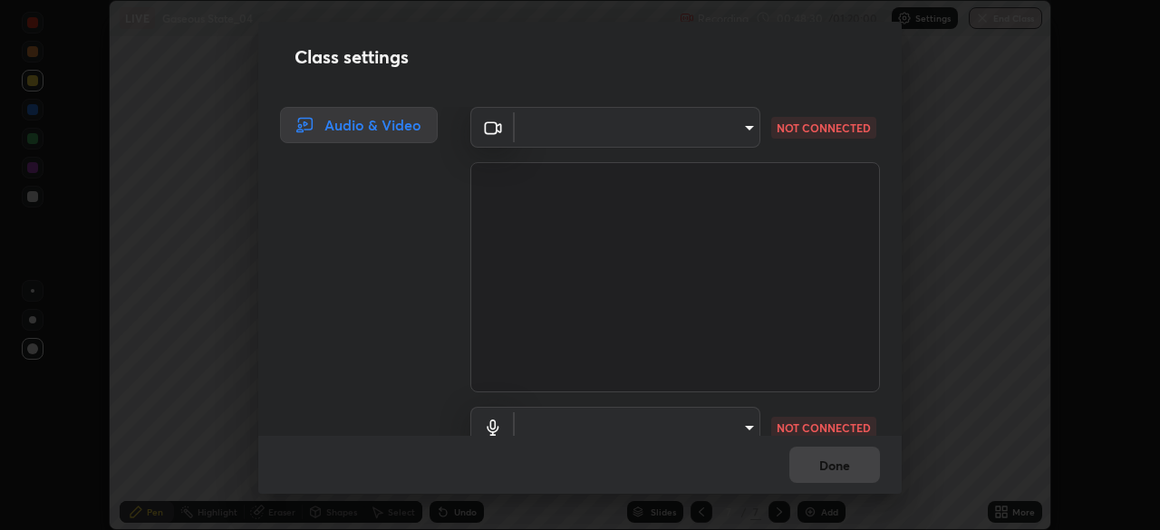
click at [672, 133] on body "Erase all LIVE Gaseous State_04 Recording 00:48:30 / 01:20:00 Settings End Clas…" at bounding box center [580, 265] width 1160 height 530
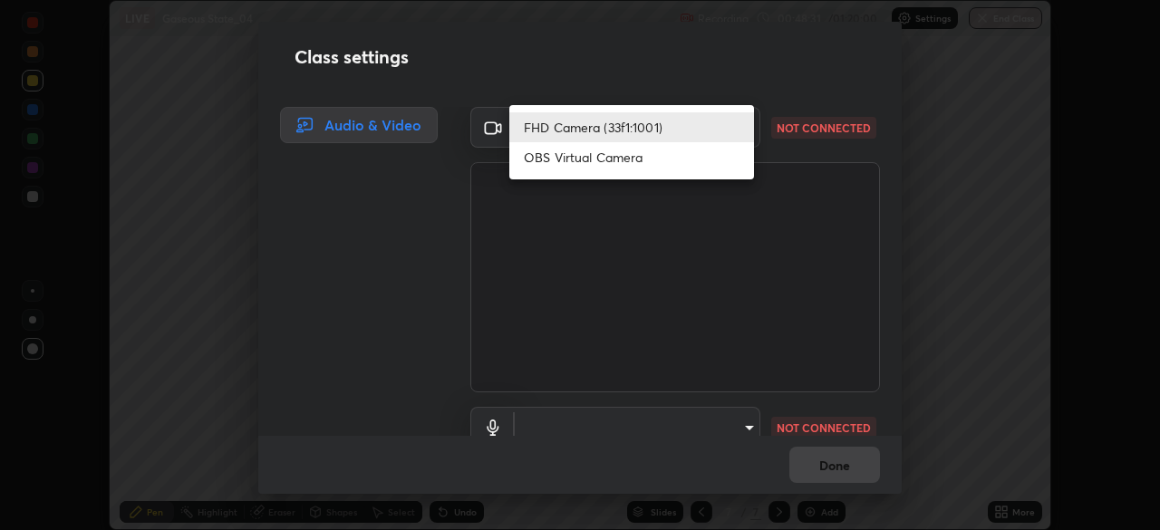
click at [627, 158] on li "OBS Virtual Camera" at bounding box center [631, 157] width 245 height 30
type input "42eedb4cbee02ec42c9028c39bedd4a7ae86d6e40c35e4cd3147f757c1341186"
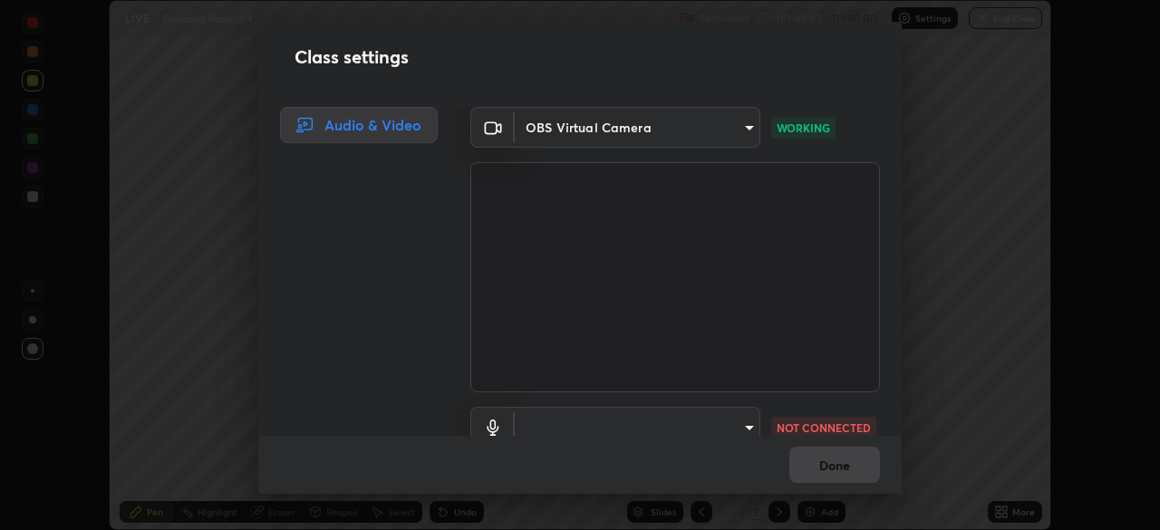
click at [637, 424] on body "Erase all LIVE Gaseous State_04 Recording 00:48:43 / 01:20:00 Settings End Clas…" at bounding box center [580, 265] width 1160 height 530
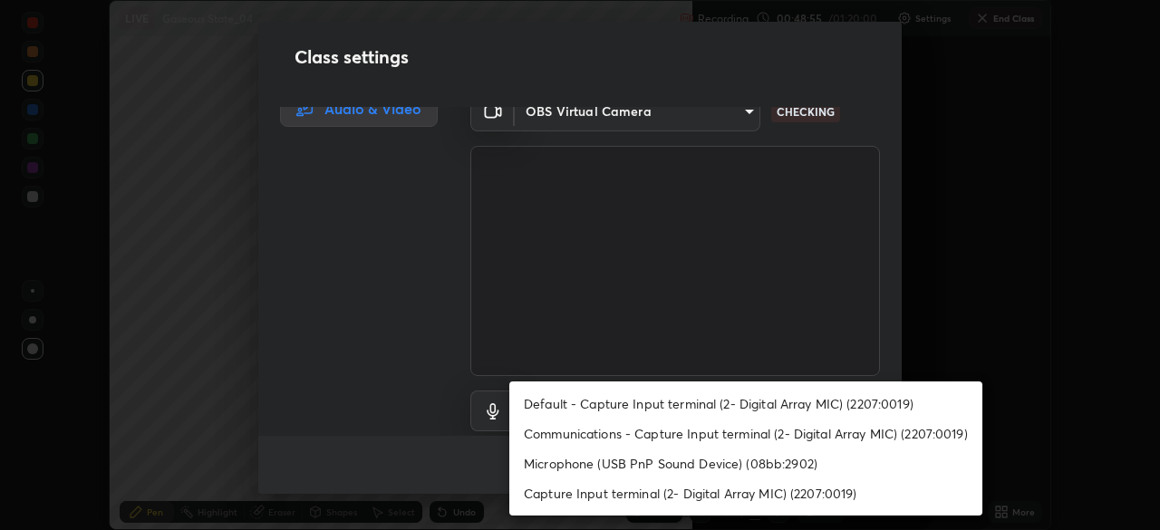
scroll to position [16, 0]
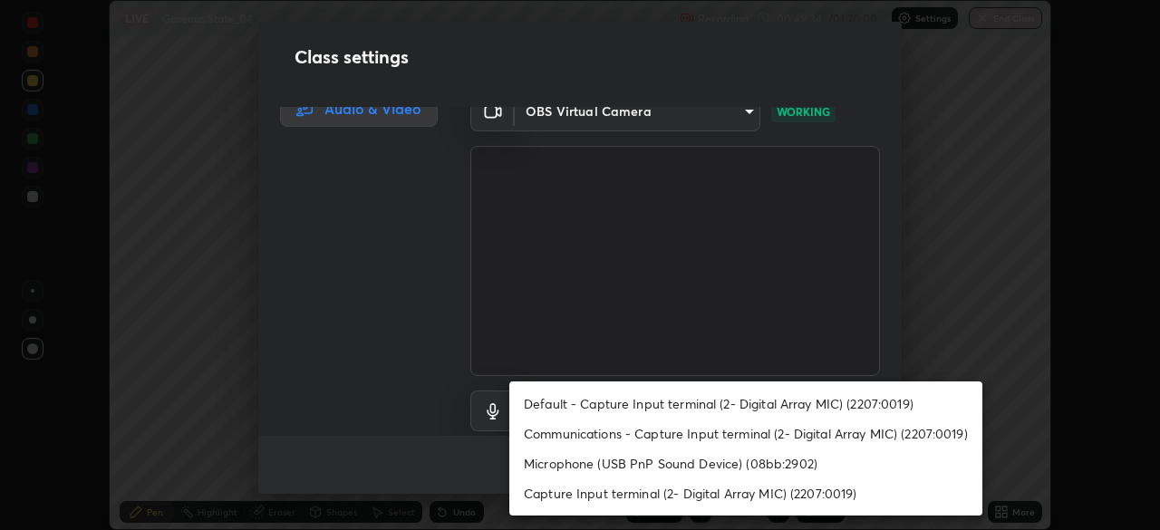
click at [789, 427] on li "Communications - Capture Input terminal (2- Digital Array MIC) (2207:0019)" at bounding box center [745, 434] width 473 height 30
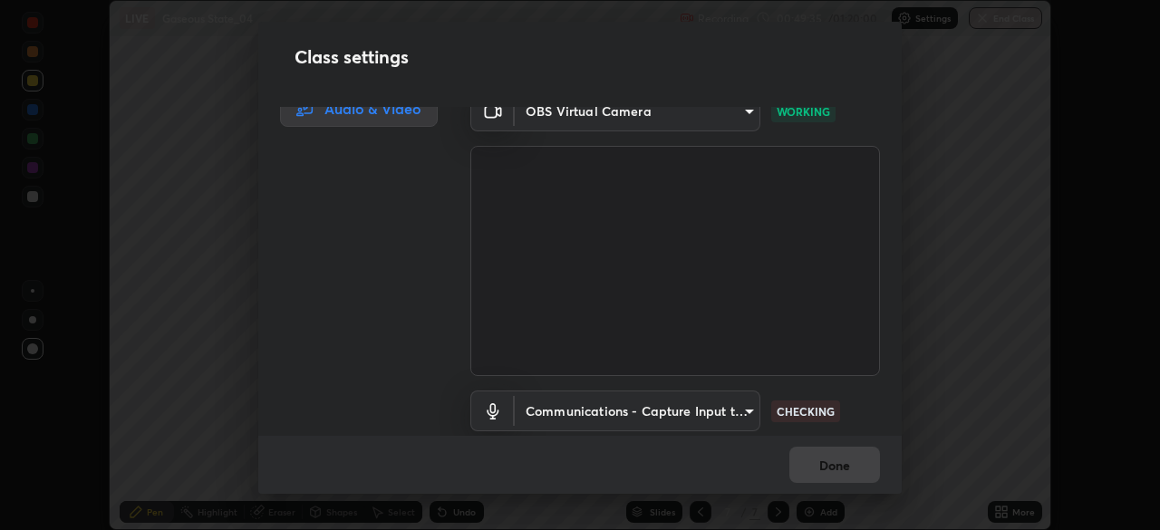
click at [749, 427] on body "Erase all LIVE Gaseous State_04 Recording 00:49:35 / 01:20:00 Settings End Clas…" at bounding box center [580, 265] width 1160 height 530
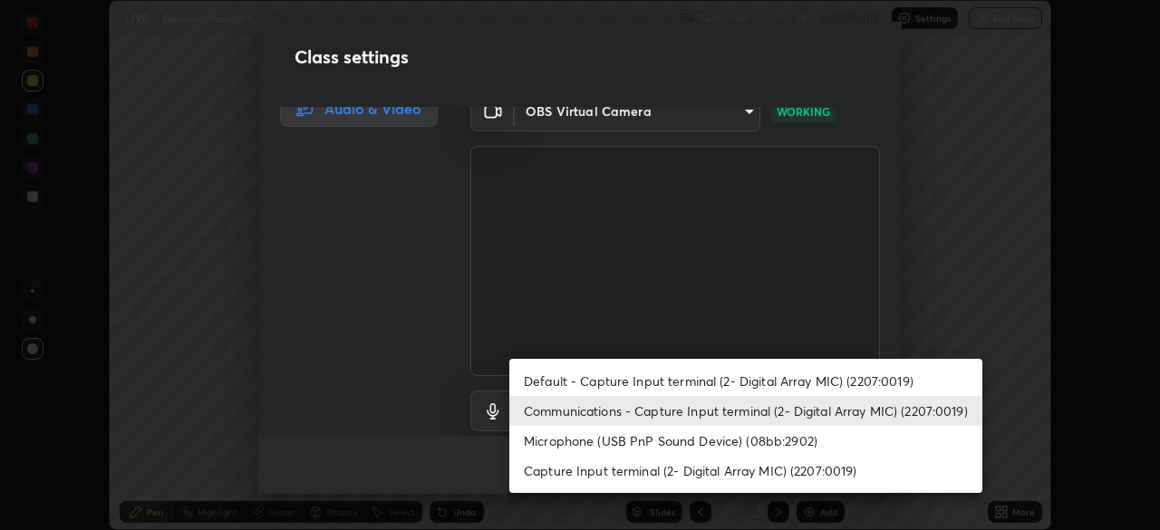
click at [790, 384] on li "Default - Capture Input terminal (2- Digital Array MIC) (2207:0019)" at bounding box center [745, 381] width 473 height 30
type input "default"
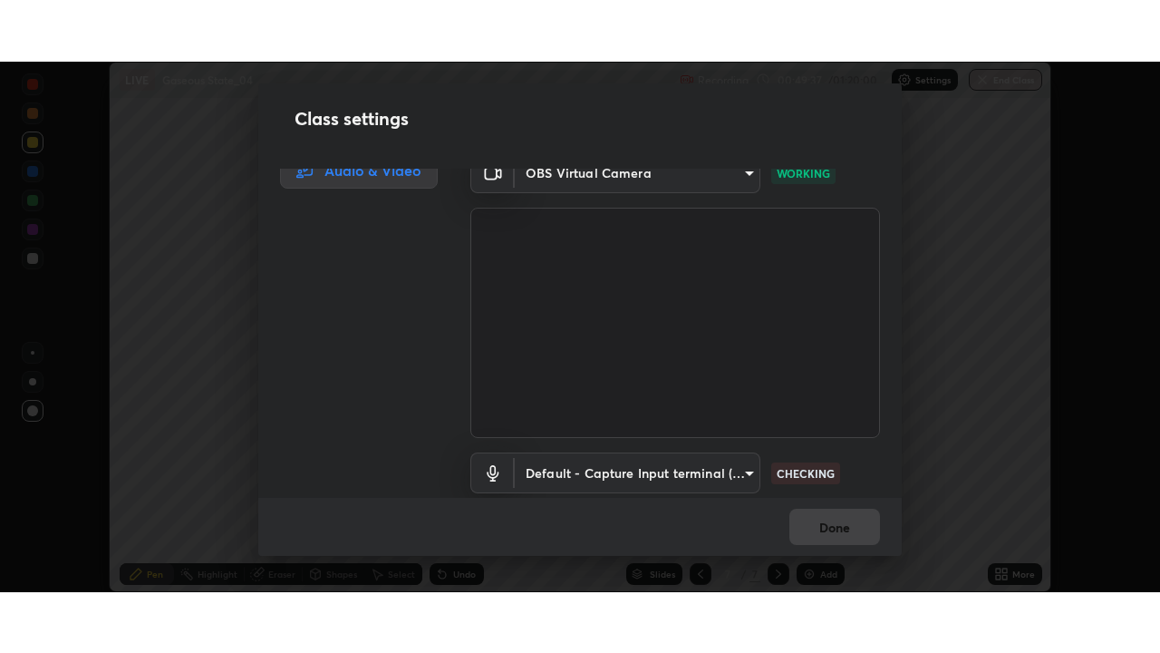
scroll to position [82, 0]
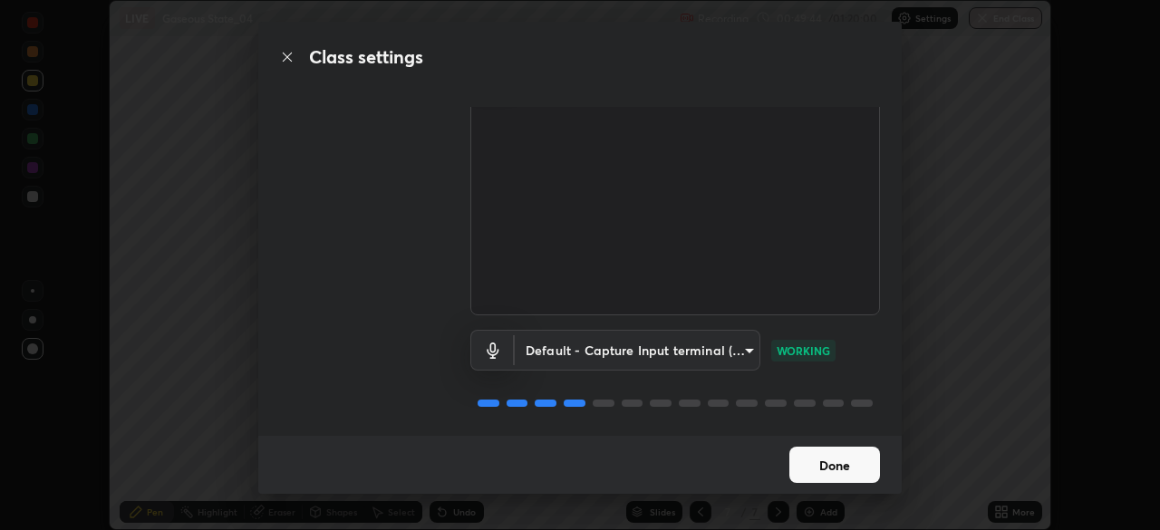
click at [827, 470] on button "Done" at bounding box center [835, 465] width 91 height 36
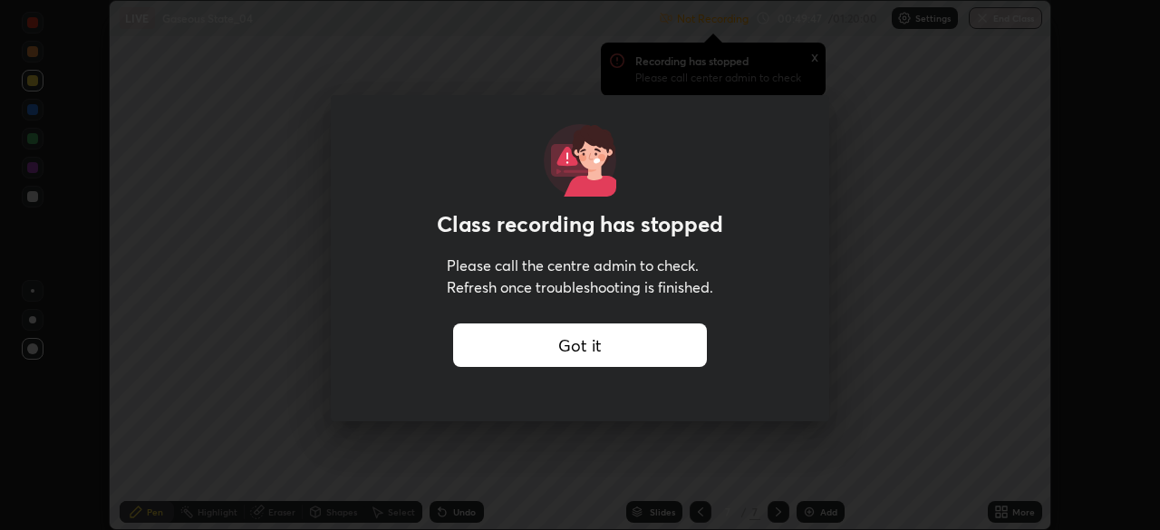
click at [513, 354] on div "Got it" at bounding box center [580, 346] width 254 height 44
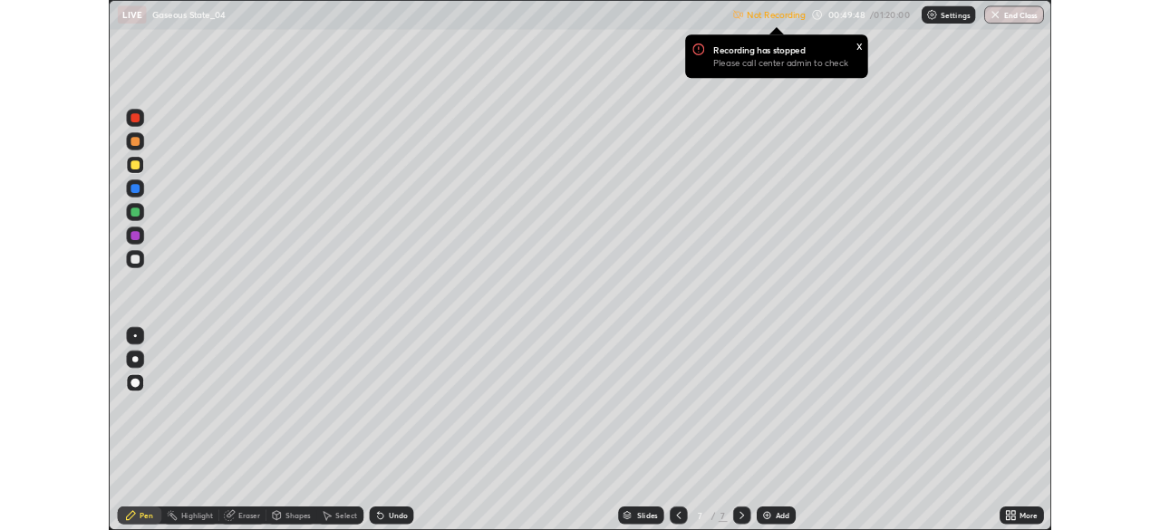
scroll to position [653, 1160]
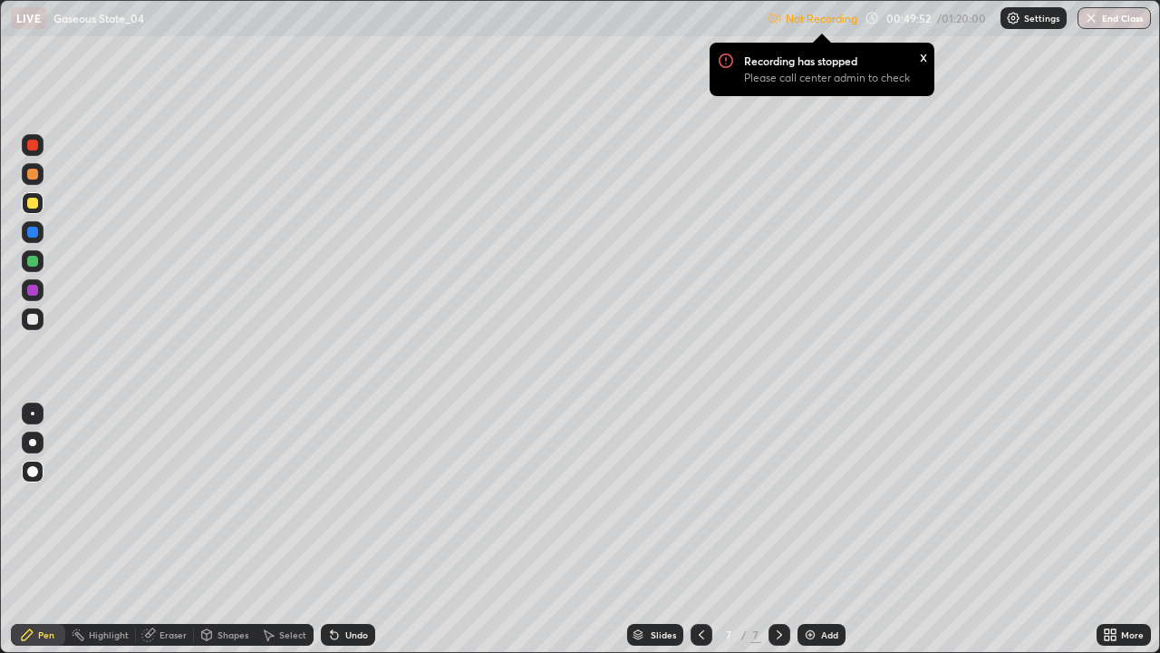
click at [921, 57] on div "x" at bounding box center [923, 55] width 7 height 19
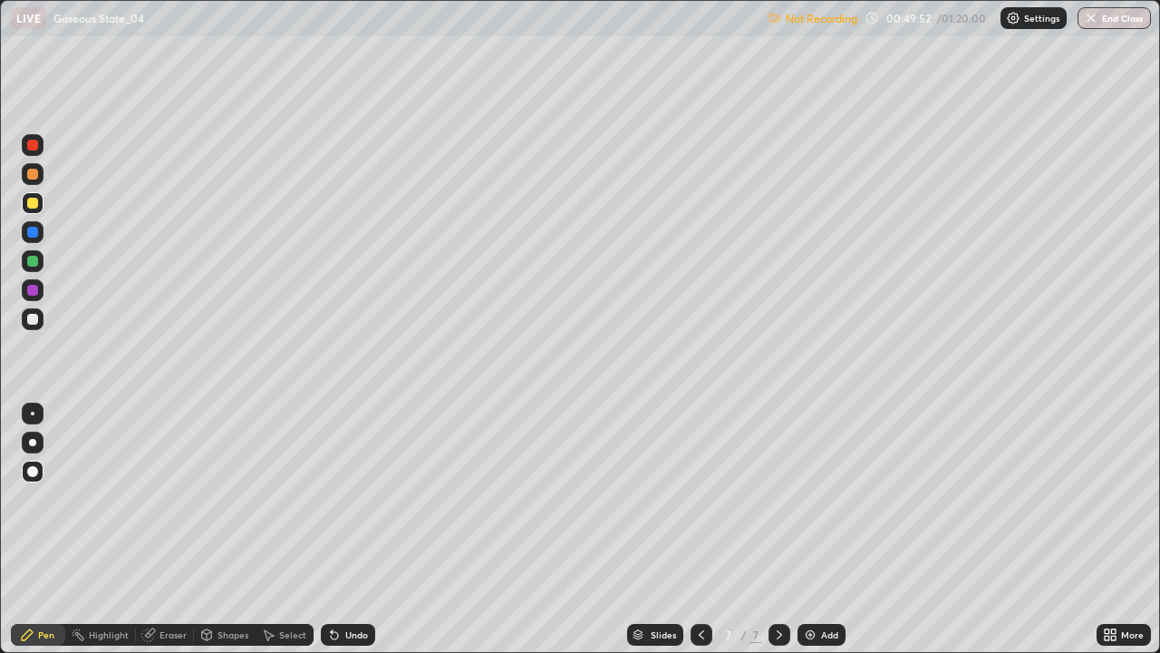
click at [791, 21] on p "Not Recording" at bounding box center [822, 19] width 72 height 14
click at [1113, 529] on icon at bounding box center [1113, 631] width 5 height 5
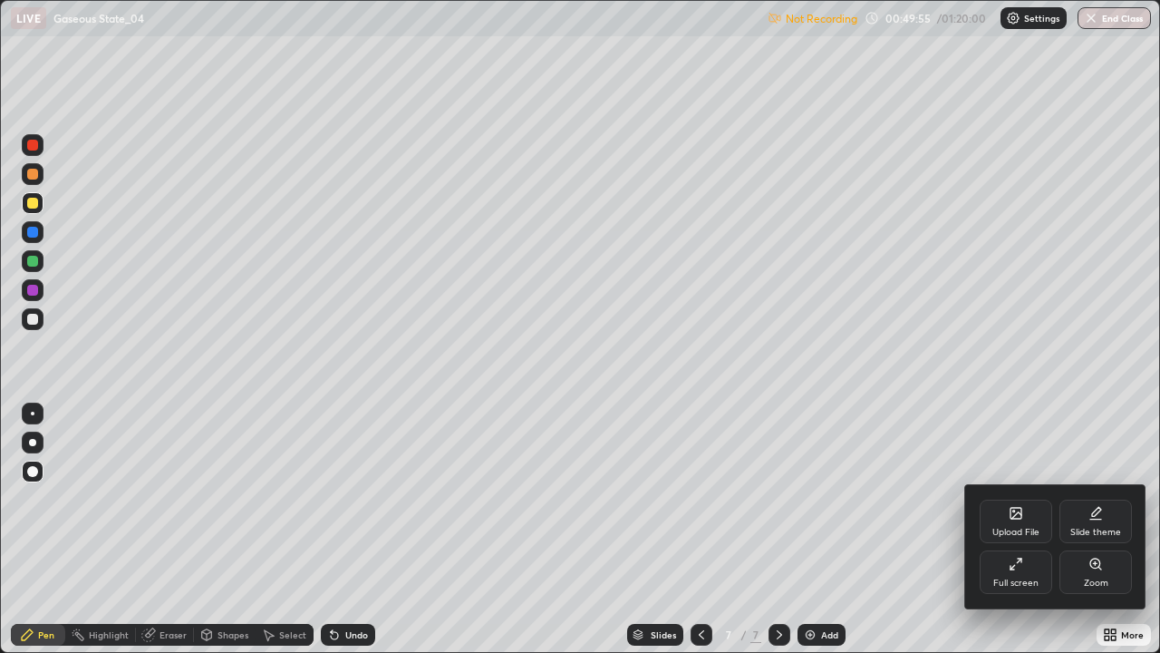
click at [1101, 529] on div at bounding box center [580, 326] width 1160 height 653
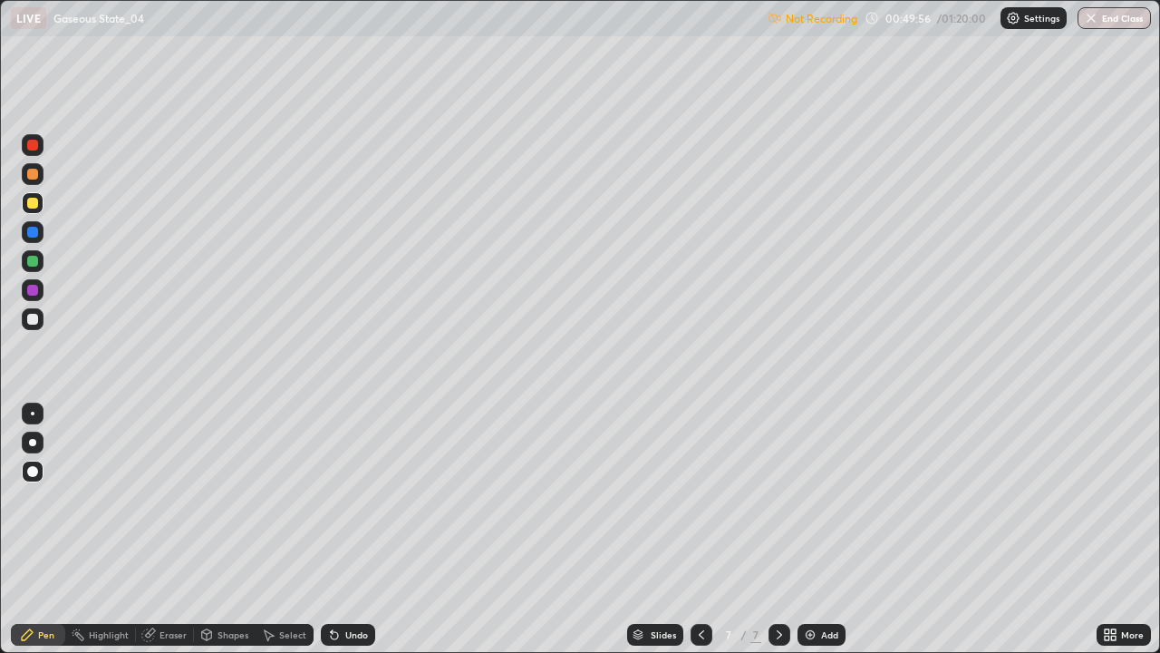
click at [1126, 529] on div "More" at bounding box center [1132, 634] width 23 height 9
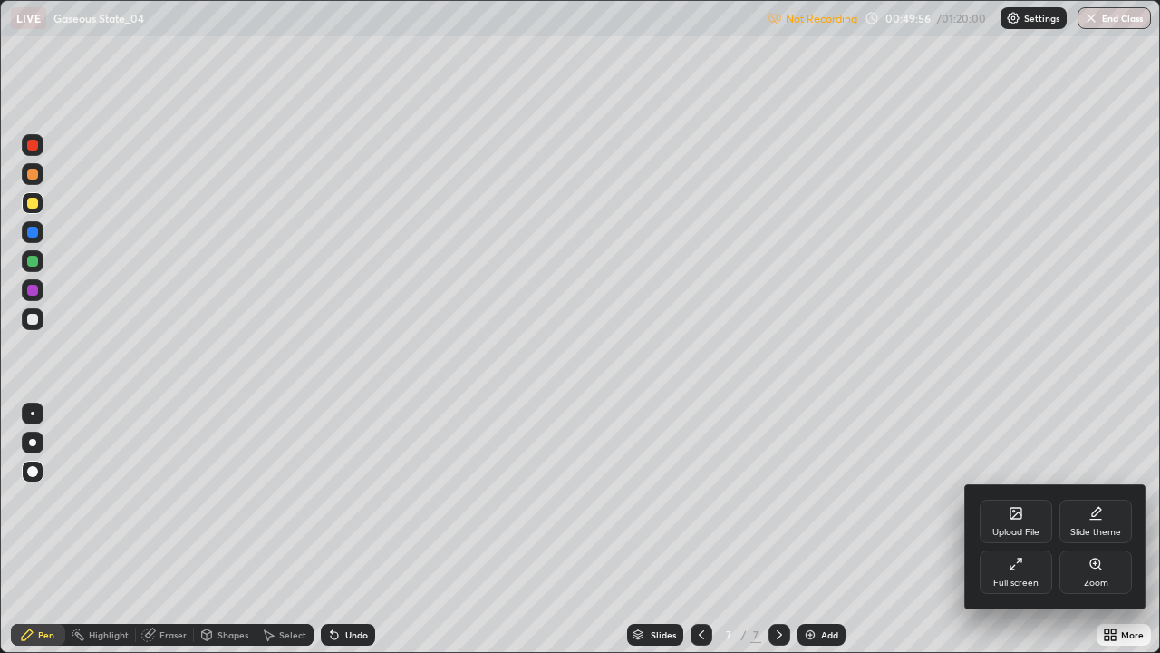
click at [1012, 529] on icon at bounding box center [1016, 564] width 15 height 15
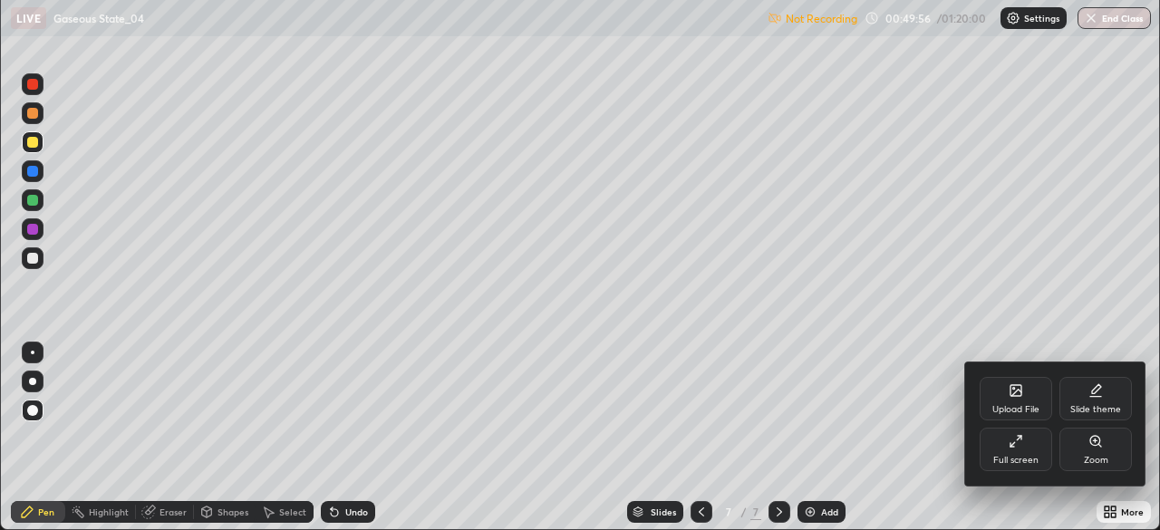
scroll to position [90124, 89494]
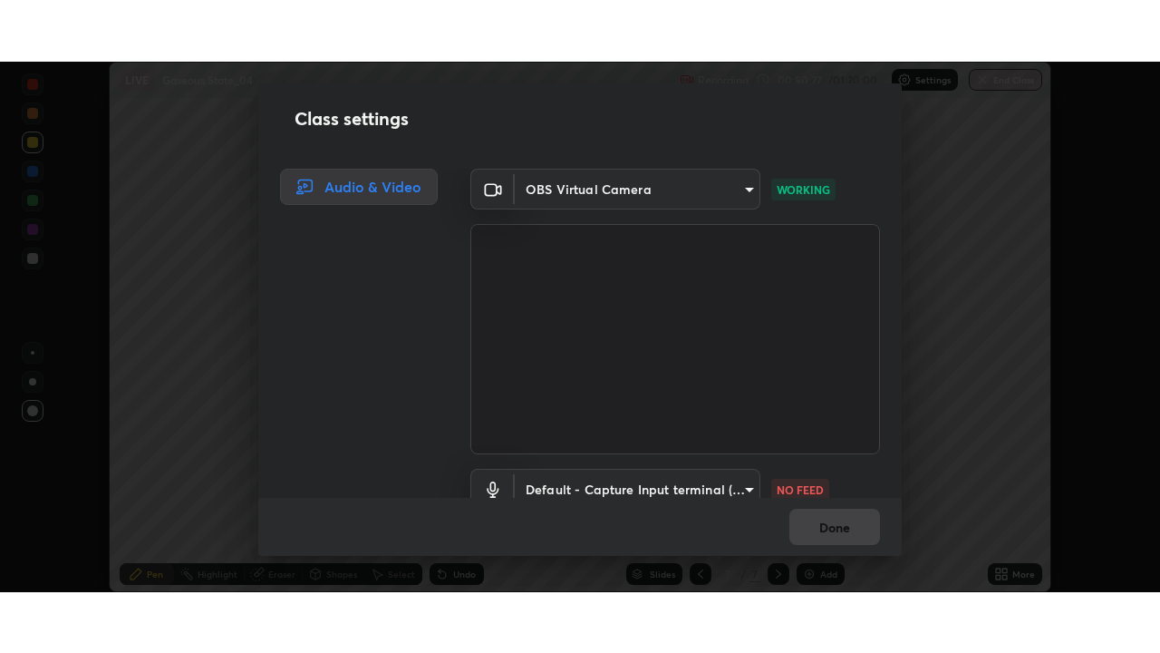
scroll to position [80, 0]
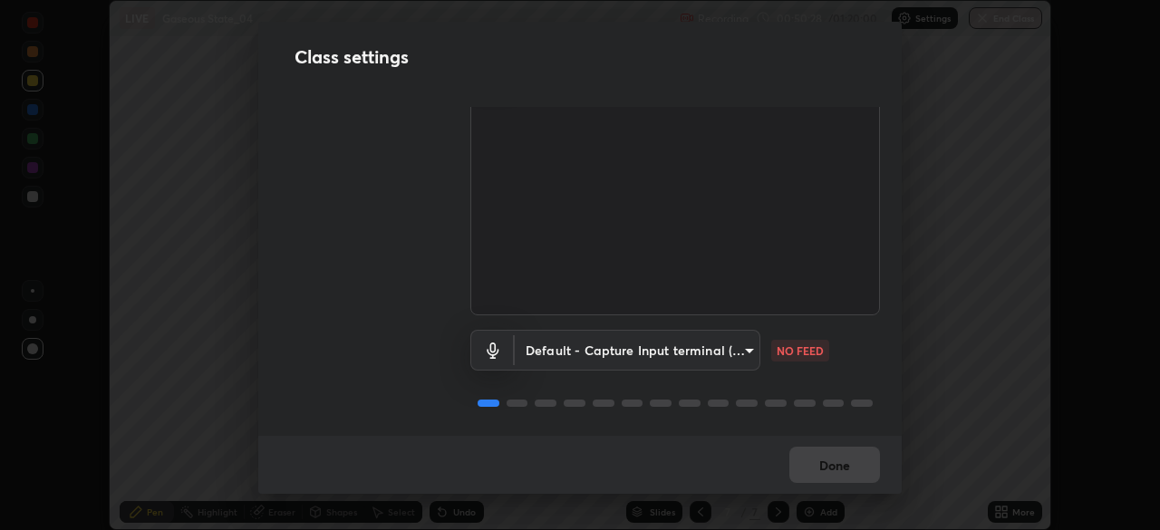
click at [732, 347] on body "Erase all LIVE Gaseous State_04 Recording 00:50:28 / 01:20:00 Settings End Clas…" at bounding box center [580, 265] width 1160 height 530
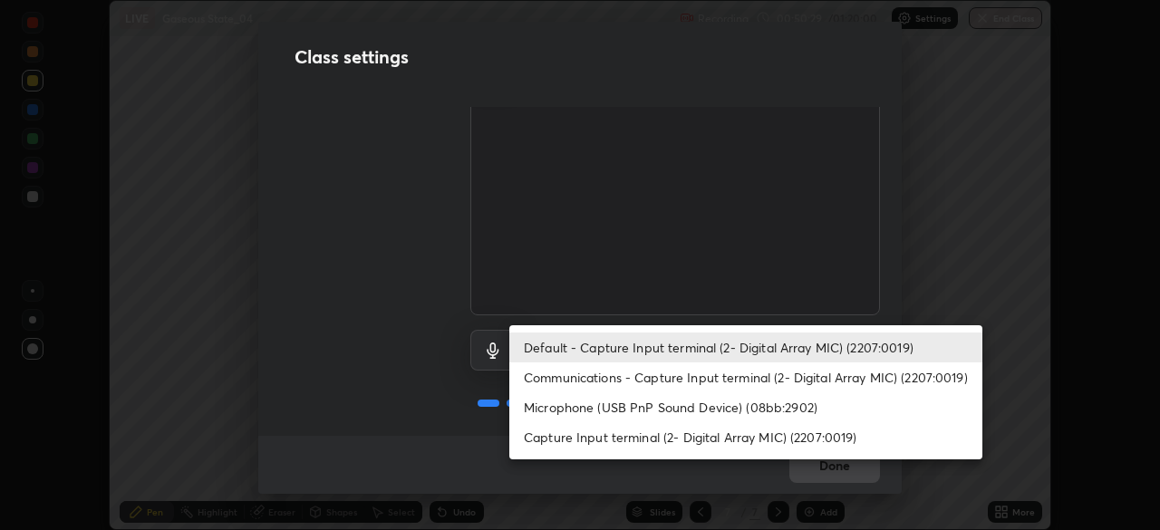
click at [736, 412] on li "Microphone (USB PnP Sound Device) (08bb:2902)" at bounding box center [745, 408] width 473 height 30
type input "f9bc58b5e3a4a68ec7291de591101004baba399b23c8e7322324f775d3474b2b"
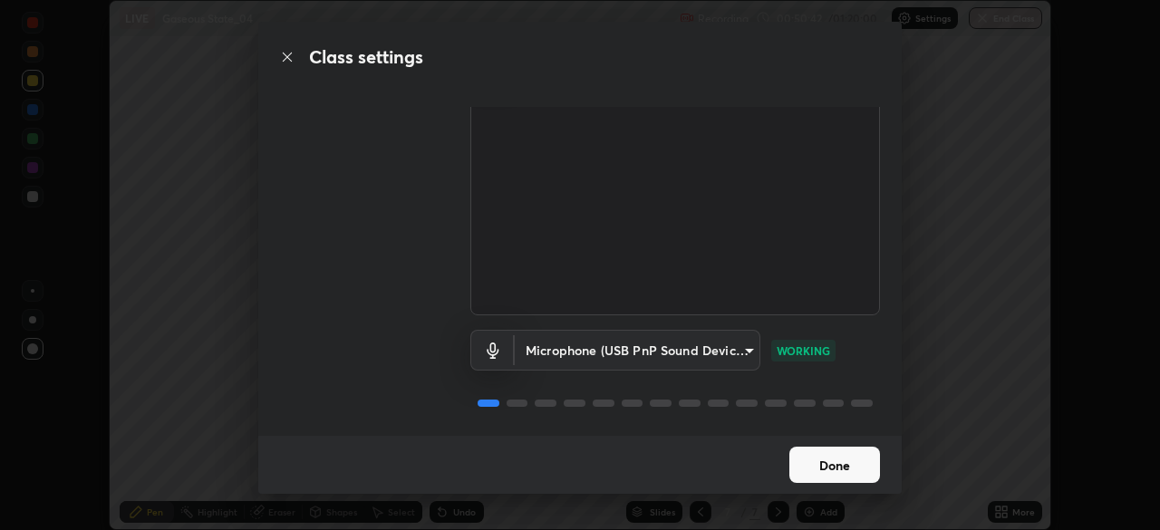
click at [837, 461] on button "Done" at bounding box center [835, 465] width 91 height 36
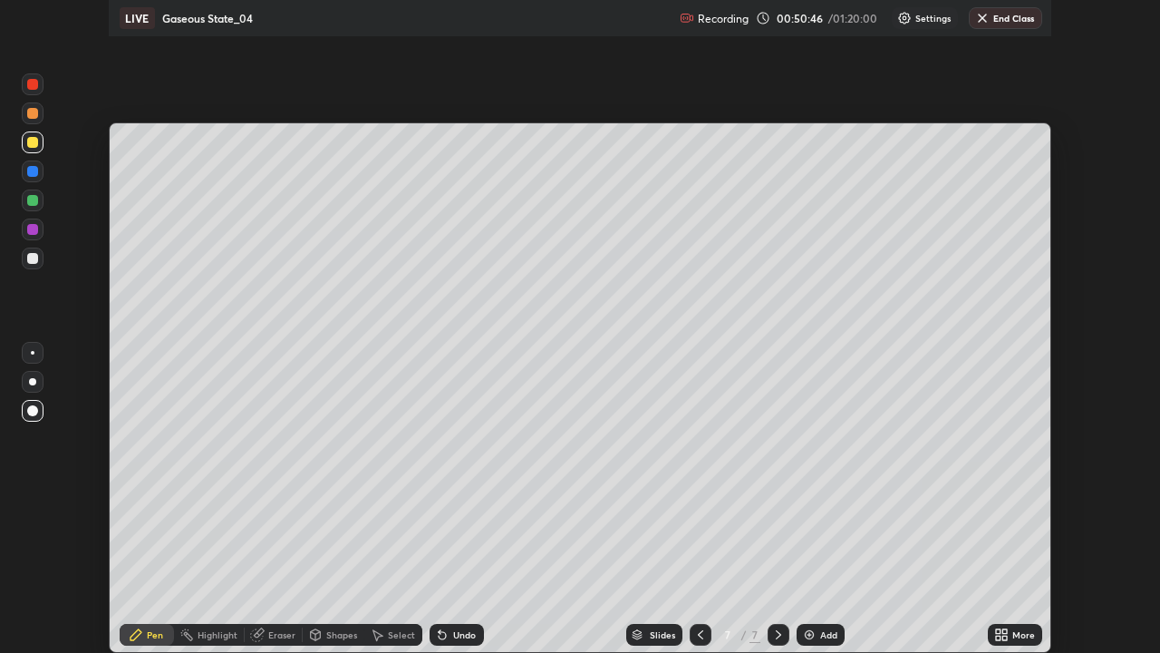
scroll to position [653, 1160]
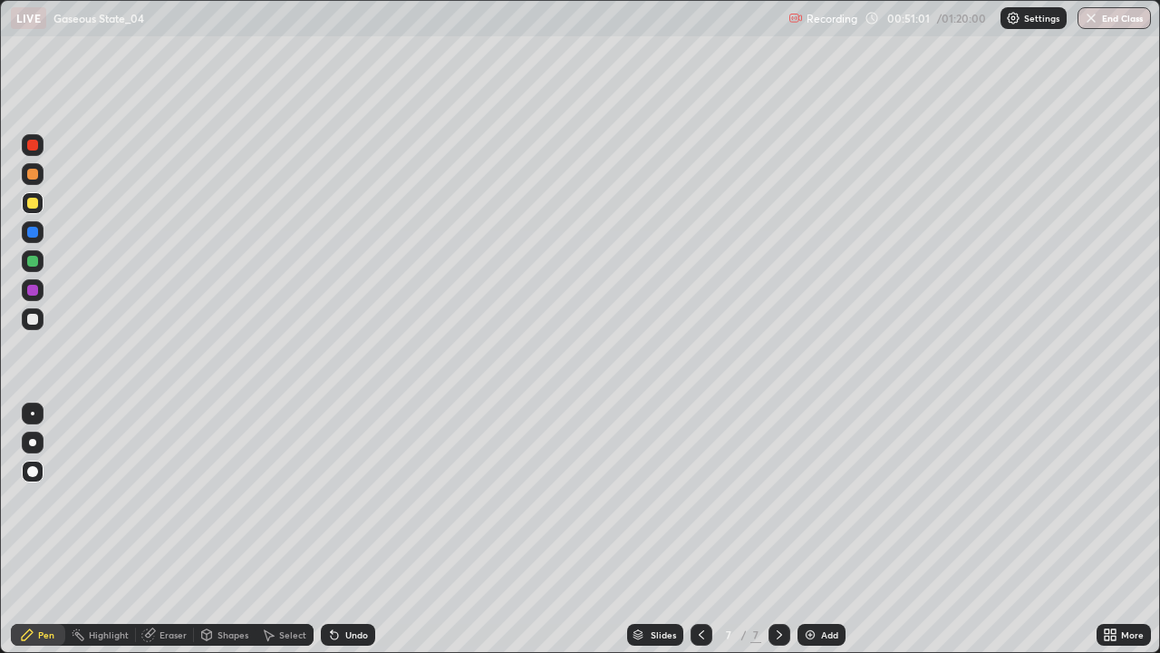
click at [286, 529] on div "Select" at bounding box center [292, 634] width 27 height 9
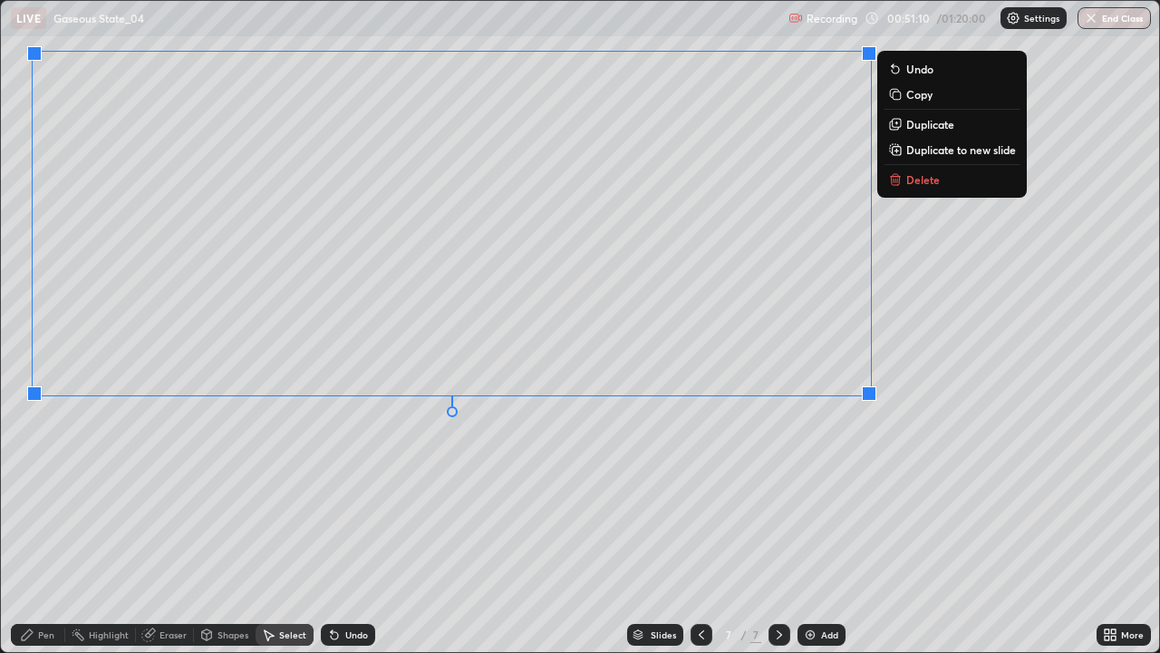
click at [874, 470] on div "0 ° Undo Copy Duplicate Duplicate to new slide Delete" at bounding box center [580, 327] width 1159 height 652
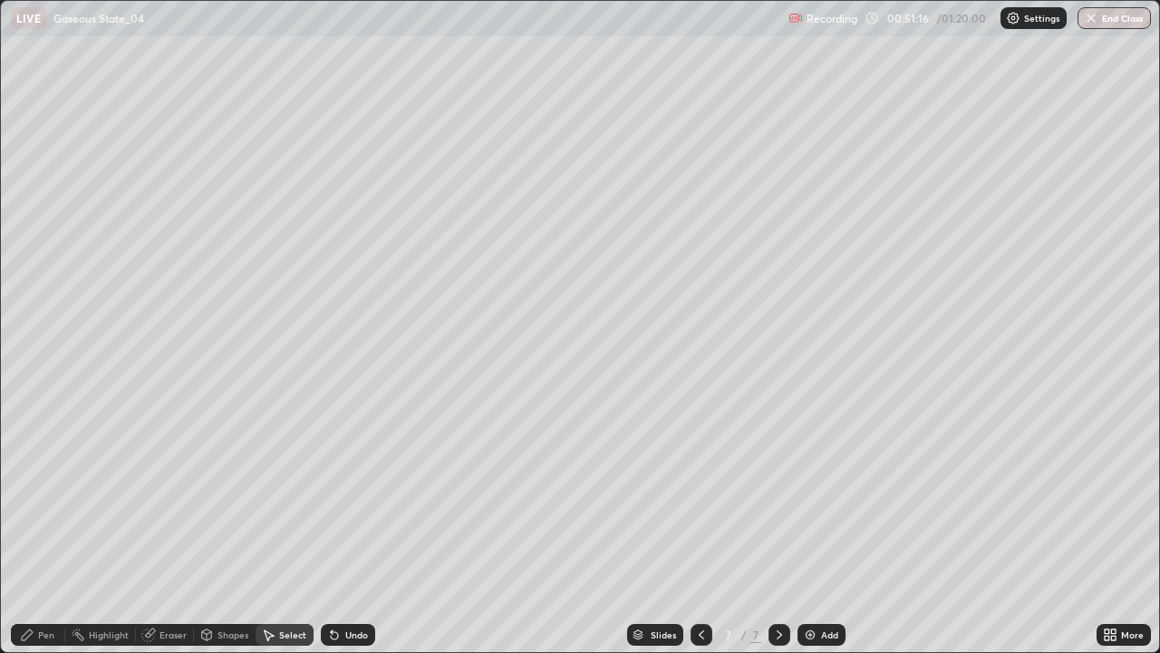
click at [234, 529] on div "Shapes" at bounding box center [233, 634] width 31 height 9
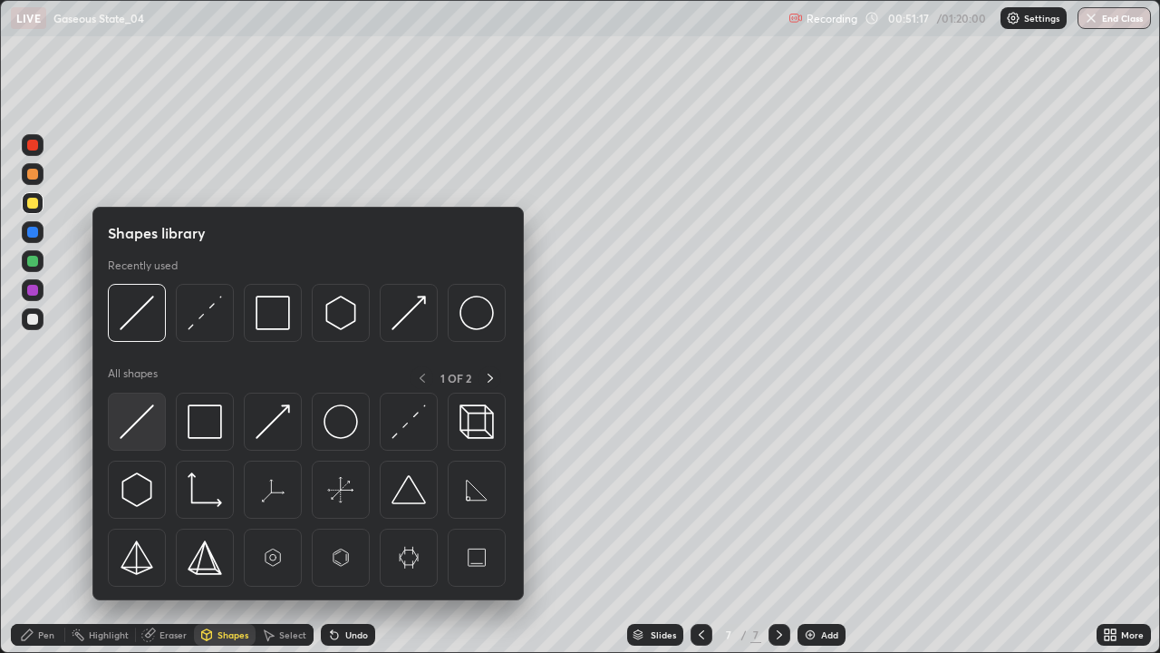
click at [132, 420] on img at bounding box center [137, 421] width 34 height 34
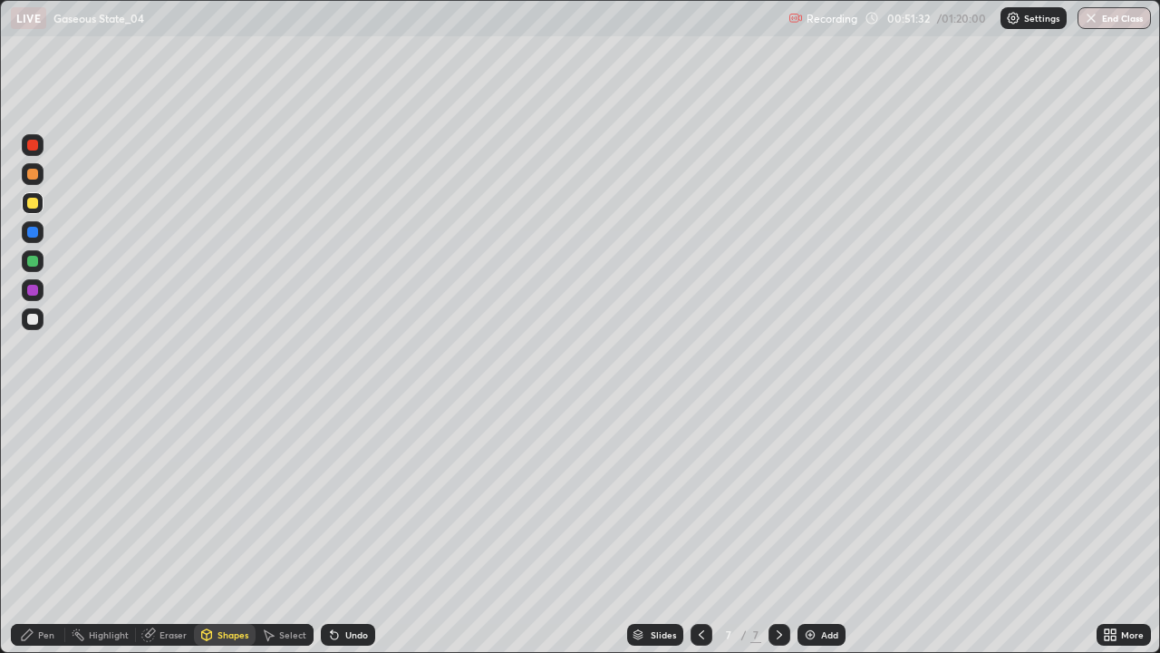
click at [40, 529] on div "Pen" at bounding box center [38, 635] width 54 height 22
click at [360, 529] on div "Undo" at bounding box center [356, 634] width 23 height 9
click at [234, 529] on div "Shapes" at bounding box center [233, 634] width 31 height 9
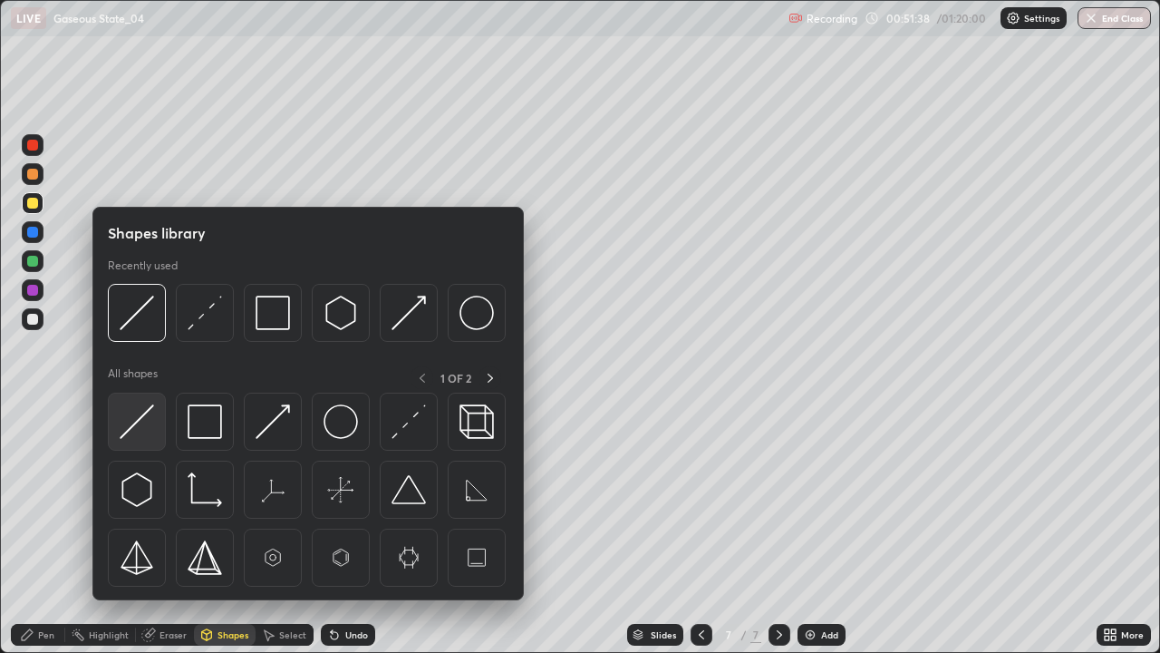
click at [145, 428] on img at bounding box center [137, 421] width 34 height 34
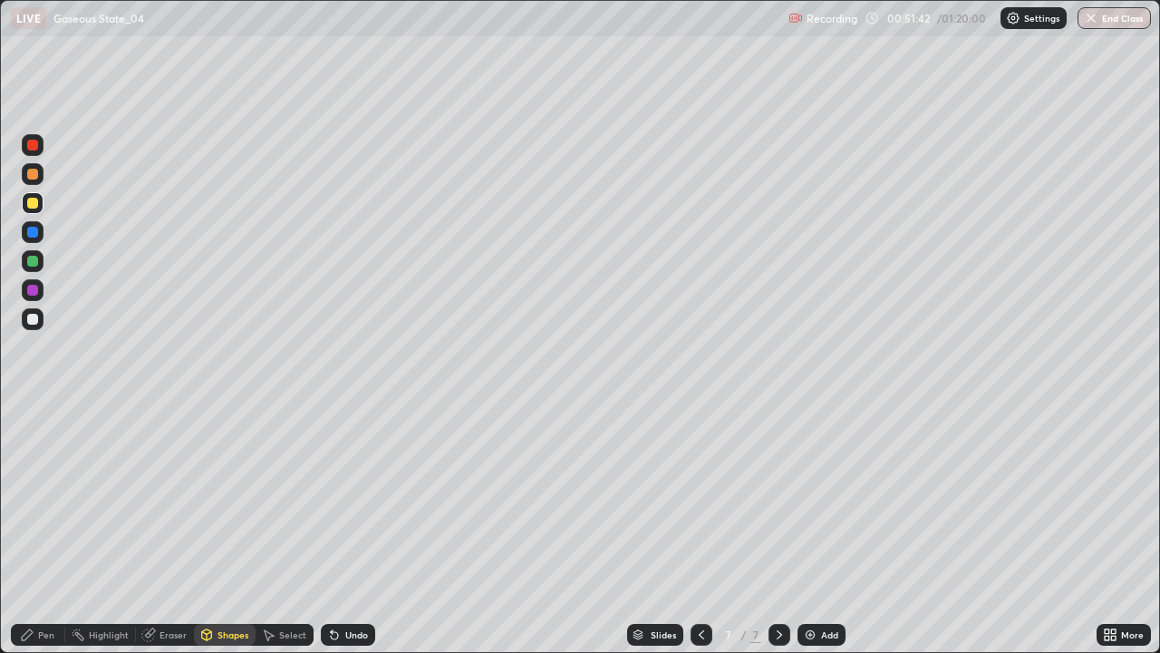
click at [49, 529] on div "Pen" at bounding box center [46, 634] width 16 height 9
click at [40, 323] on div at bounding box center [33, 319] width 22 height 22
click at [32, 439] on div at bounding box center [32, 442] width 7 height 7
click at [239, 529] on div "Shapes" at bounding box center [233, 634] width 31 height 9
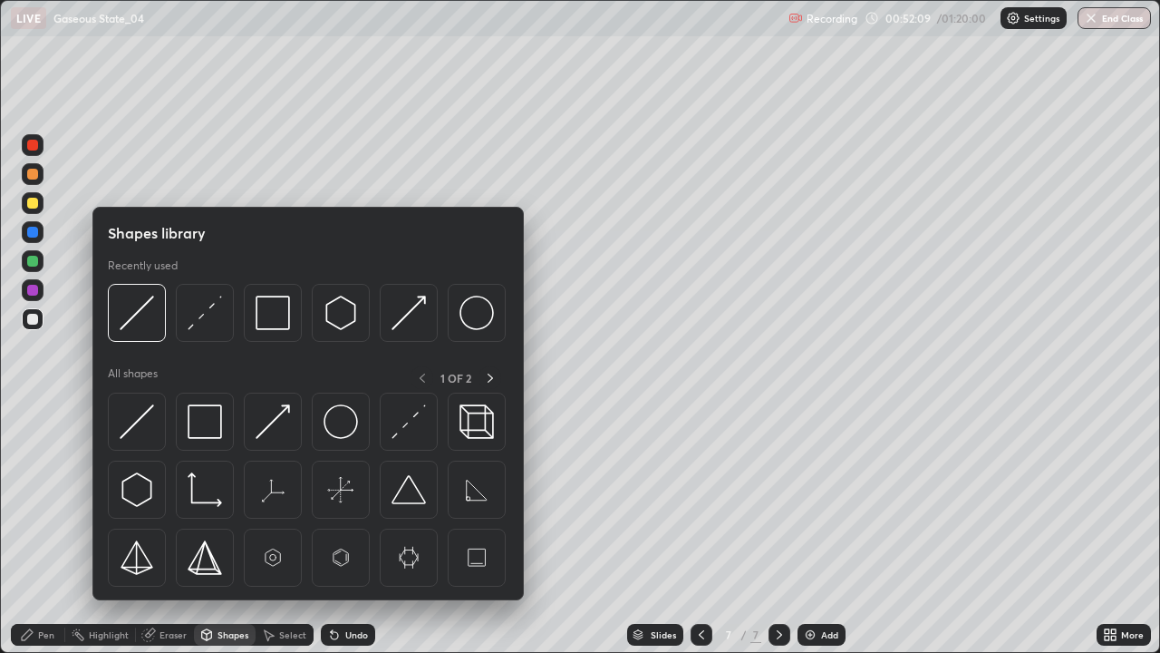
click at [41, 289] on div at bounding box center [33, 290] width 22 height 22
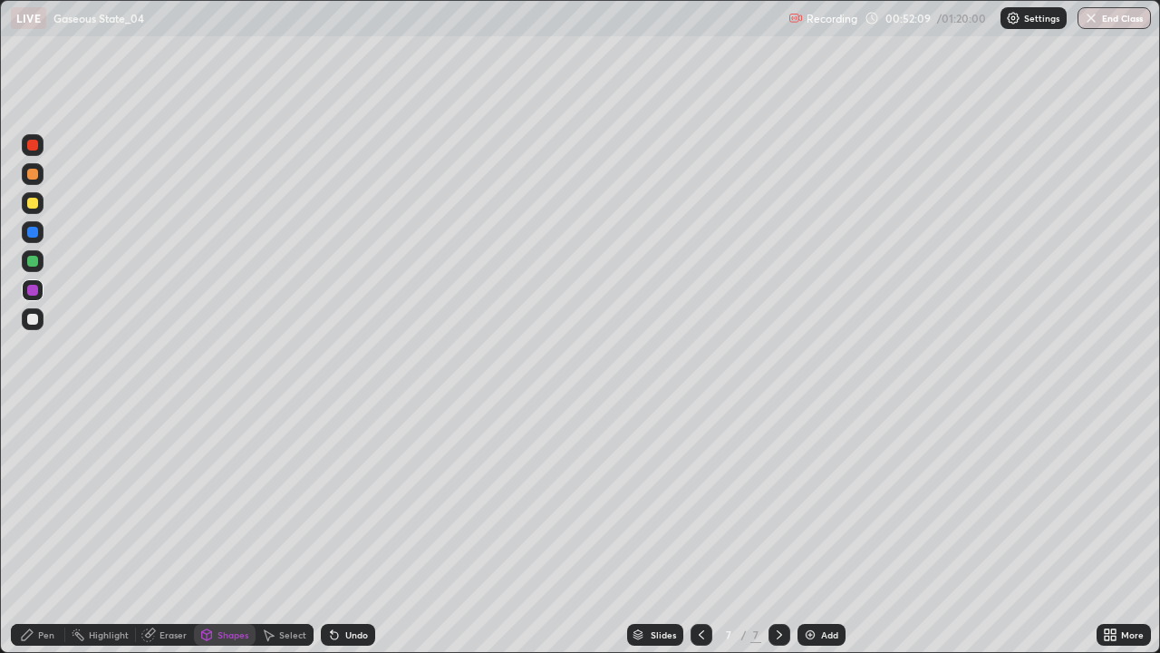
click at [42, 266] on div at bounding box center [33, 261] width 22 height 22
click at [238, 529] on div "Shapes" at bounding box center [233, 634] width 31 height 9
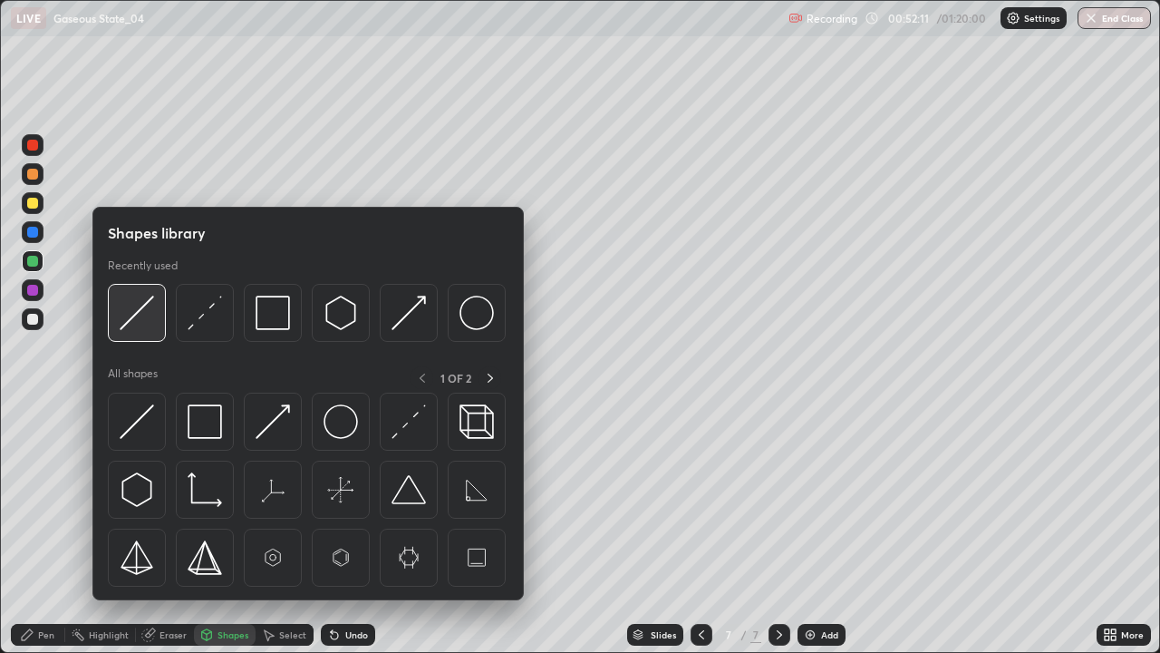
click at [140, 316] on img at bounding box center [137, 313] width 34 height 34
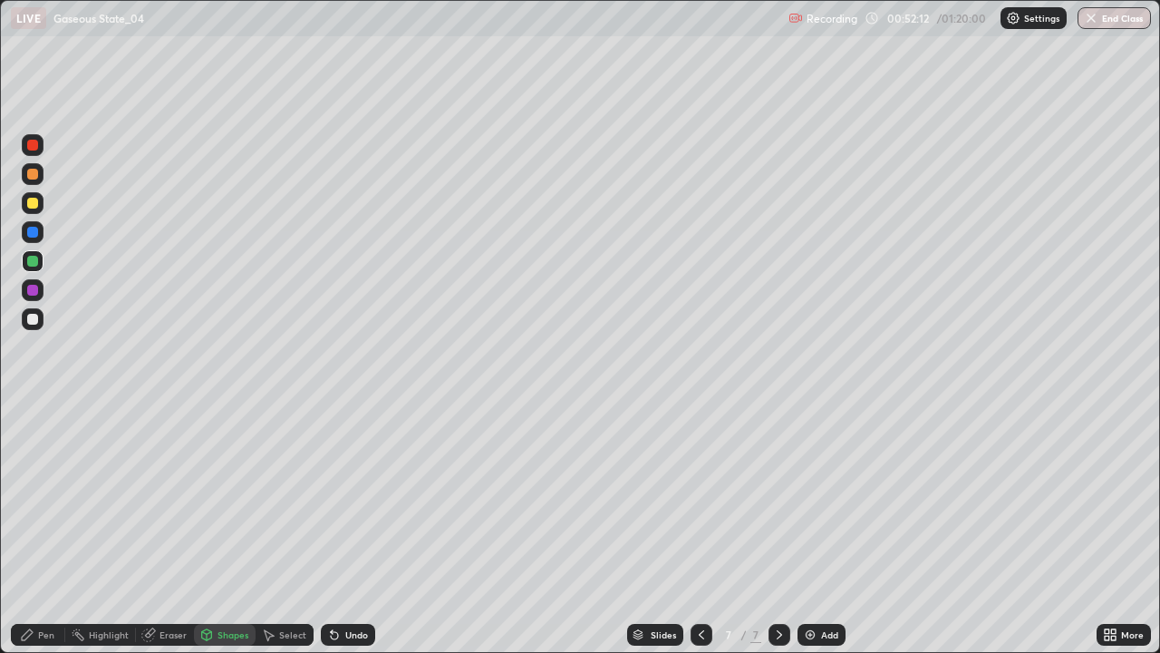
click at [42, 236] on div at bounding box center [33, 232] width 22 height 22
click at [354, 529] on div "Undo" at bounding box center [348, 635] width 54 height 22
click at [47, 529] on div "Pen" at bounding box center [46, 634] width 16 height 9
click at [238, 529] on div "Shapes" at bounding box center [233, 634] width 31 height 9
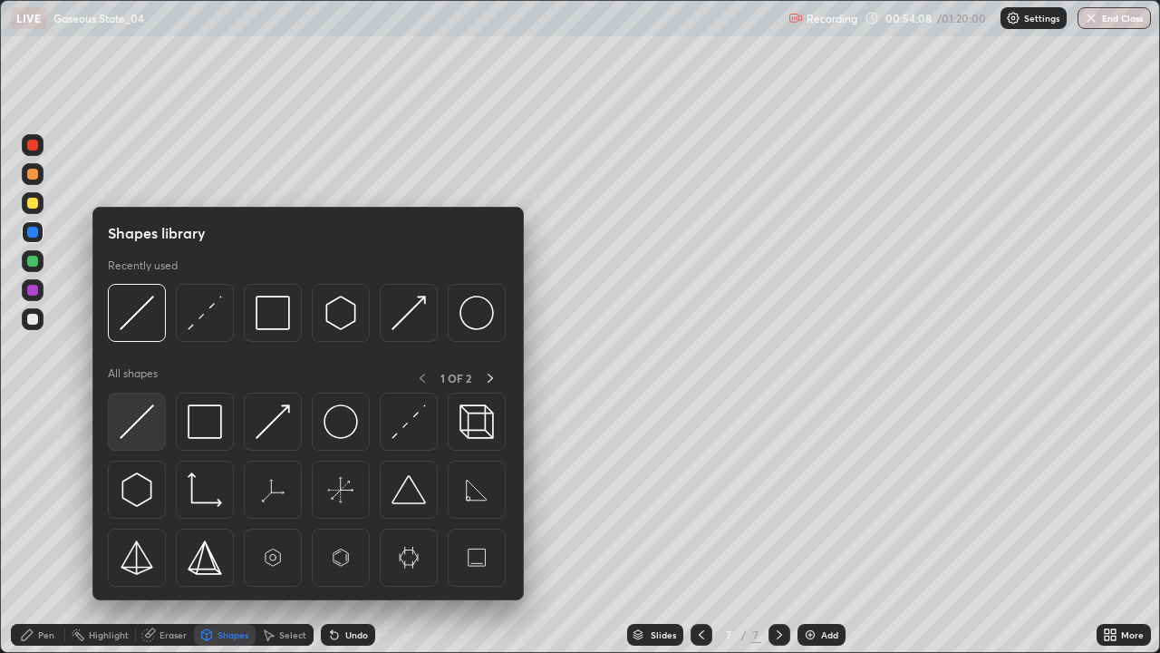
click at [147, 421] on img at bounding box center [137, 421] width 34 height 34
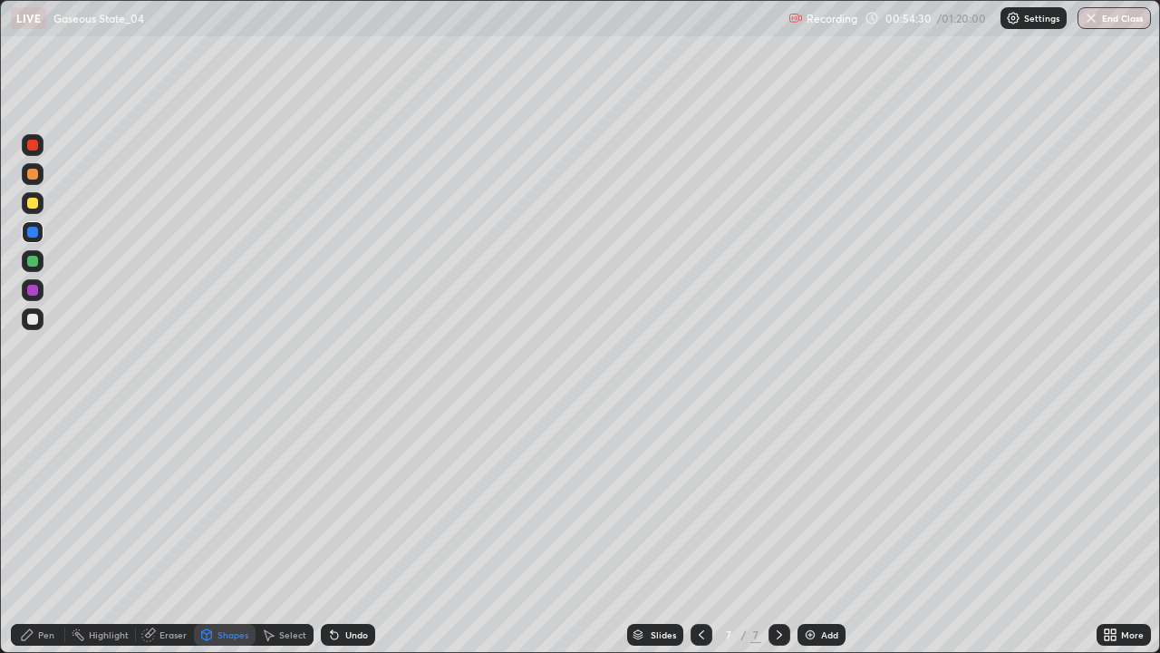
click at [359, 529] on div "Undo" at bounding box center [356, 634] width 23 height 9
click at [363, 529] on div "Undo" at bounding box center [356, 634] width 23 height 9
click at [53, 529] on div "Pen" at bounding box center [46, 634] width 16 height 9
click at [361, 529] on div "Undo" at bounding box center [348, 635] width 54 height 22
click at [237, 529] on div "Shapes" at bounding box center [225, 635] width 62 height 22
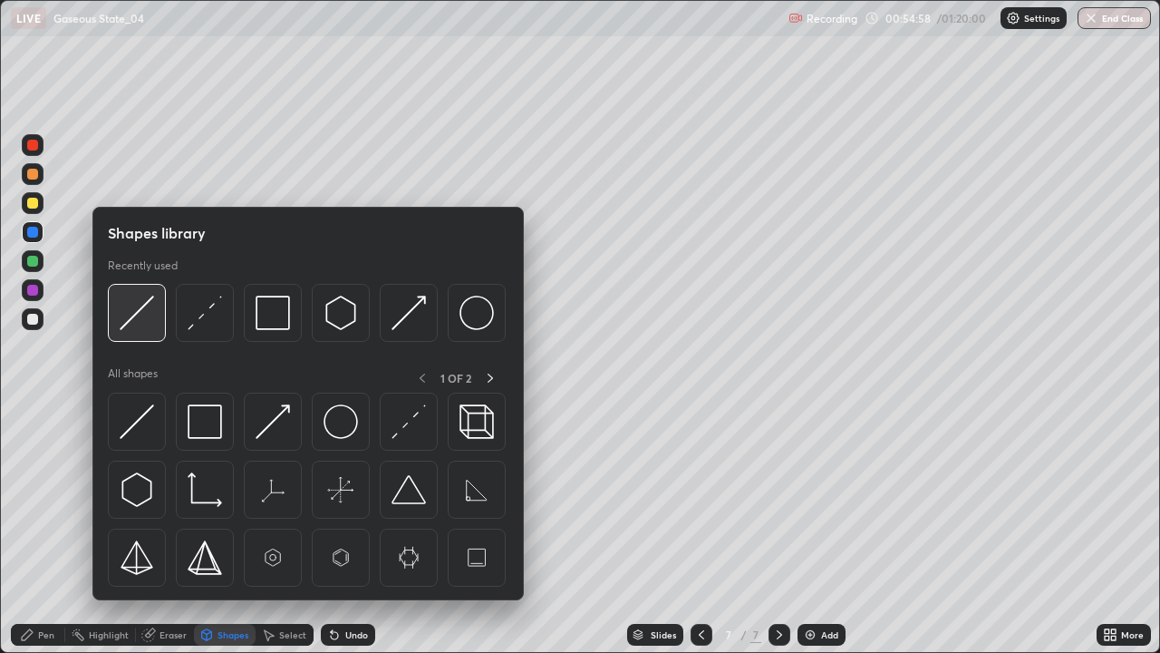
click at [141, 318] on img at bounding box center [137, 313] width 34 height 34
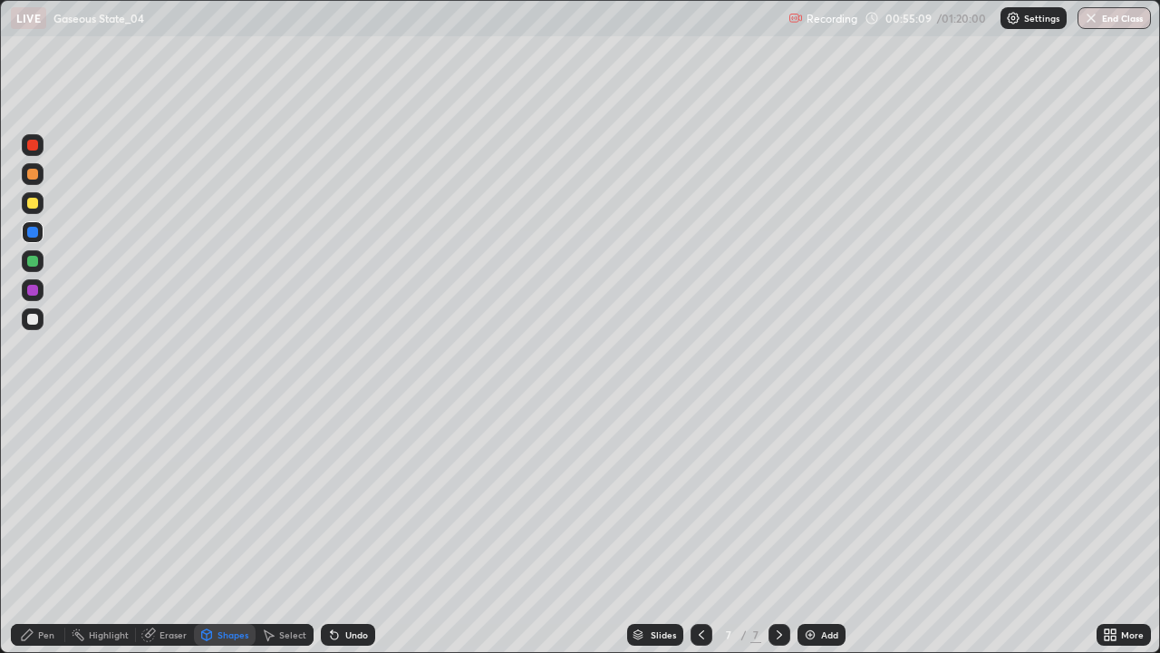
click at [359, 529] on div "Undo" at bounding box center [348, 635] width 54 height 22
click at [50, 529] on div "Pen" at bounding box center [46, 634] width 16 height 9
click at [831, 529] on div "Add" at bounding box center [829, 634] width 17 height 9
click at [245, 529] on div "Shapes" at bounding box center [225, 635] width 62 height 22
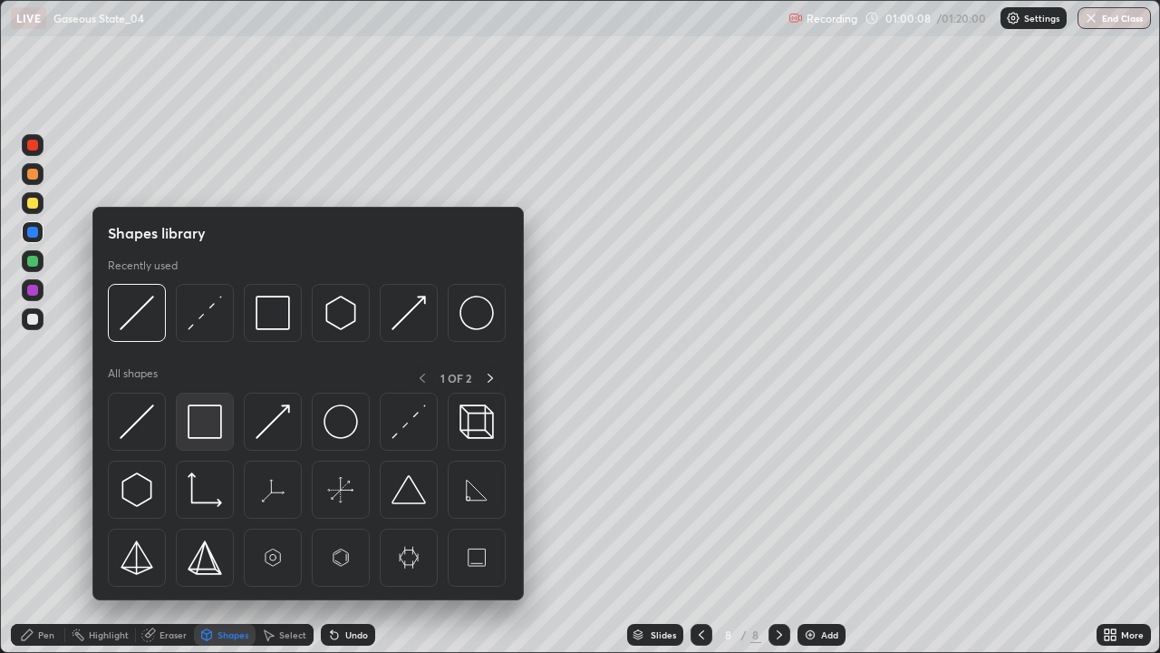
click at [202, 421] on img at bounding box center [205, 421] width 34 height 34
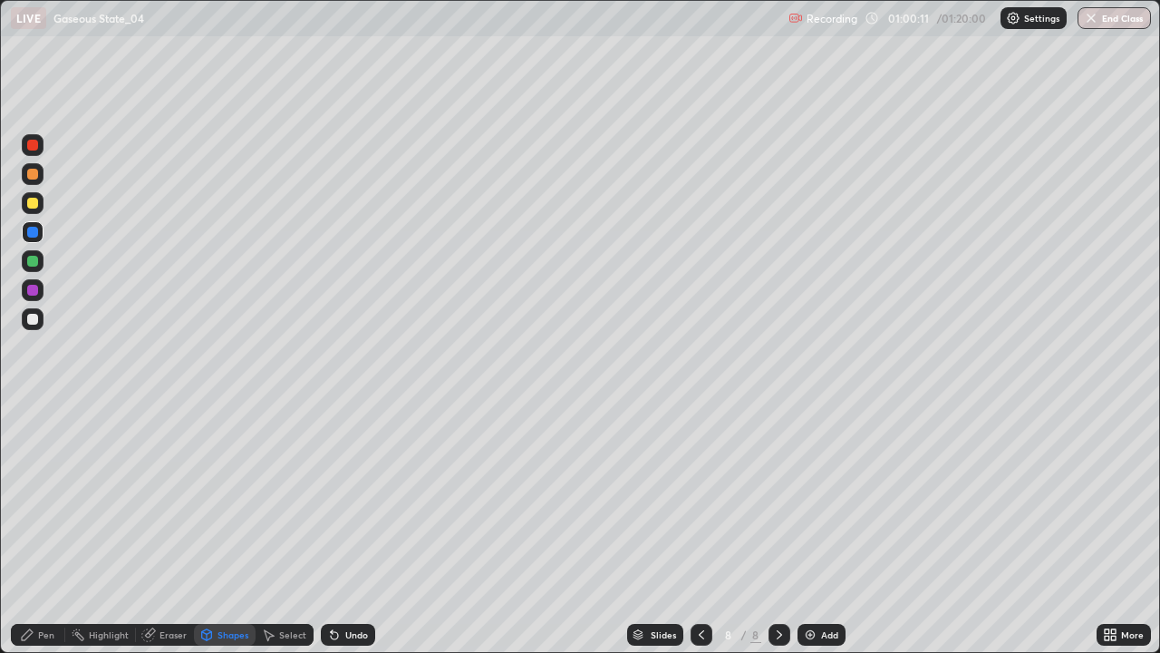
click at [172, 529] on div "Eraser" at bounding box center [173, 634] width 27 height 9
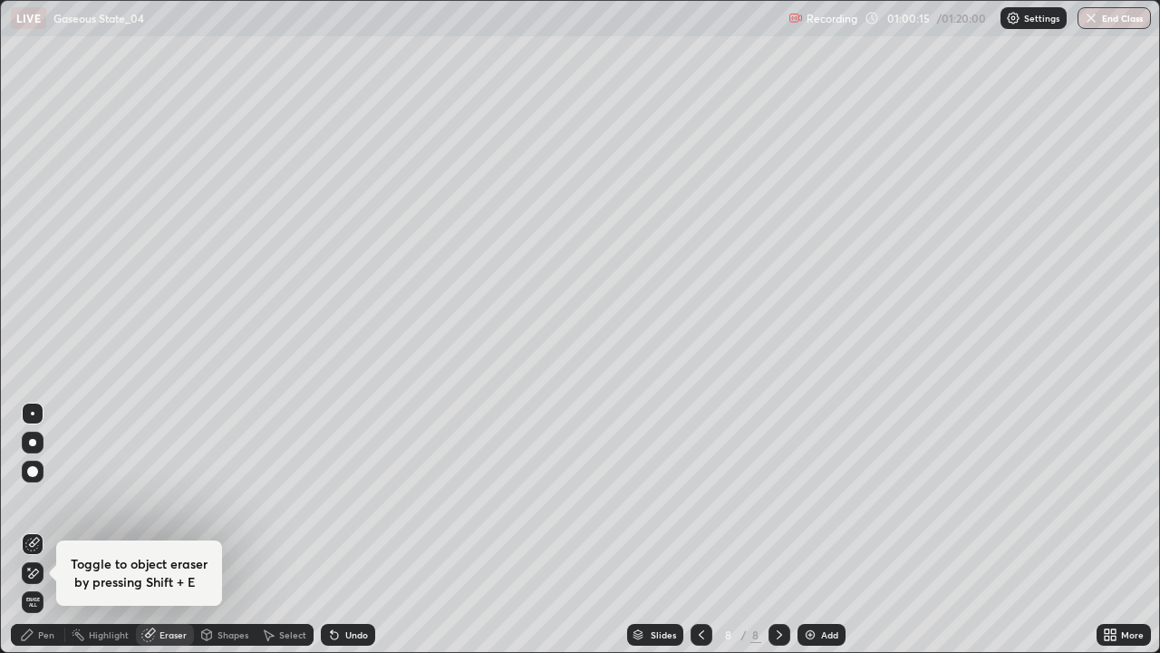
click at [237, 529] on div "Shapes" at bounding box center [233, 634] width 31 height 9
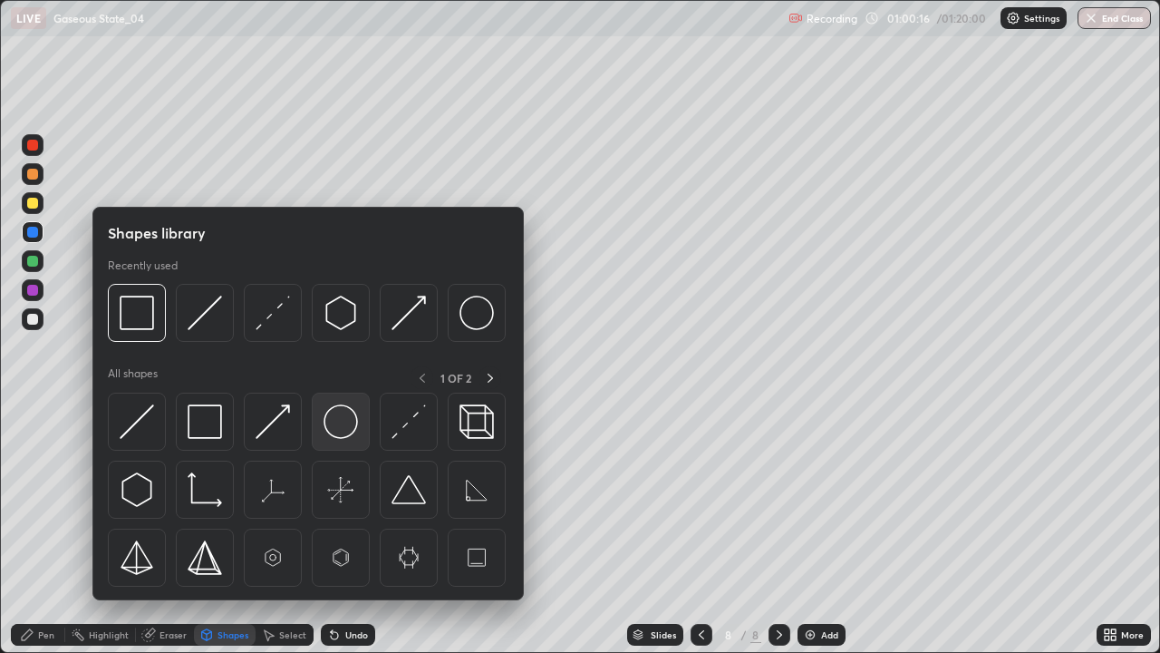
click at [338, 416] on img at bounding box center [341, 421] width 34 height 34
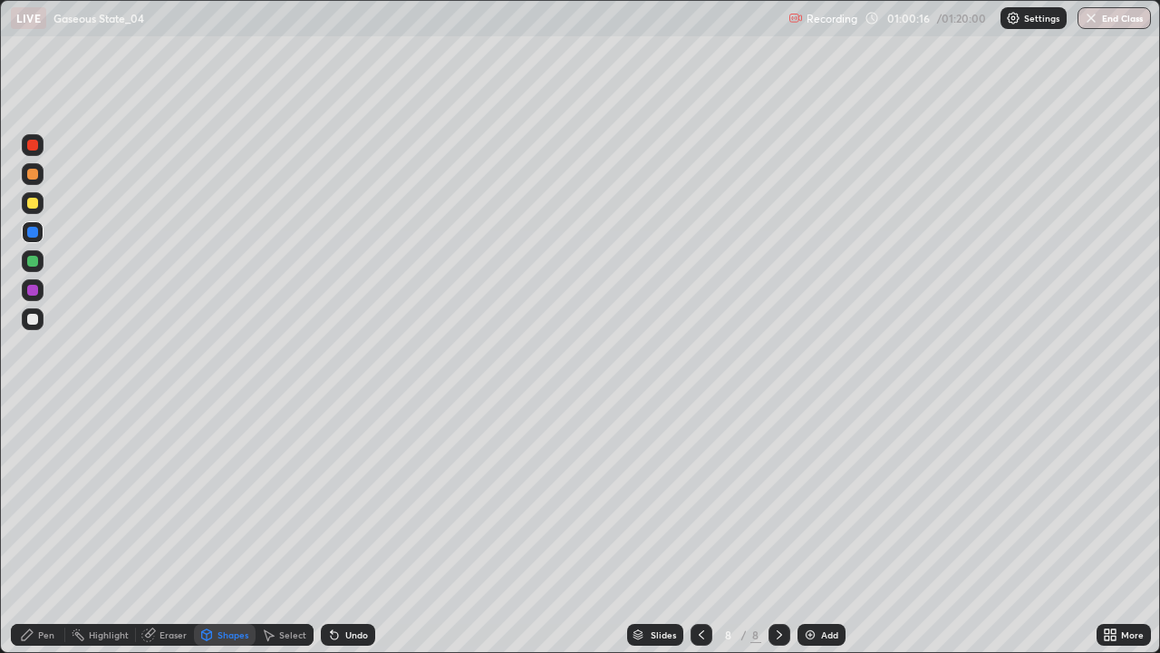
click at [40, 290] on div at bounding box center [33, 290] width 22 height 22
click at [47, 529] on div "Pen" at bounding box center [46, 634] width 16 height 9
click at [347, 529] on div "Undo" at bounding box center [348, 635] width 54 height 22
click at [351, 529] on div "Undo" at bounding box center [348, 635] width 54 height 22
click at [344, 529] on div "Undo" at bounding box center [348, 635] width 54 height 22
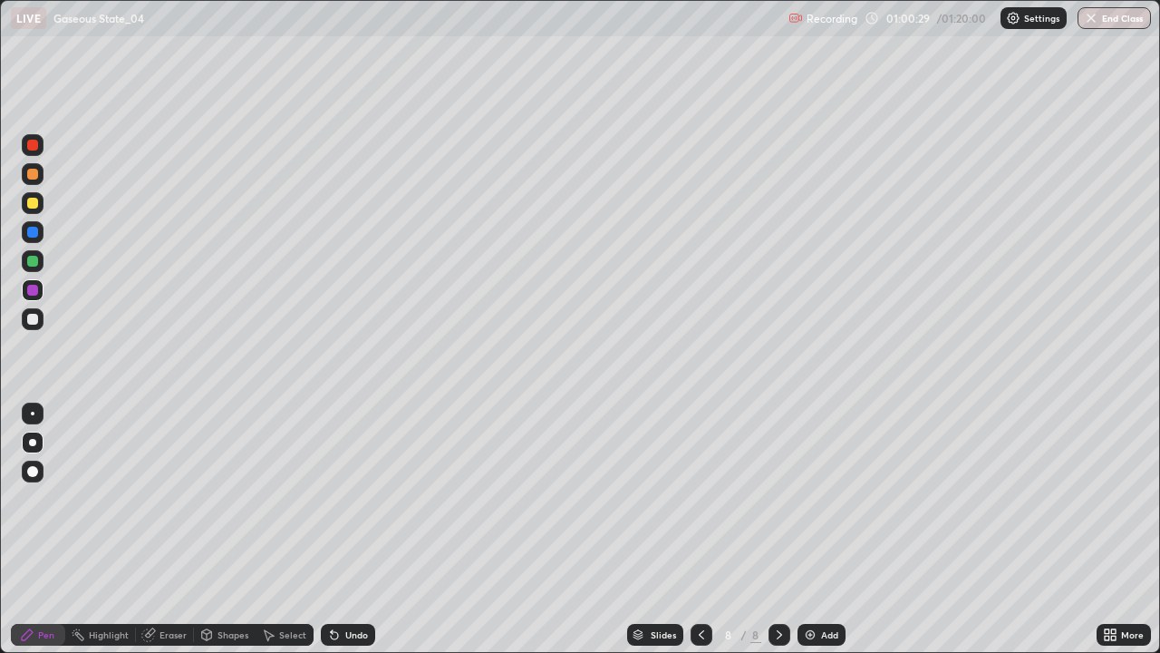
click at [344, 529] on div "Undo" at bounding box center [348, 635] width 54 height 22
click at [349, 529] on div "Undo" at bounding box center [348, 635] width 54 height 22
click at [343, 529] on div "Undo" at bounding box center [348, 635] width 54 height 22
click at [228, 529] on div "Shapes" at bounding box center [225, 635] width 62 height 22
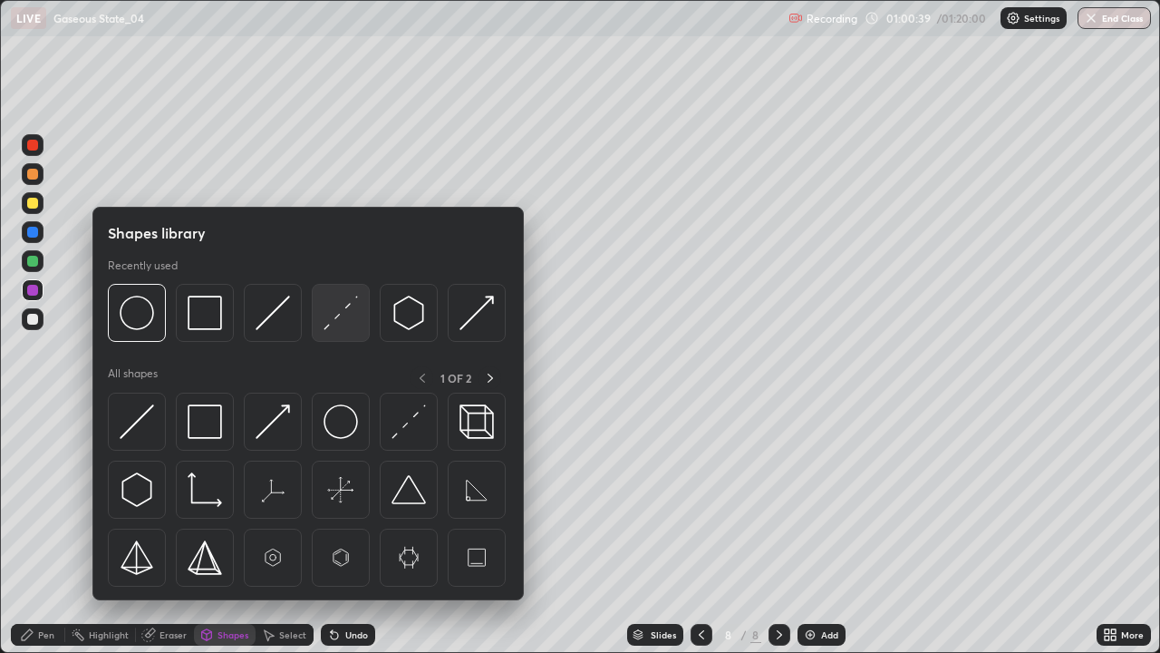
click at [335, 327] on img at bounding box center [341, 313] width 34 height 34
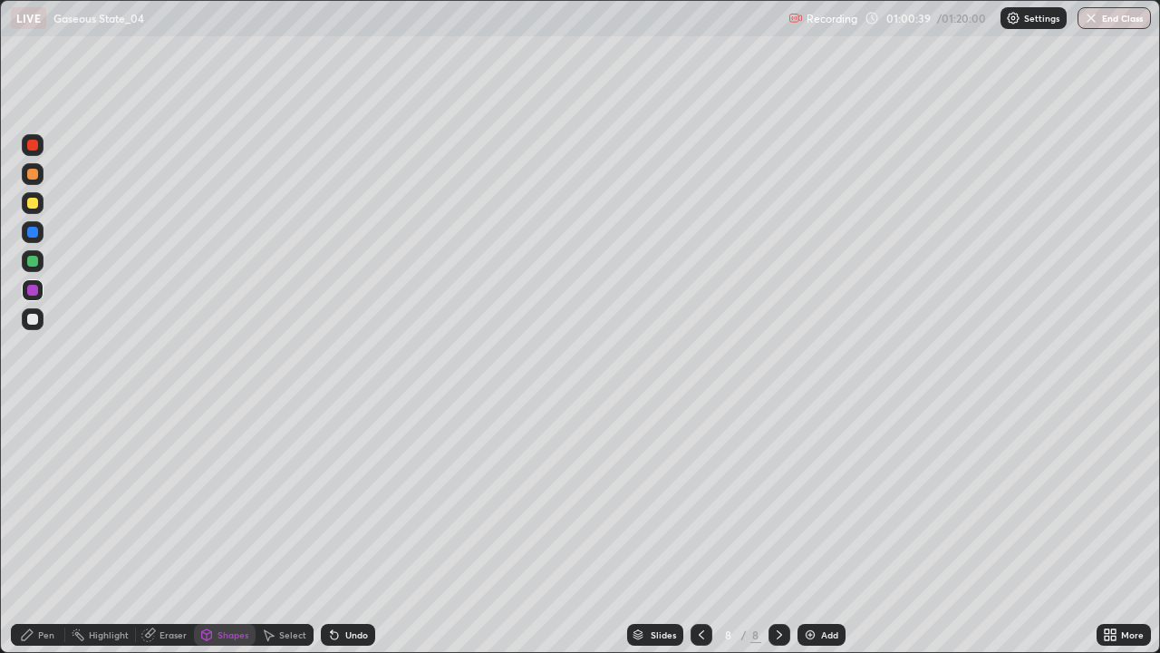
click at [37, 257] on div at bounding box center [32, 261] width 11 height 11
click at [341, 529] on div "Undo" at bounding box center [348, 635] width 54 height 22
click at [221, 529] on div "Shapes" at bounding box center [233, 634] width 31 height 9
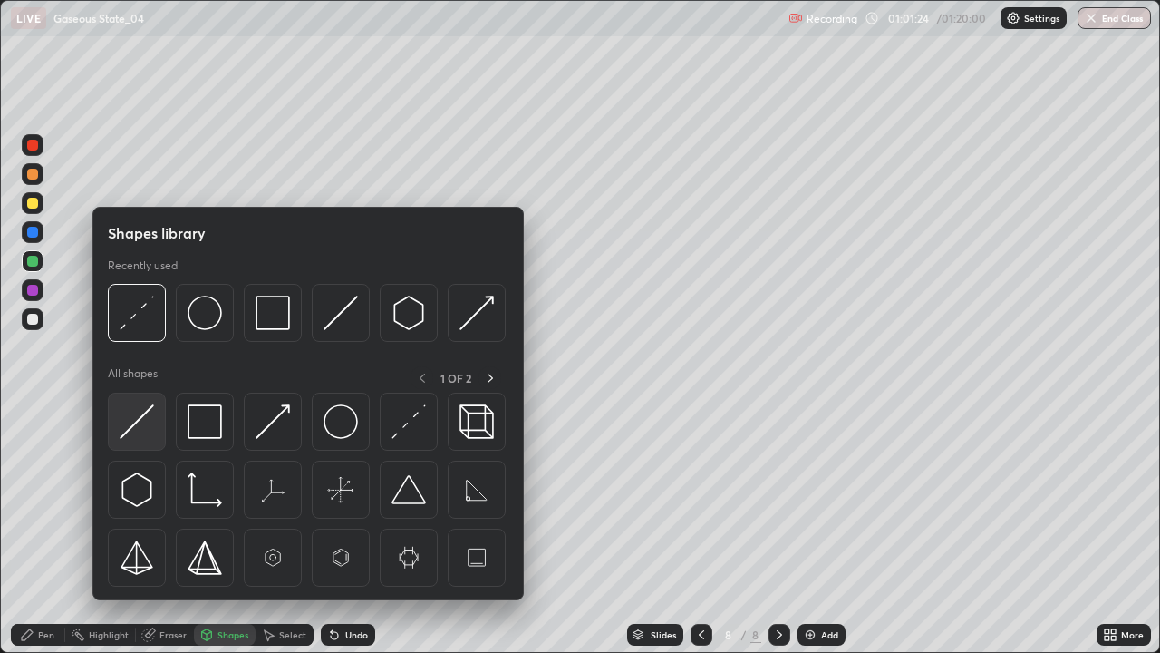
click at [144, 413] on img at bounding box center [137, 421] width 34 height 34
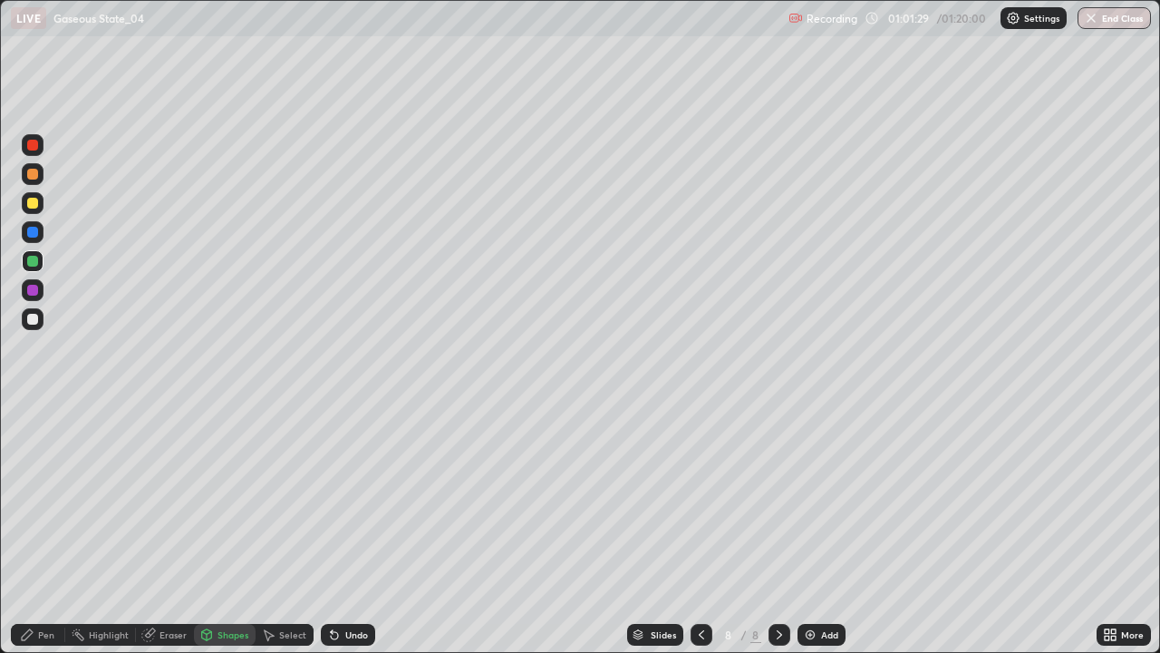
click at [38, 529] on div "Pen" at bounding box center [38, 635] width 54 height 22
click at [345, 529] on div "Undo" at bounding box center [356, 634] width 23 height 9
click at [331, 529] on icon at bounding box center [332, 631] width 2 height 2
click at [327, 529] on icon at bounding box center [334, 634] width 15 height 15
click at [349, 529] on div "Undo" at bounding box center [356, 634] width 23 height 9
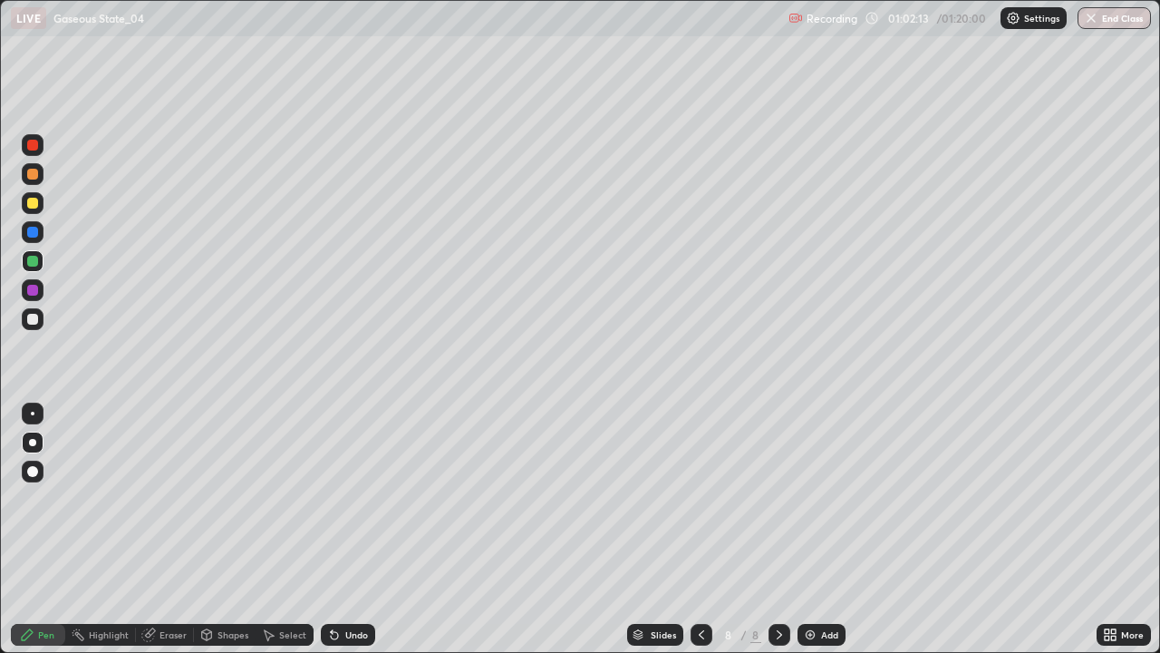
click at [350, 529] on div "Undo" at bounding box center [348, 635] width 54 height 22
click at [352, 529] on div "Undo" at bounding box center [356, 634] width 23 height 9
click at [349, 529] on div "Undo" at bounding box center [356, 634] width 23 height 9
click at [346, 529] on div "Undo" at bounding box center [356, 634] width 23 height 9
click at [368, 529] on div "Undo" at bounding box center [348, 635] width 54 height 22
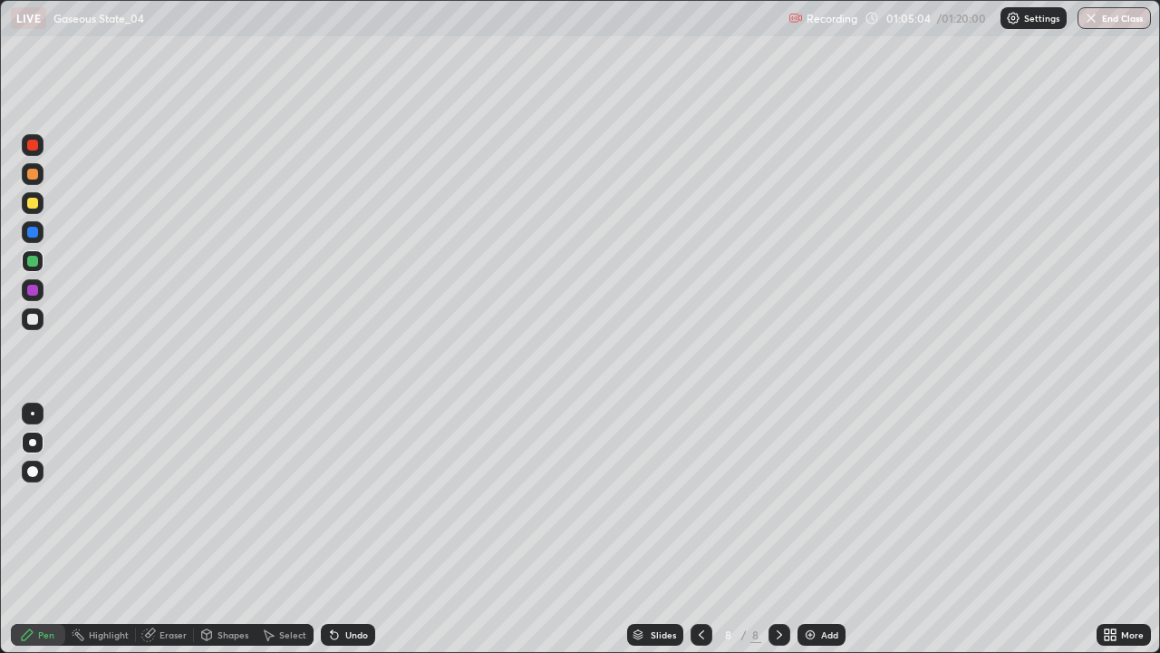
click at [369, 529] on div "Undo" at bounding box center [348, 635] width 54 height 22
click at [370, 529] on div "Undo" at bounding box center [348, 635] width 54 height 22
click at [363, 529] on div "Undo" at bounding box center [348, 635] width 54 height 22
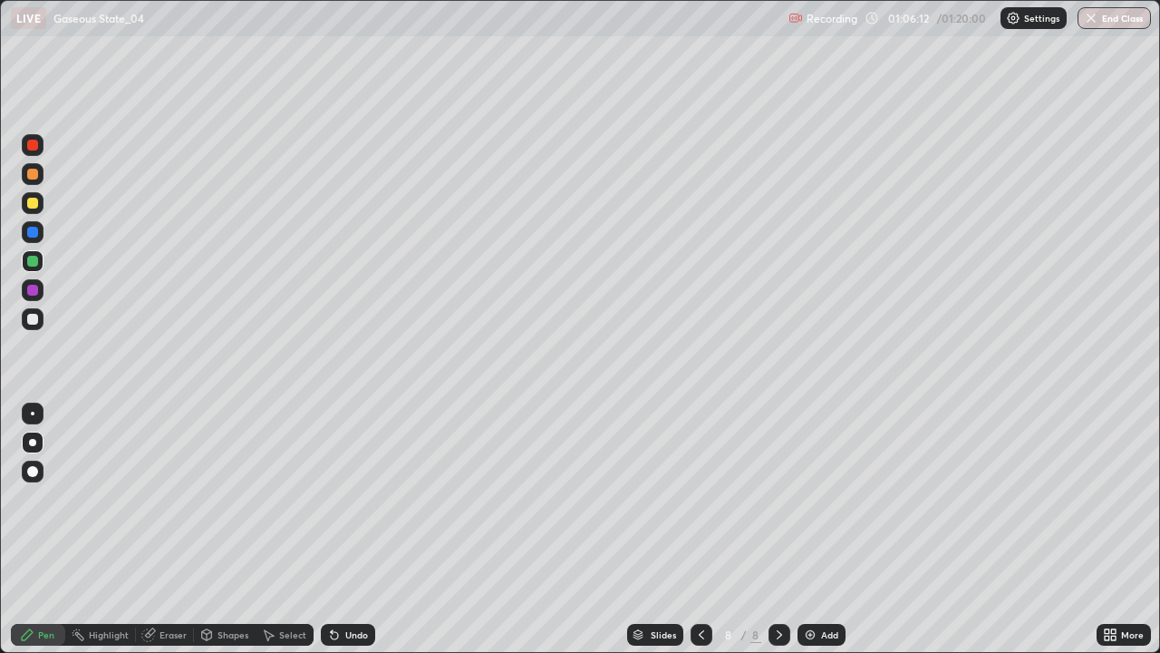
click at [363, 529] on div "Undo" at bounding box center [348, 635] width 54 height 22
click at [364, 529] on div "Undo" at bounding box center [356, 634] width 23 height 9
click at [361, 529] on div "Undo" at bounding box center [356, 634] width 23 height 9
click at [359, 529] on div "Undo" at bounding box center [356, 634] width 23 height 9
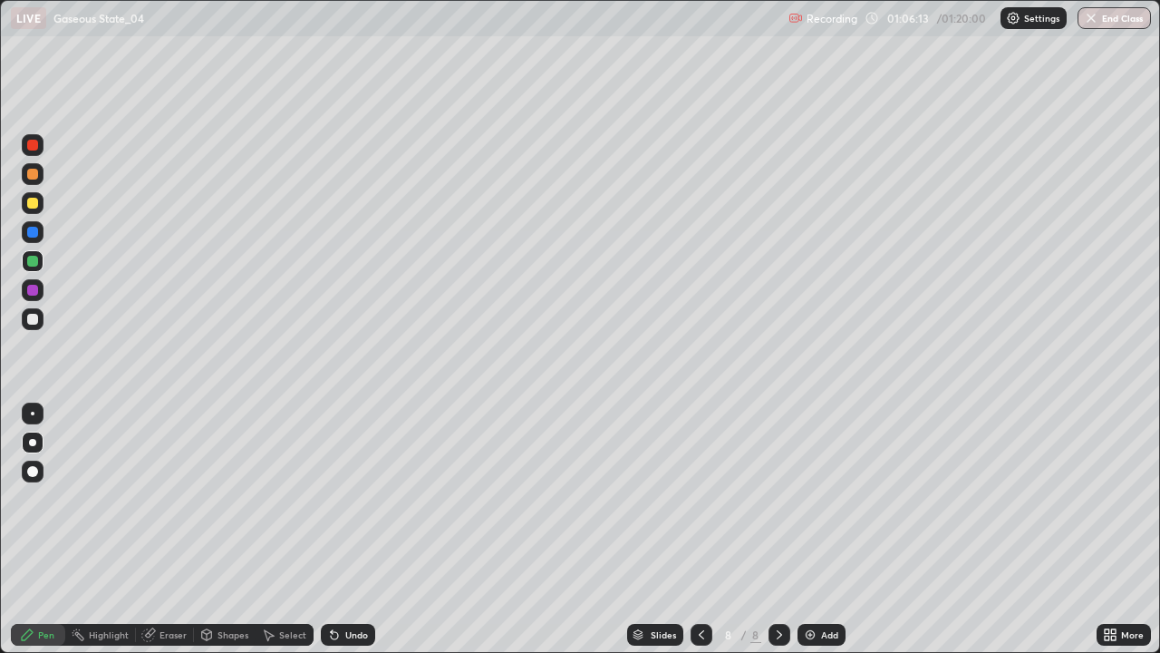
click at [361, 529] on div "Undo" at bounding box center [356, 634] width 23 height 9
click at [346, 529] on div "Undo" at bounding box center [348, 635] width 54 height 22
click at [348, 529] on div "Undo" at bounding box center [348, 635] width 54 height 22
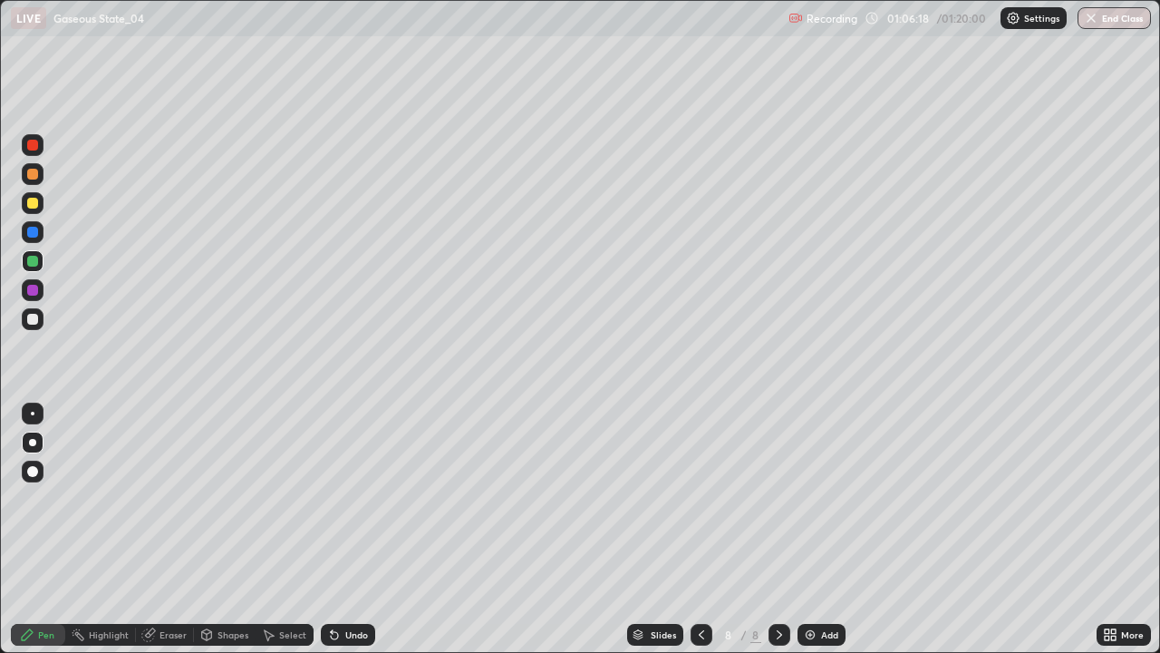
click at [345, 529] on div "Undo" at bounding box center [348, 635] width 54 height 22
click at [354, 529] on div "Undo" at bounding box center [356, 634] width 23 height 9
click at [356, 529] on div "Undo" at bounding box center [356, 634] width 23 height 9
click at [359, 529] on div "Undo" at bounding box center [356, 634] width 23 height 9
click at [358, 529] on div "Undo" at bounding box center [356, 634] width 23 height 9
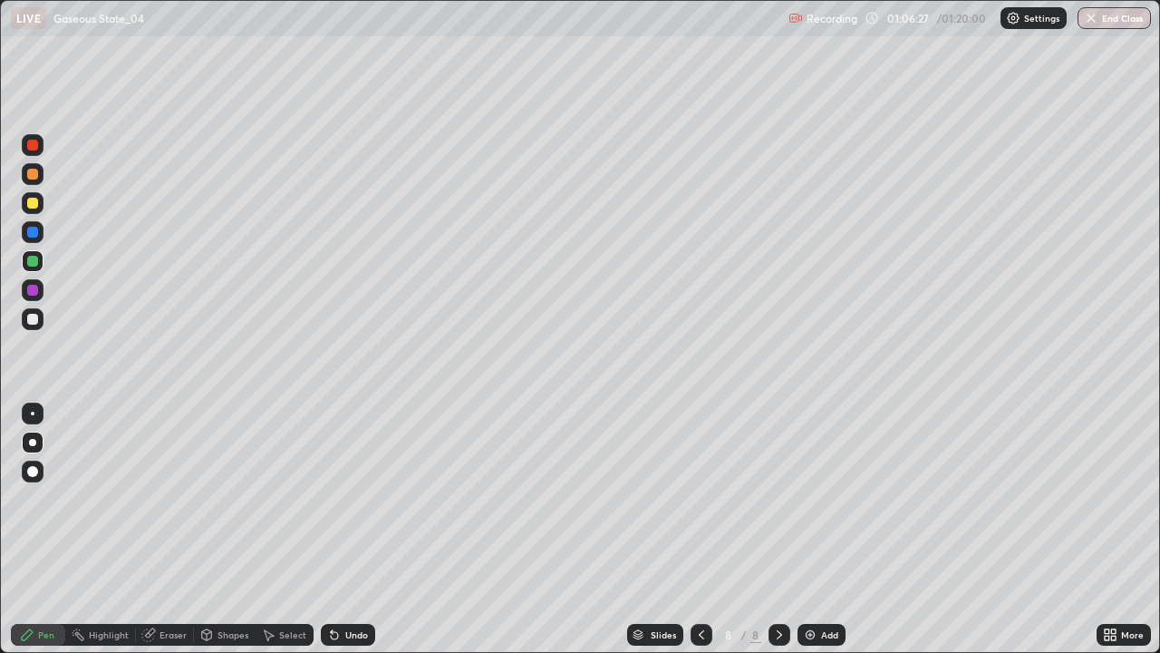
click at [359, 529] on div "Undo" at bounding box center [356, 634] width 23 height 9
click at [162, 529] on div "Eraser" at bounding box center [165, 635] width 58 height 22
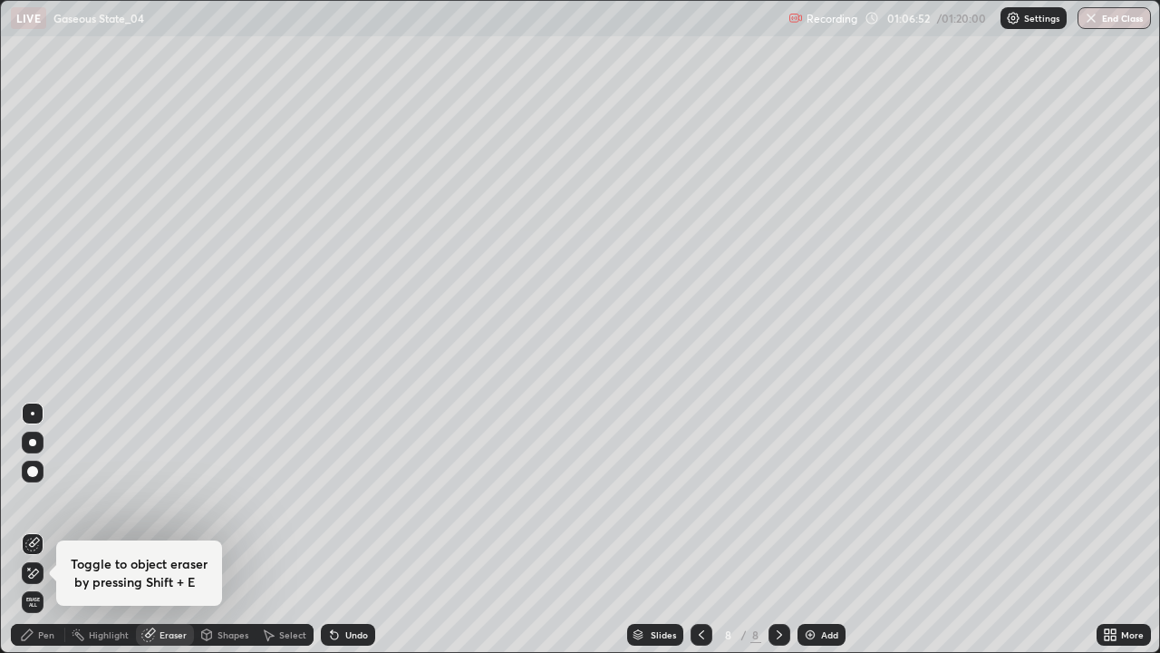
click at [60, 529] on div "Pen" at bounding box center [38, 635] width 54 height 22
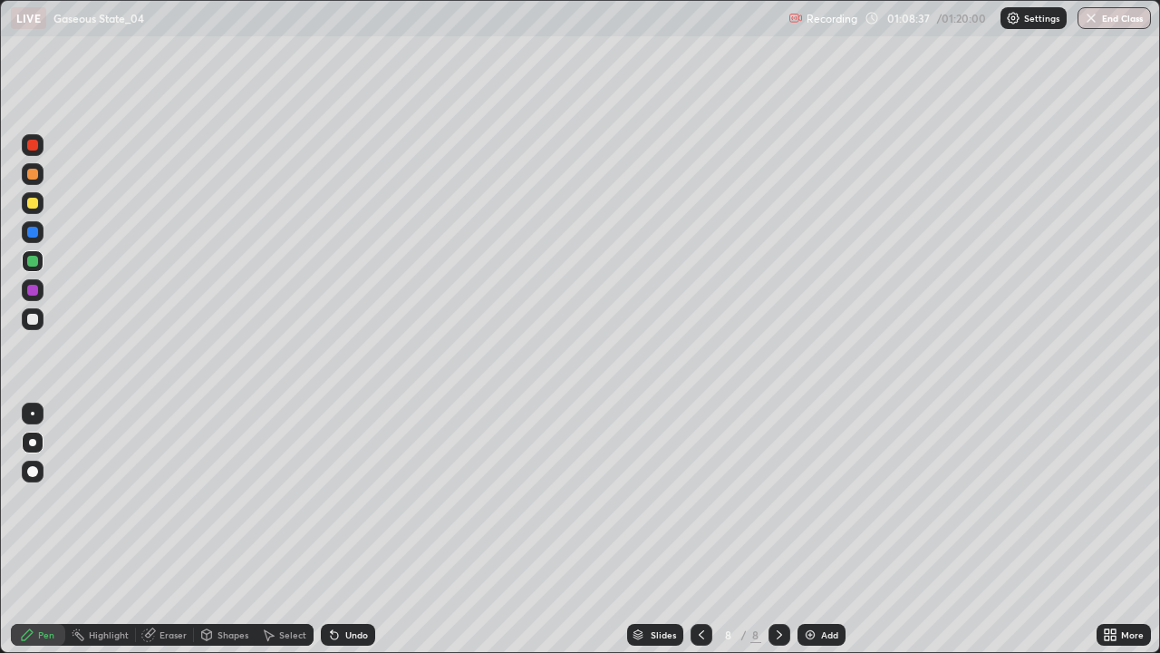
click at [337, 529] on icon at bounding box center [334, 634] width 15 height 15
click at [821, 529] on div "Add" at bounding box center [829, 634] width 17 height 9
click at [228, 529] on div "Shapes" at bounding box center [233, 634] width 31 height 9
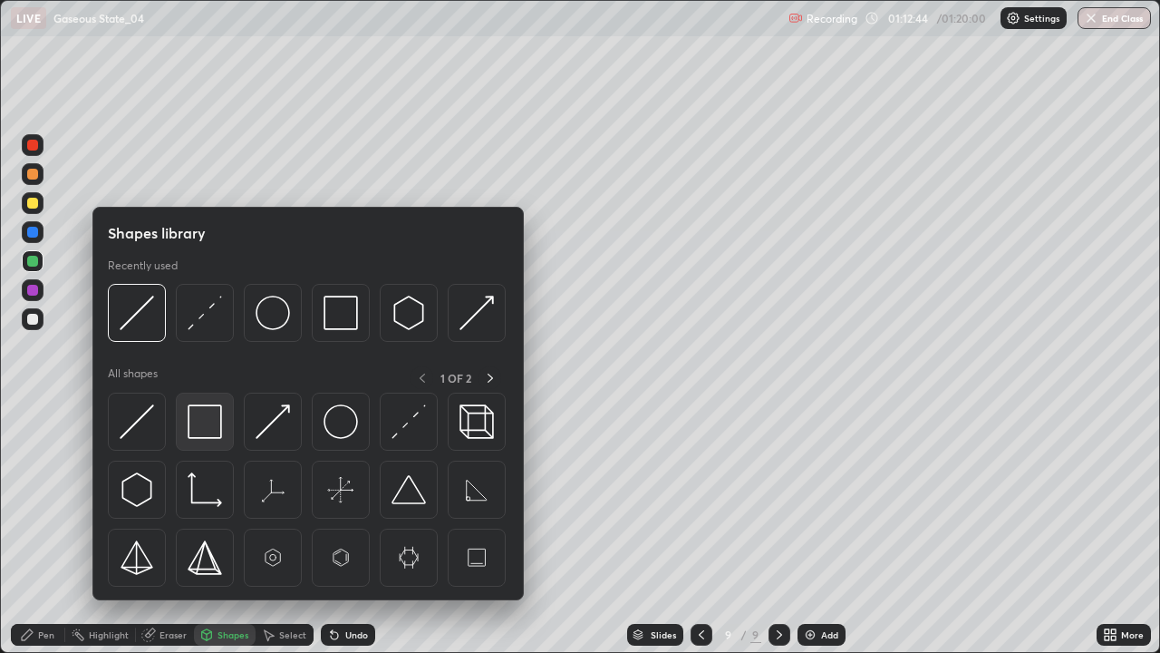
click at [209, 408] on img at bounding box center [205, 421] width 34 height 34
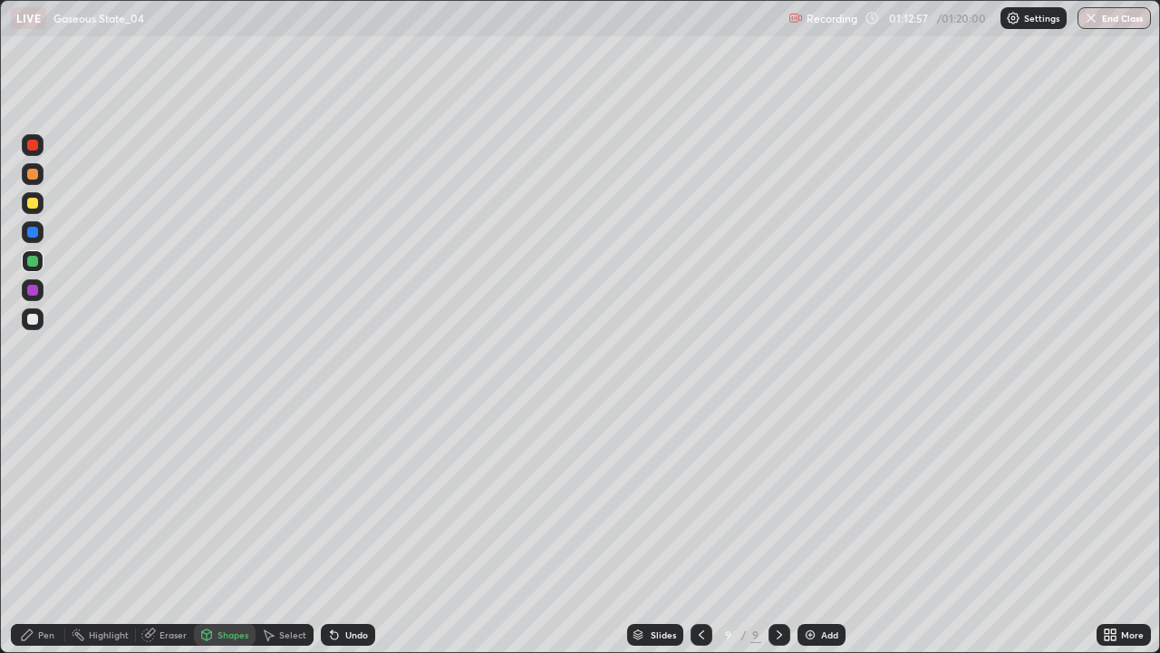
click at [54, 529] on div "Pen" at bounding box center [38, 635] width 54 height 22
click at [363, 529] on div "Undo" at bounding box center [356, 634] width 23 height 9
click at [1101, 20] on button "End Class" at bounding box center [1114, 18] width 73 height 22
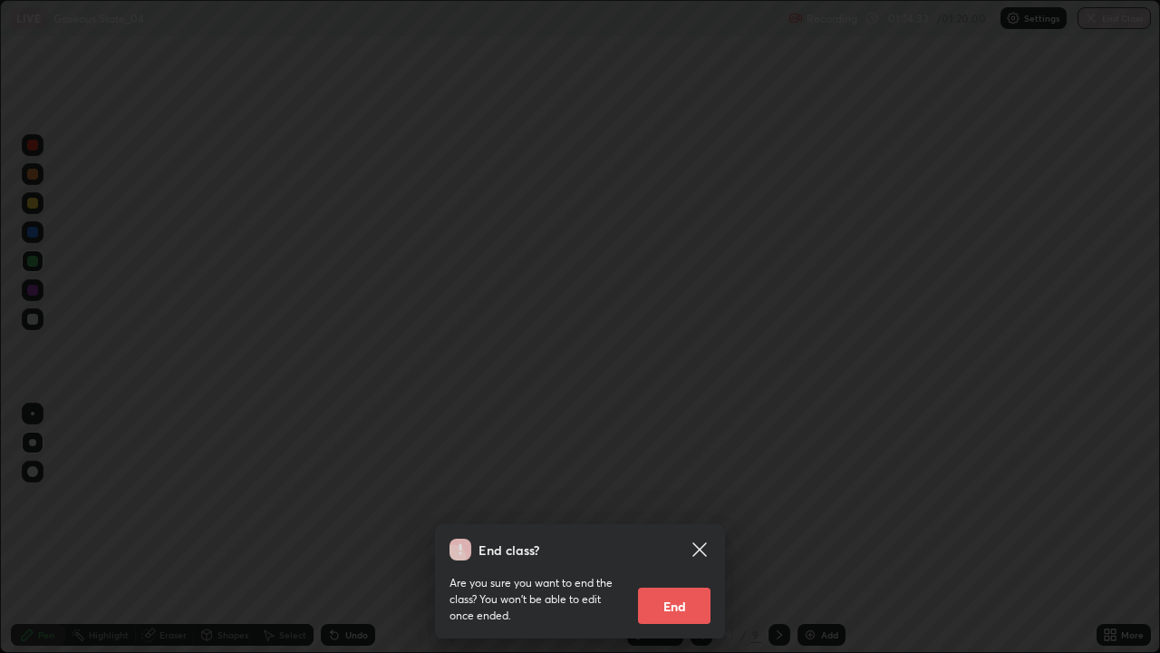
click at [682, 529] on button "End" at bounding box center [674, 605] width 73 height 36
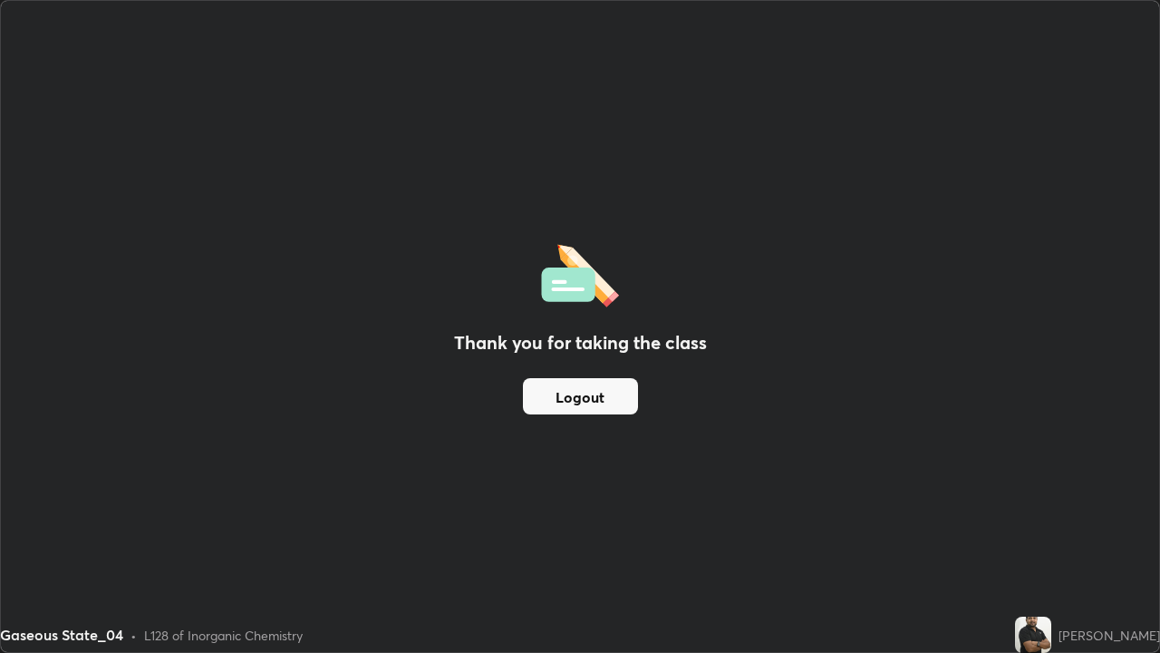
click at [587, 388] on button "Logout" at bounding box center [580, 396] width 115 height 36
